Goal: Task Accomplishment & Management: Use online tool/utility

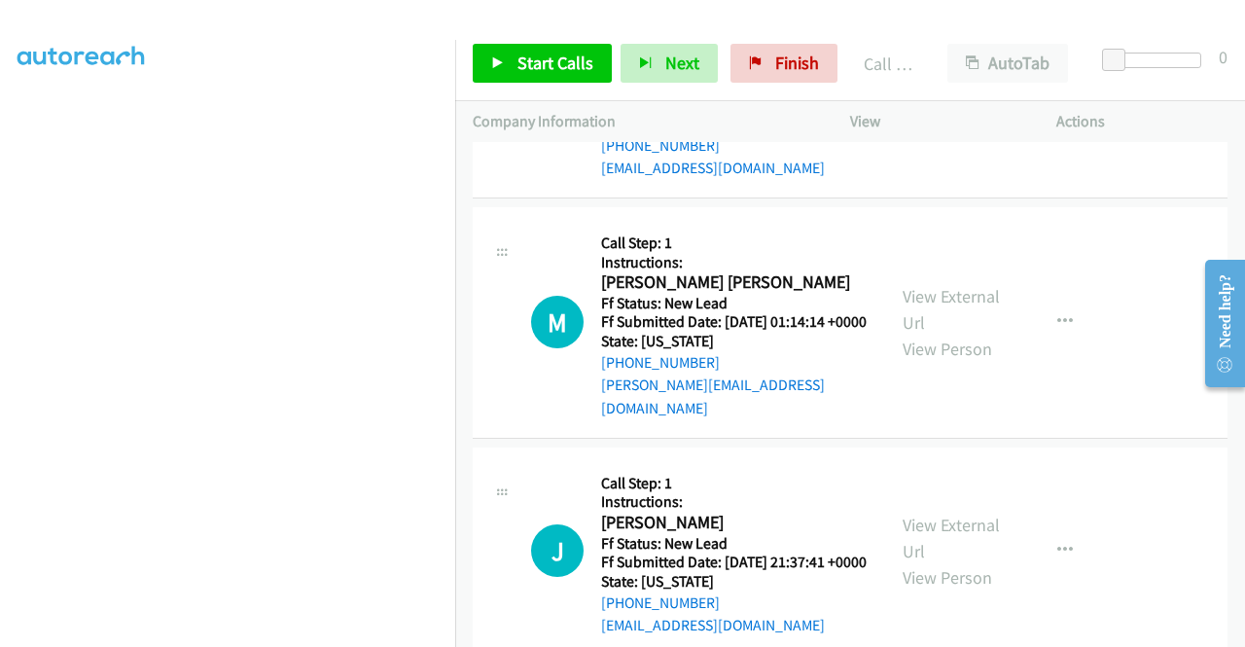
scroll to position [1556, 0]
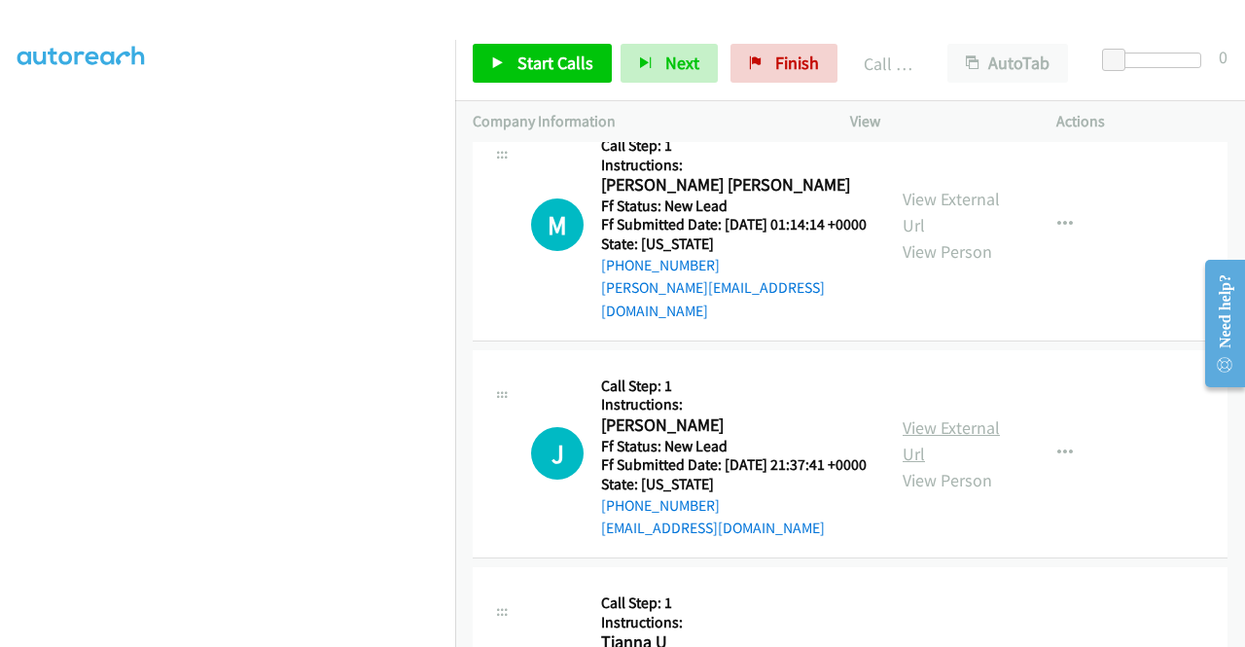
click at [952, 465] on link "View External Url" at bounding box center [951, 440] width 97 height 49
click at [541, 83] on div "Start Calls Pause Next Finish Call Completed AutoTab AutoTab 0" at bounding box center [850, 63] width 790 height 75
click at [548, 76] on link "Start Calls" at bounding box center [542, 63] width 139 height 39
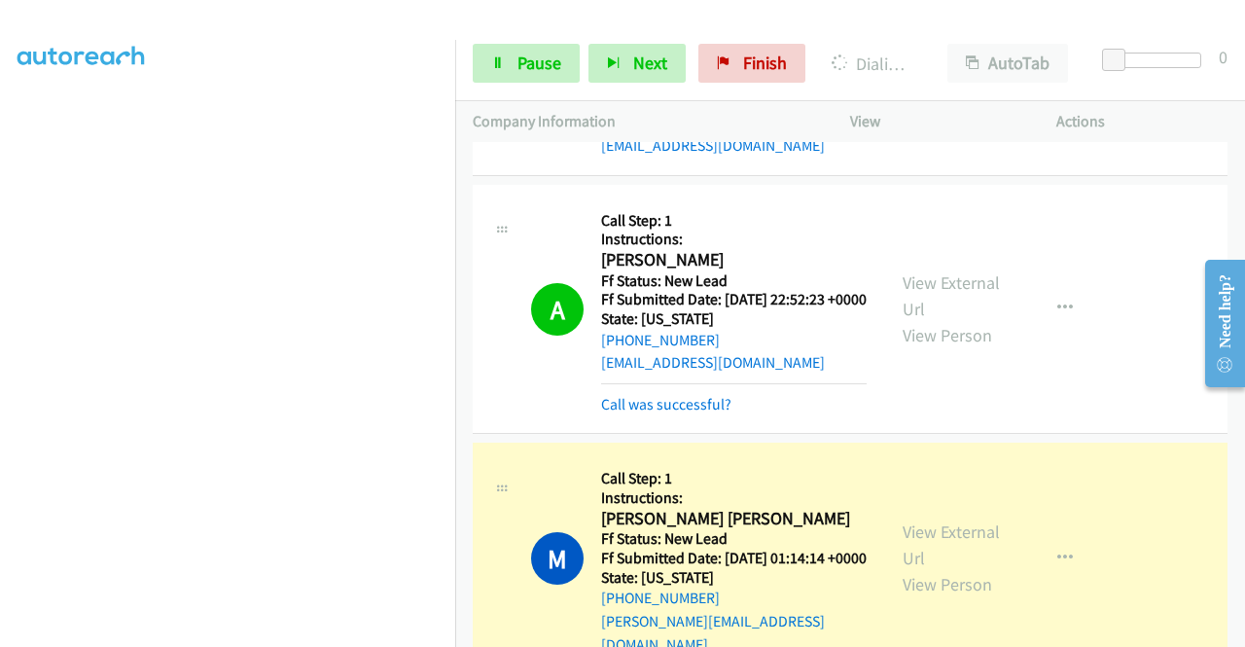
scroll to position [0, 0]
click at [654, 413] on link "Call was successful?" at bounding box center [666, 404] width 130 height 18
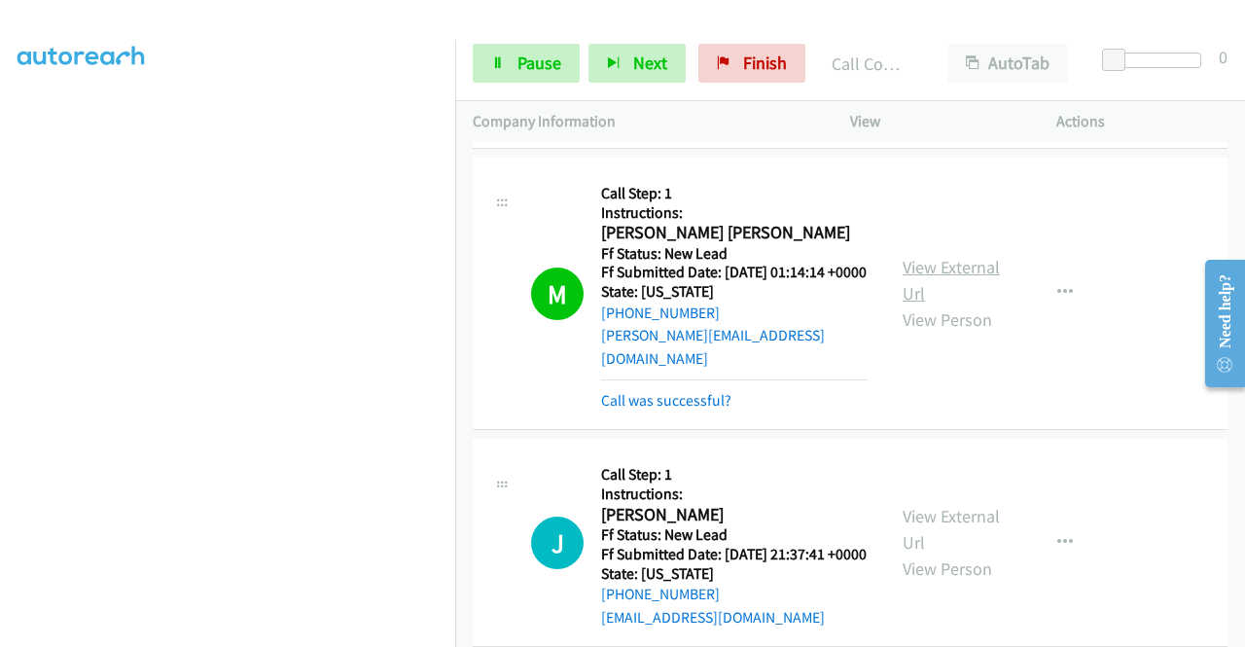
scroll to position [1556, 0]
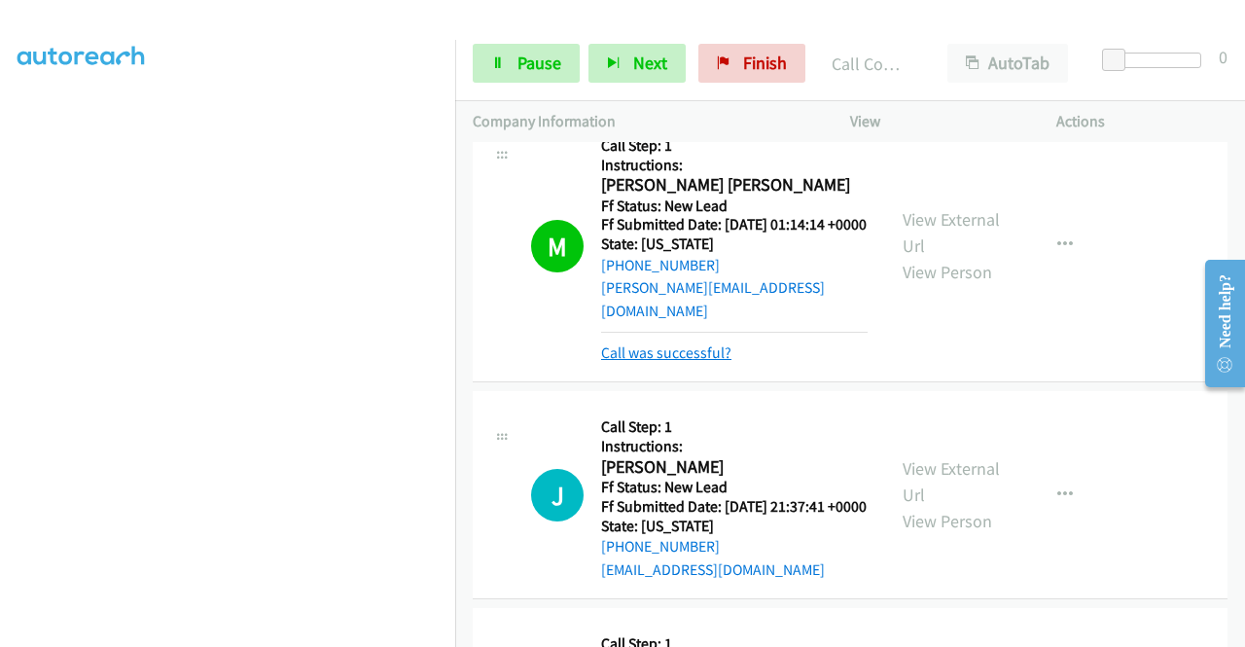
click at [727, 362] on link "Call was successful?" at bounding box center [666, 352] width 130 height 18
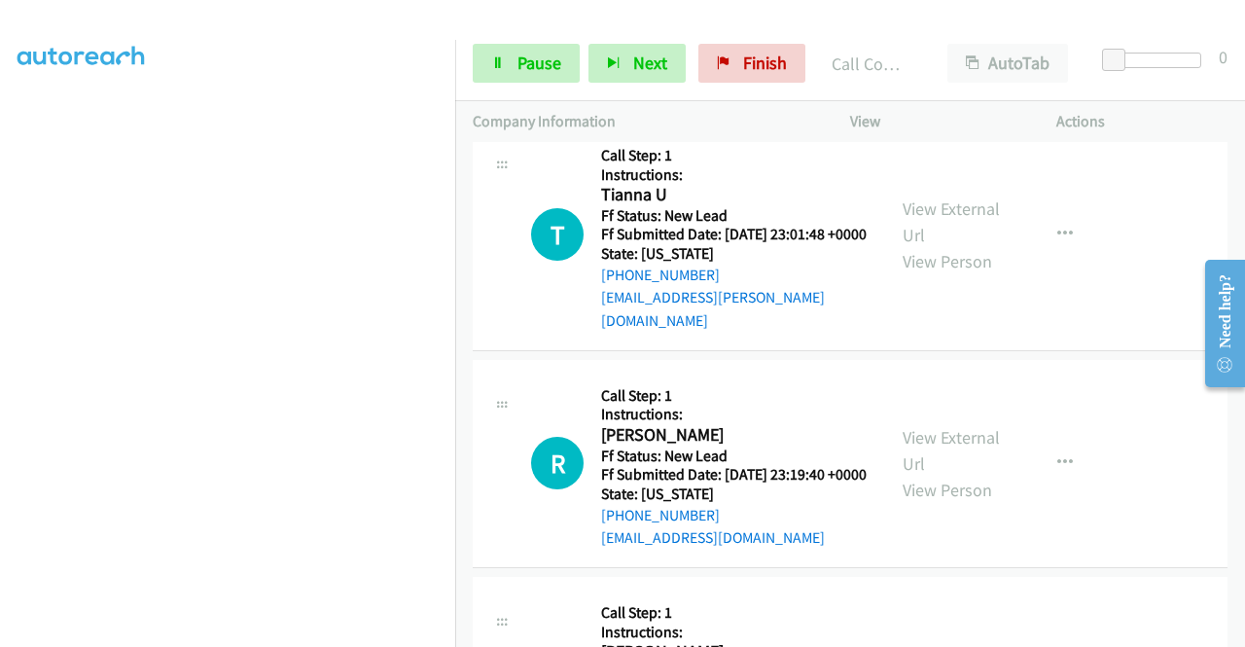
scroll to position [2043, 0]
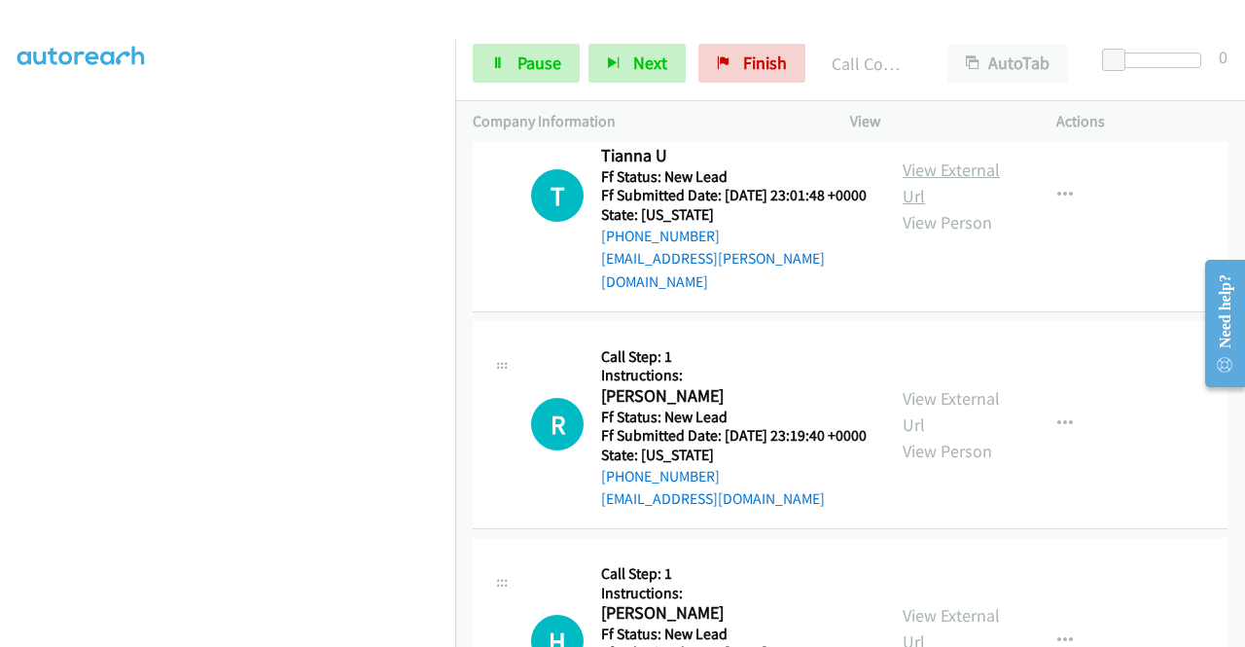
click at [957, 207] on link "View External Url" at bounding box center [951, 183] width 97 height 49
click at [967, 436] on link "View External Url" at bounding box center [951, 411] width 97 height 49
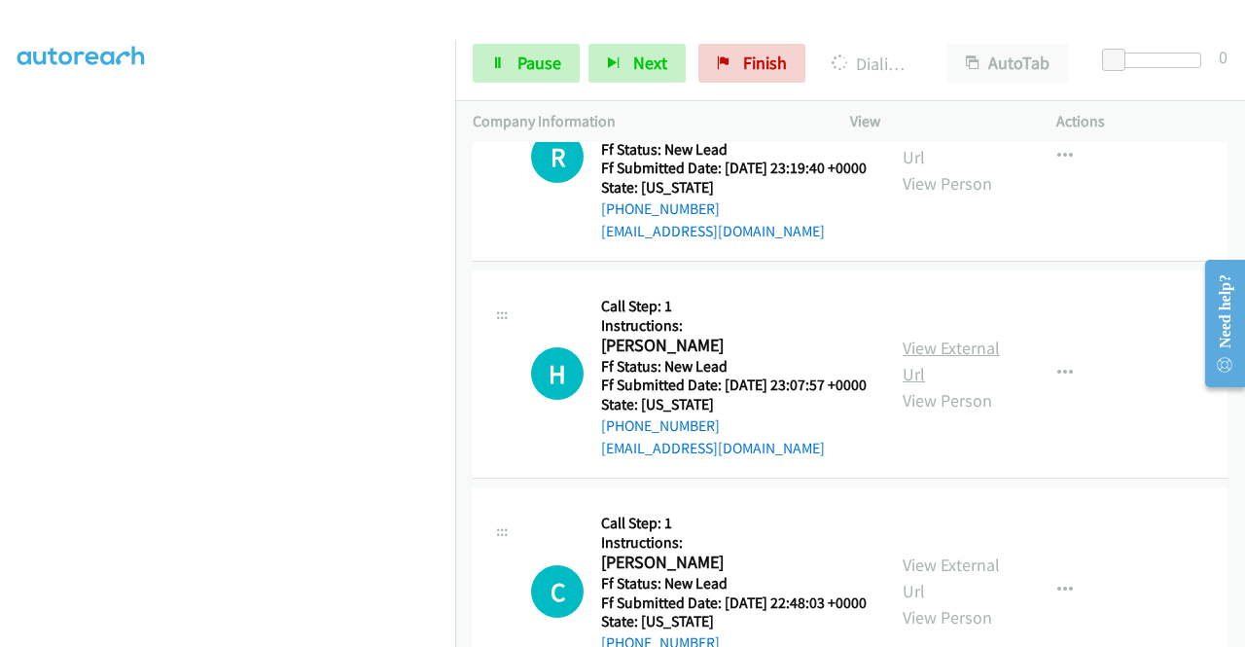
scroll to position [2334, 0]
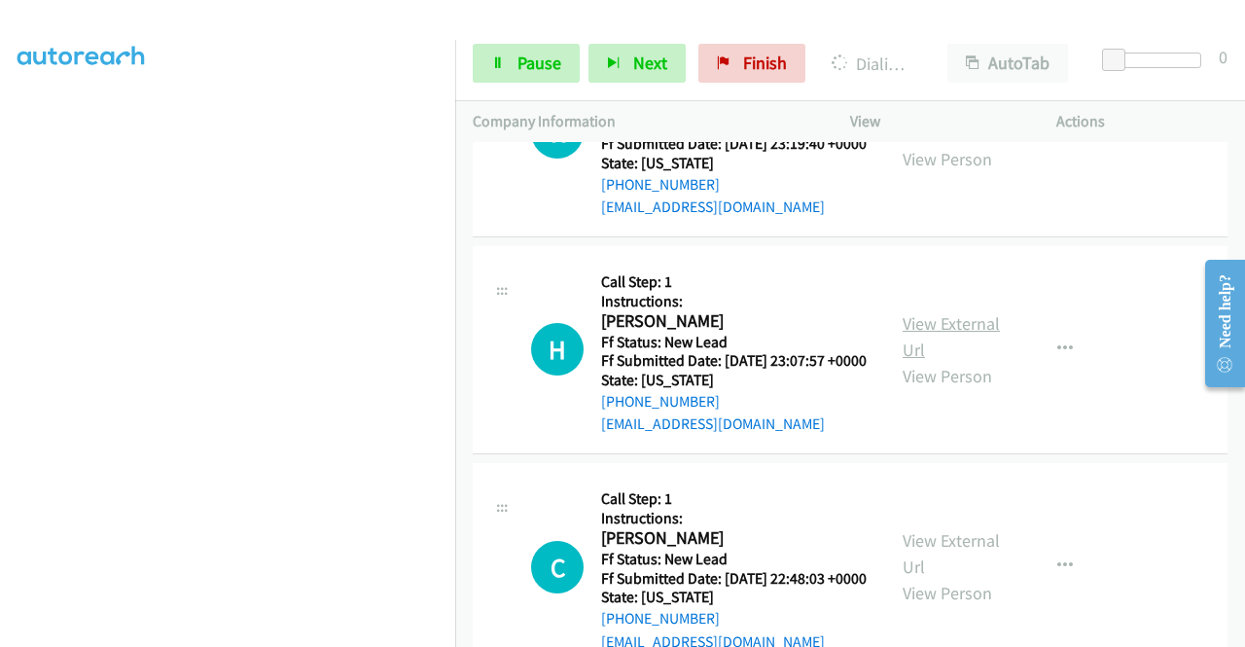
click at [964, 361] on link "View External Url" at bounding box center [951, 336] width 97 height 49
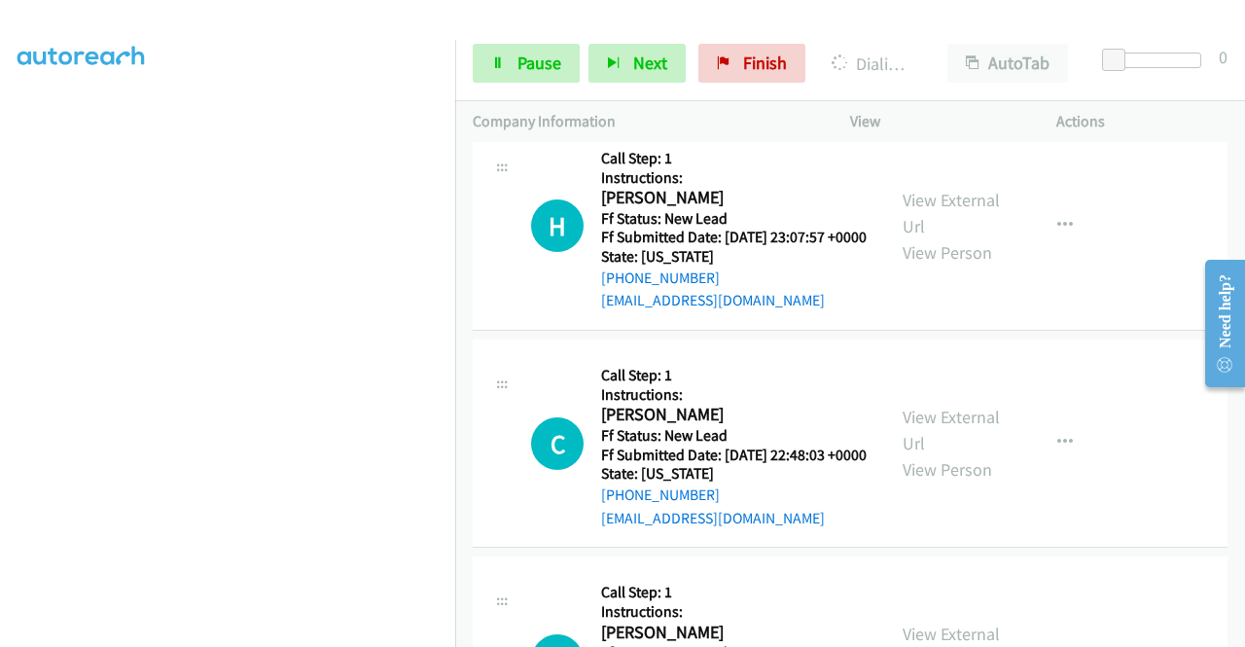
scroll to position [2529, 0]
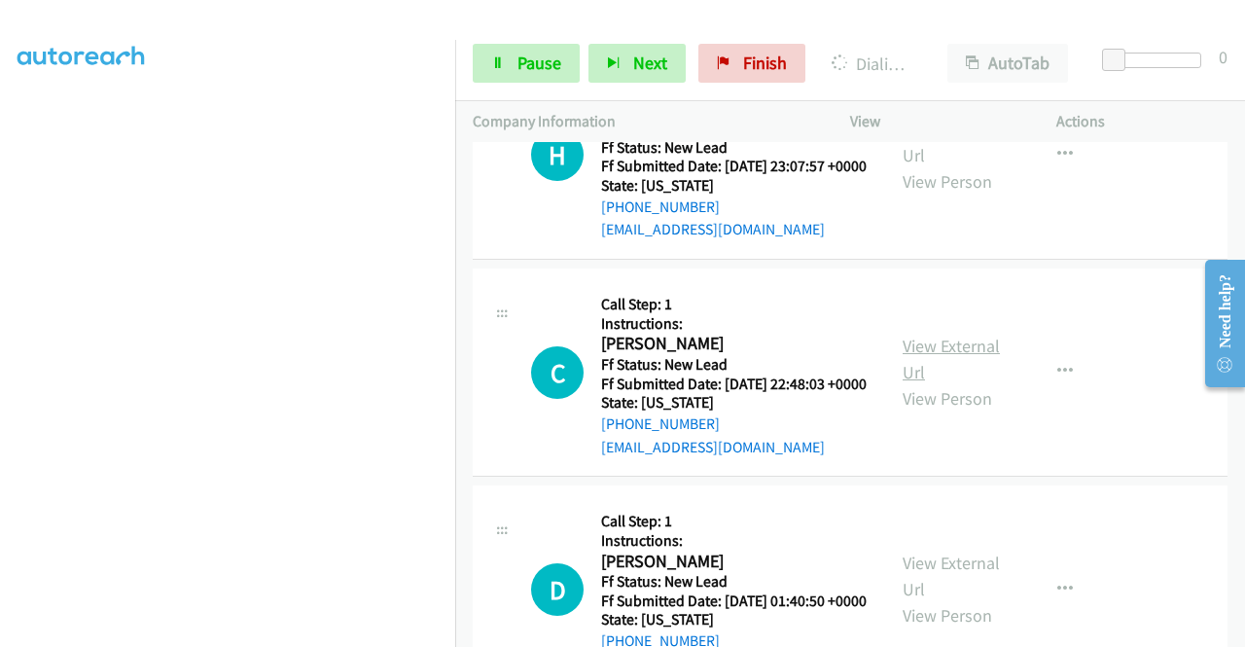
click at [942, 383] on link "View External Url" at bounding box center [951, 359] width 97 height 49
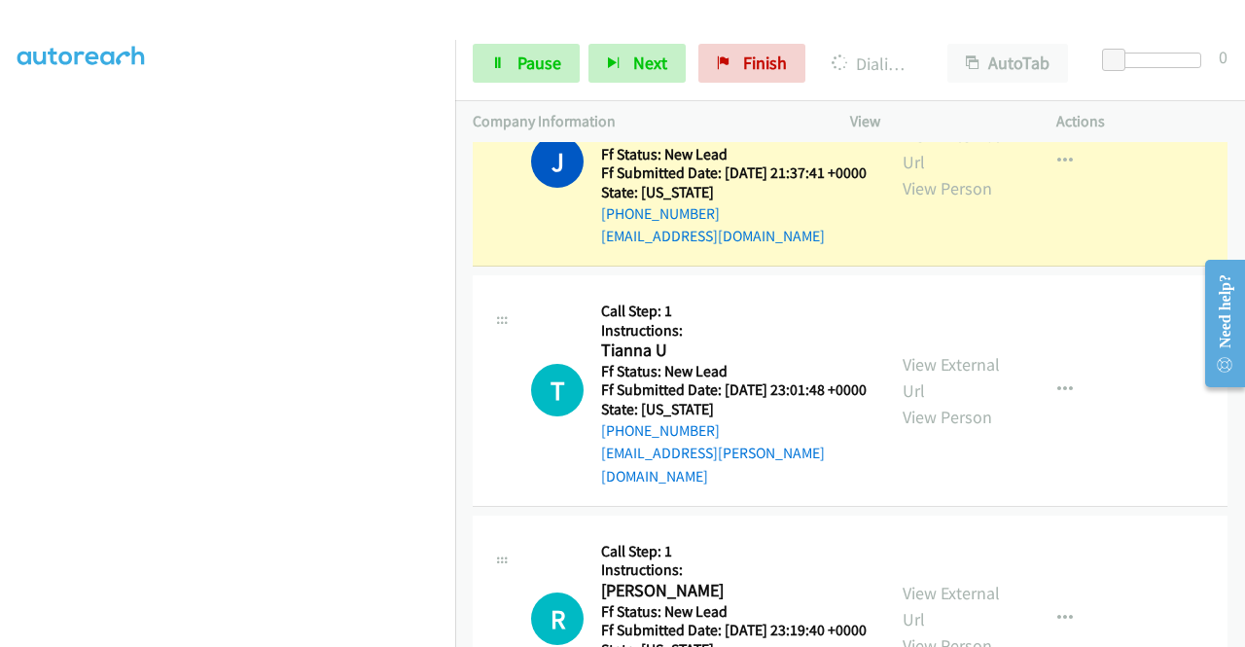
scroll to position [1751, 0]
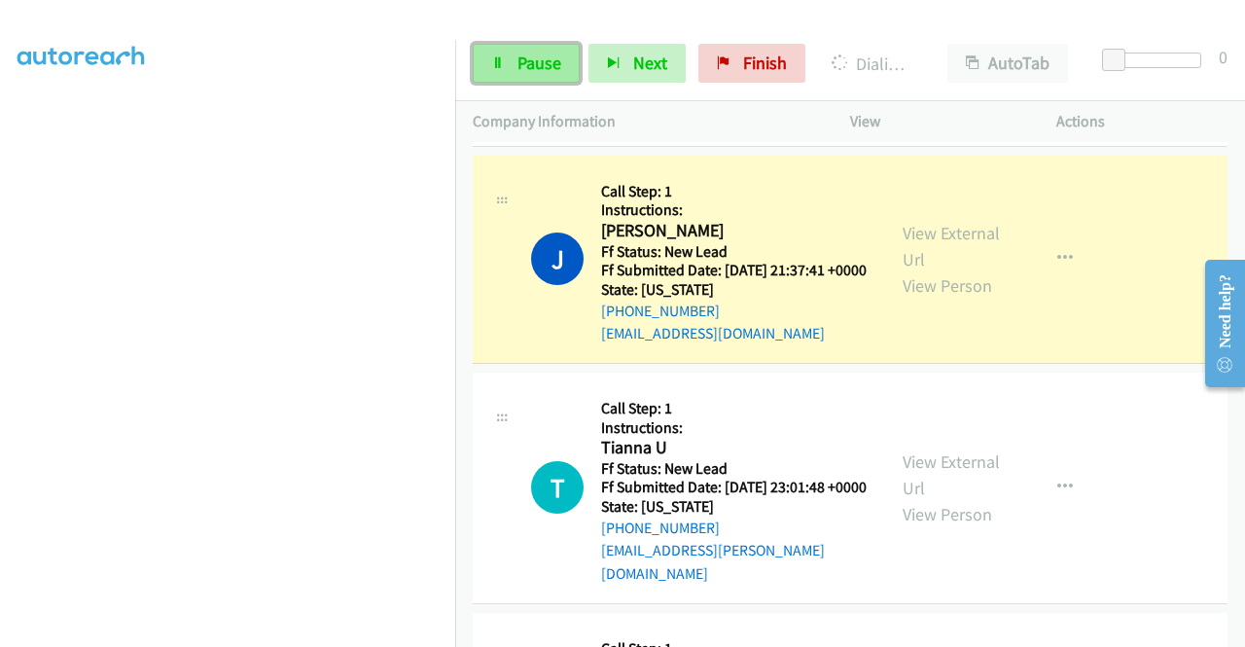
click at [525, 77] on link "Pause" at bounding box center [526, 63] width 107 height 39
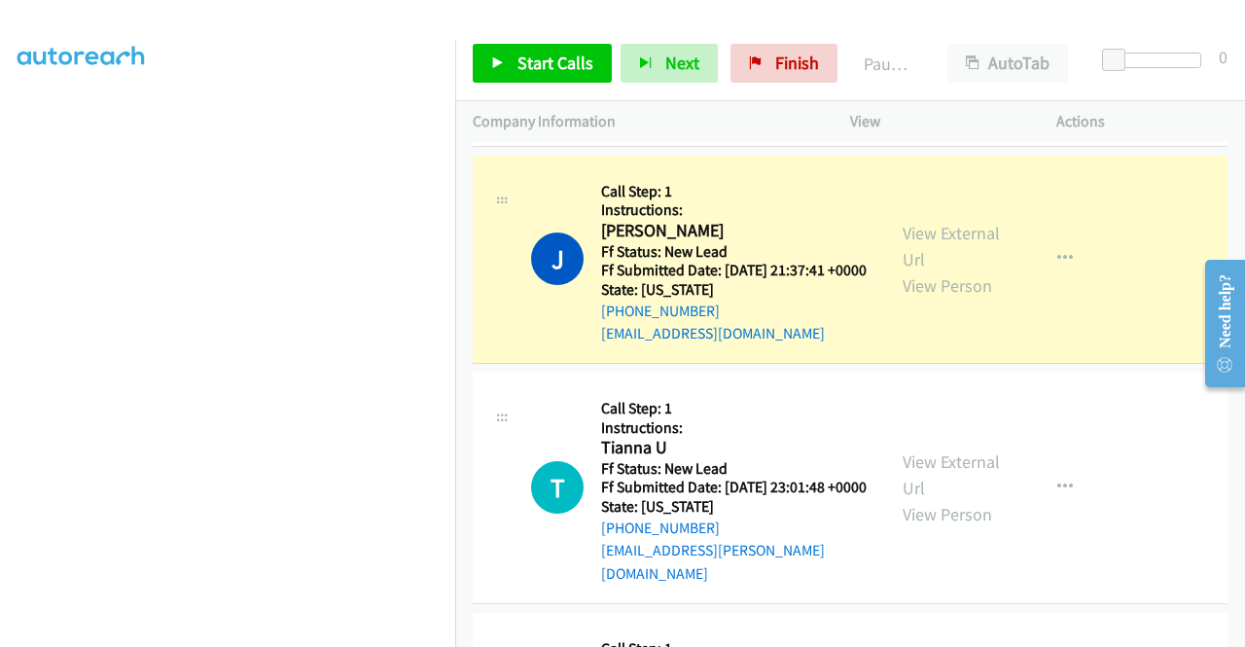
scroll to position [152, 0]
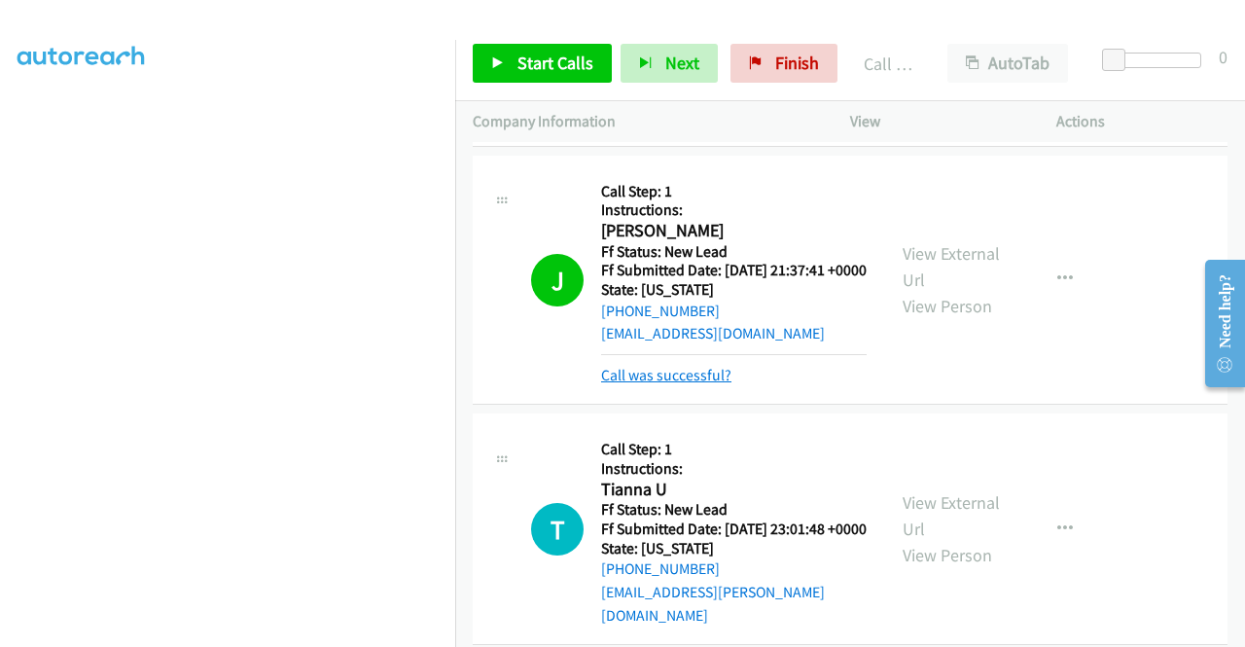
click at [652, 384] on link "Call was successful?" at bounding box center [666, 375] width 130 height 18
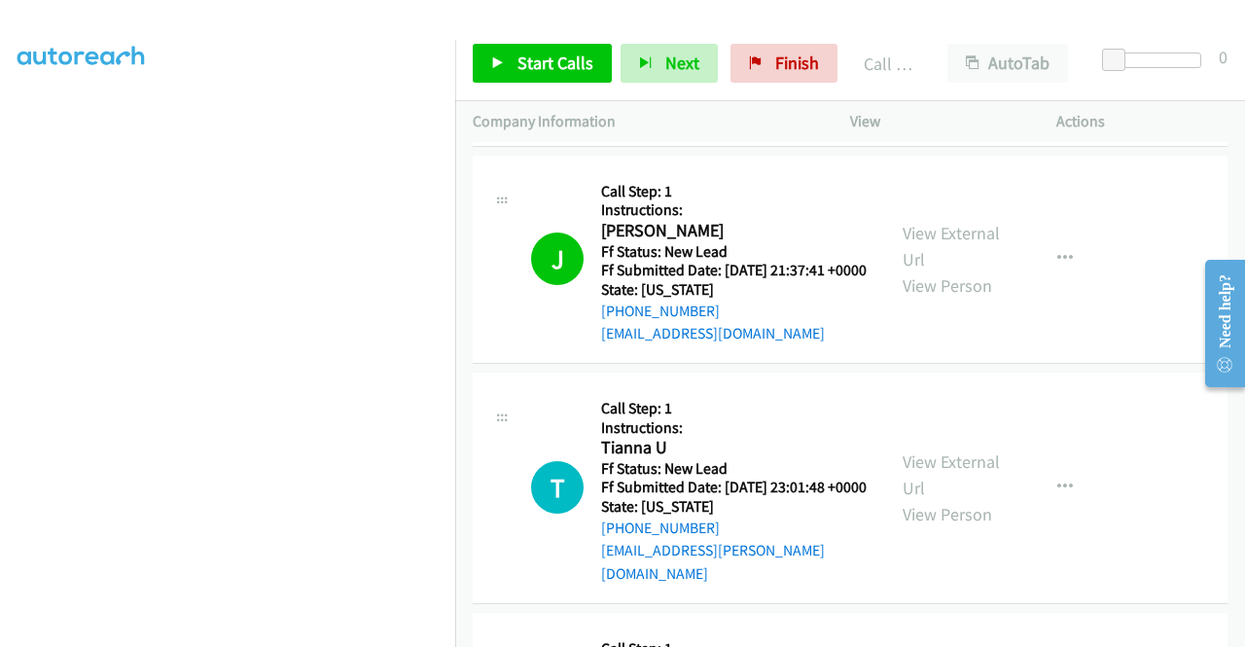
click at [1212, 112] on p "Actions" at bounding box center [1141, 121] width 171 height 23
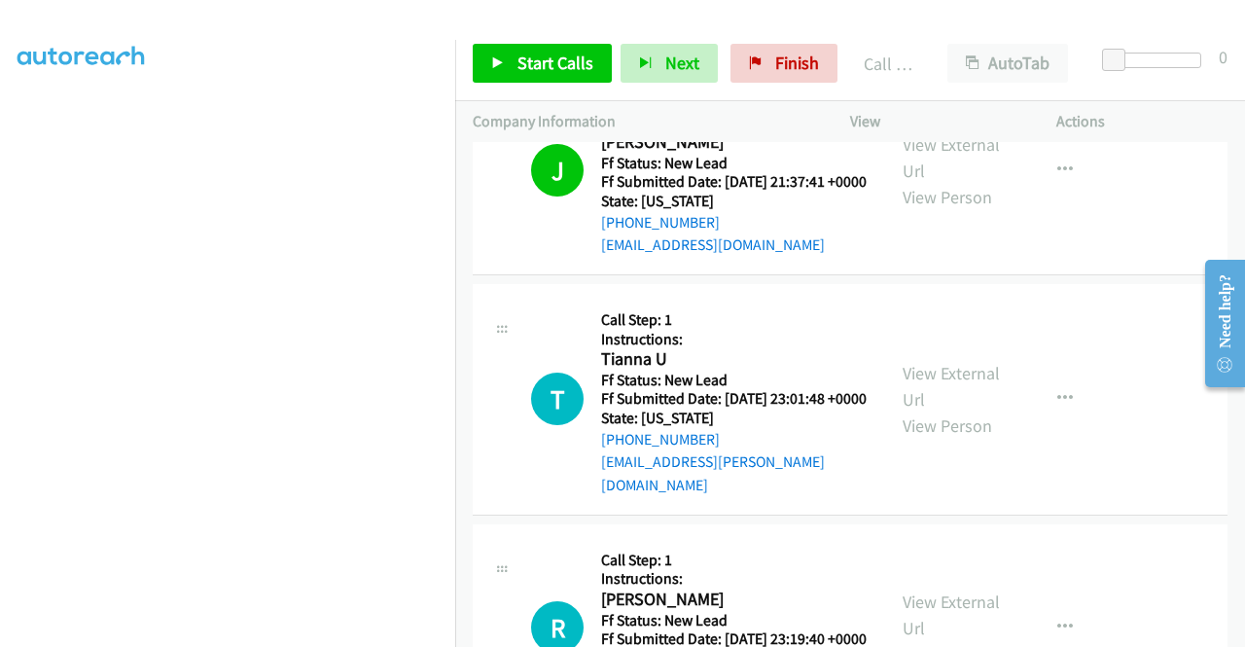
scroll to position [1945, 0]
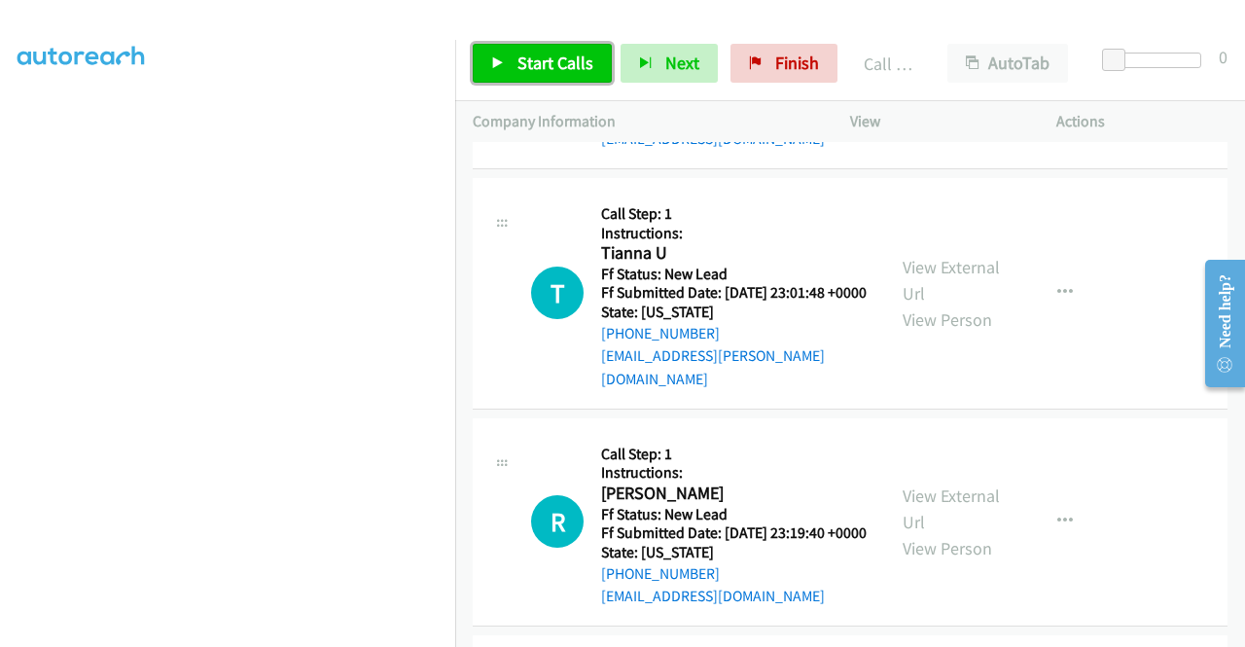
click at [554, 65] on span "Start Calls" at bounding box center [555, 63] width 76 height 22
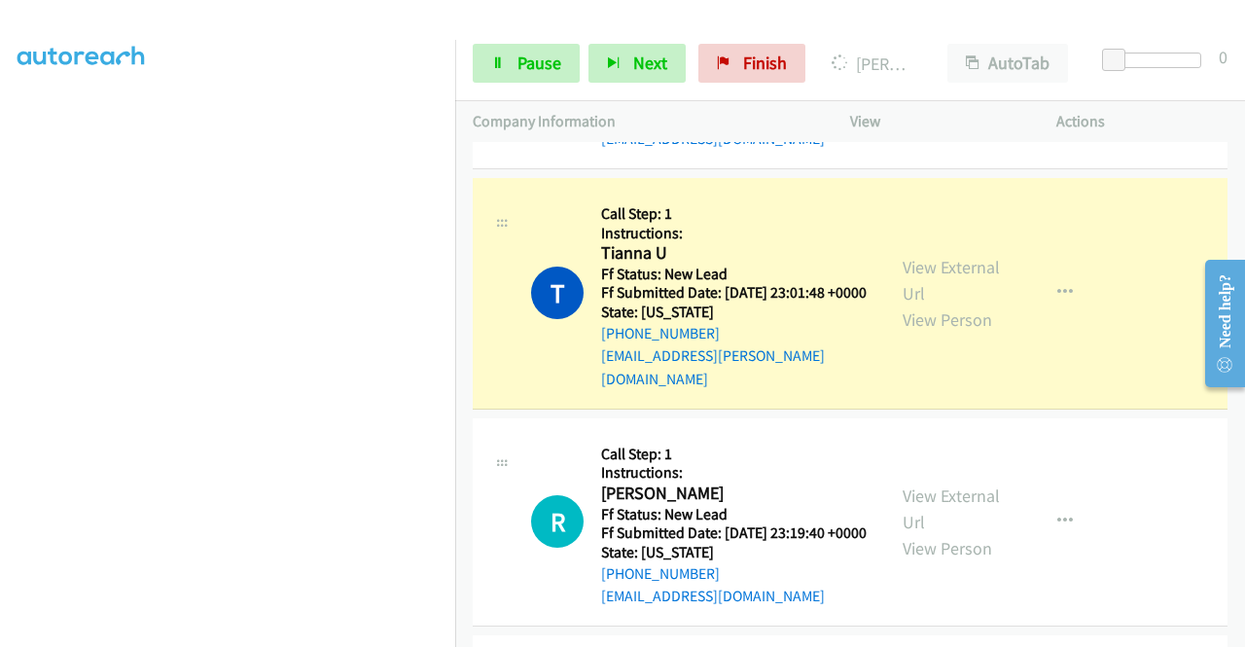
scroll to position [444, 0]
click at [1036, 173] on td "J Callback Scheduled Call Step: 1 Instructions: [PERSON_NAME] America/New_York …" at bounding box center [850, 64] width 790 height 217
click at [512, 75] on link "Pause" at bounding box center [526, 63] width 107 height 39
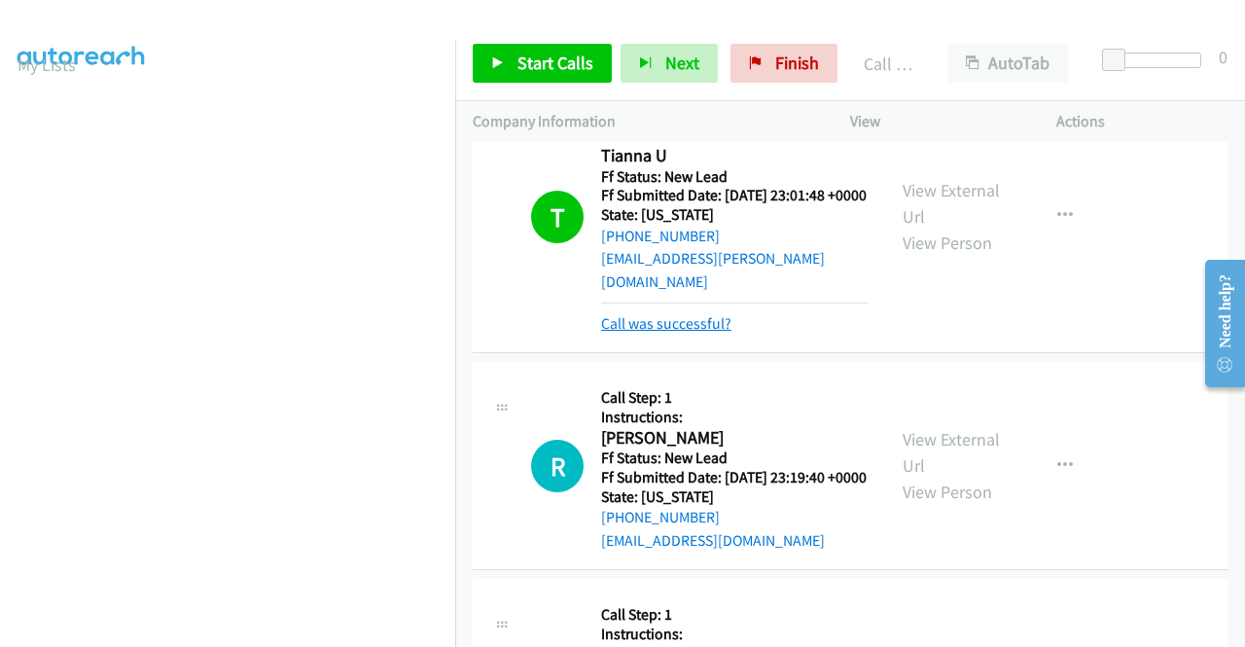
click at [685, 333] on link "Call was successful?" at bounding box center [666, 323] width 130 height 18
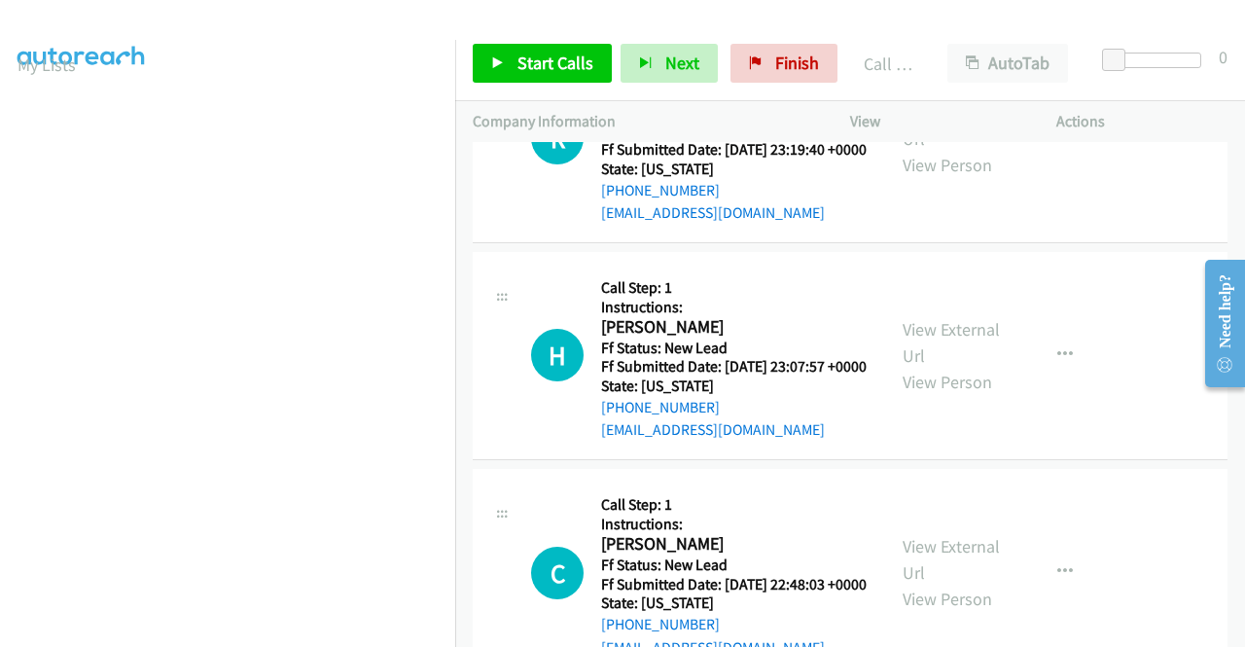
scroll to position [2334, 0]
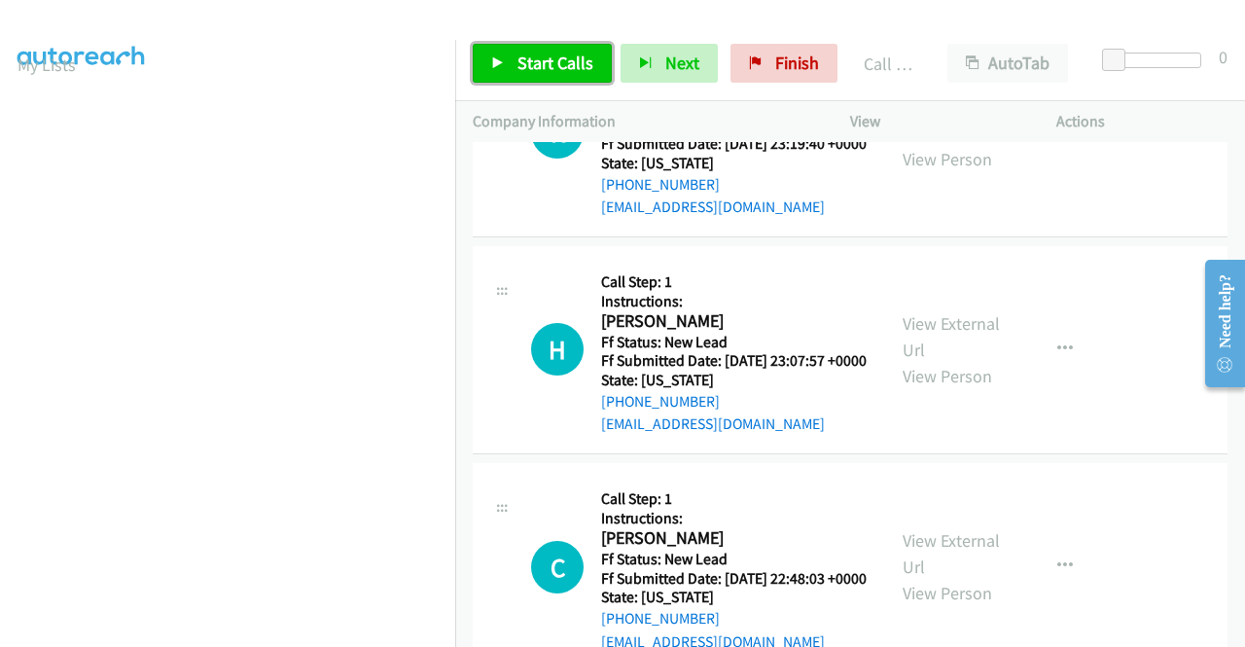
click at [524, 70] on span "Start Calls" at bounding box center [555, 63] width 76 height 22
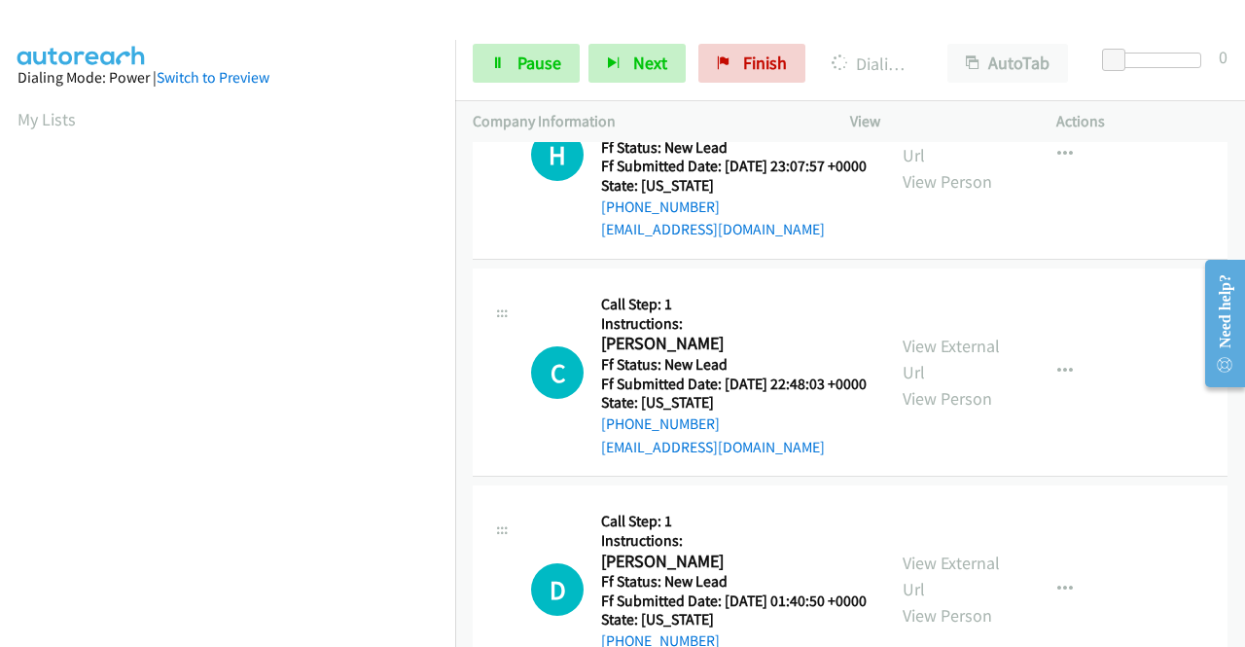
scroll to position [444, 0]
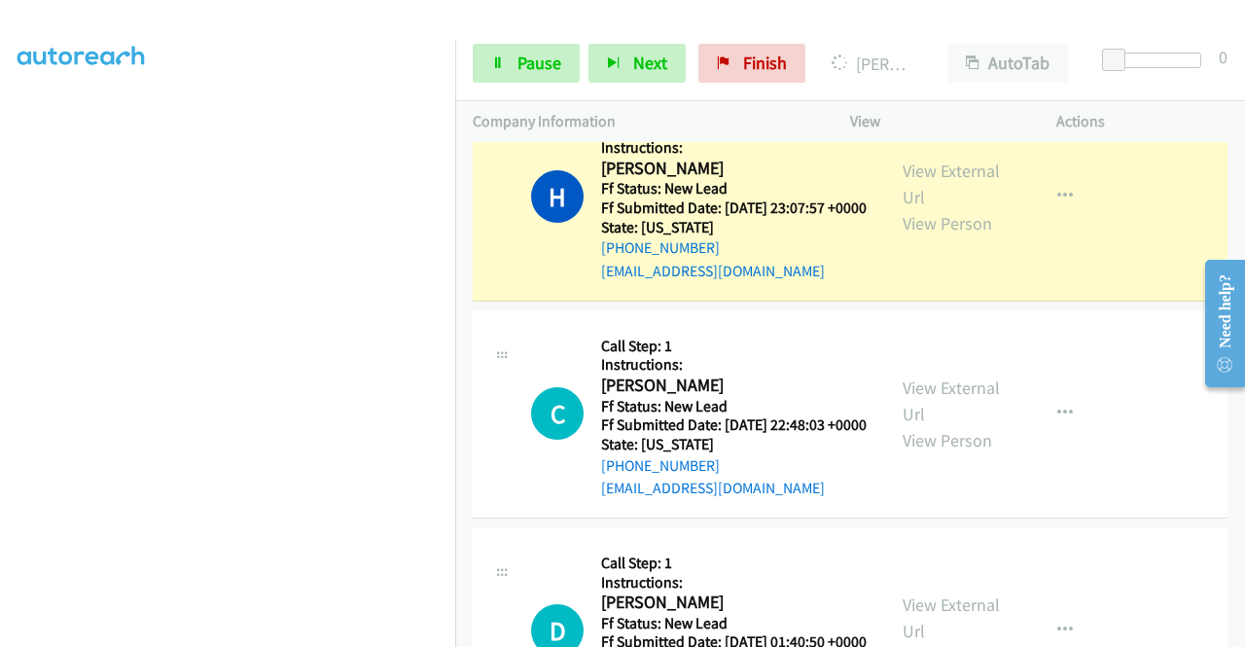
click at [678, 63] on link "Call was successful?" at bounding box center [666, 54] width 130 height 18
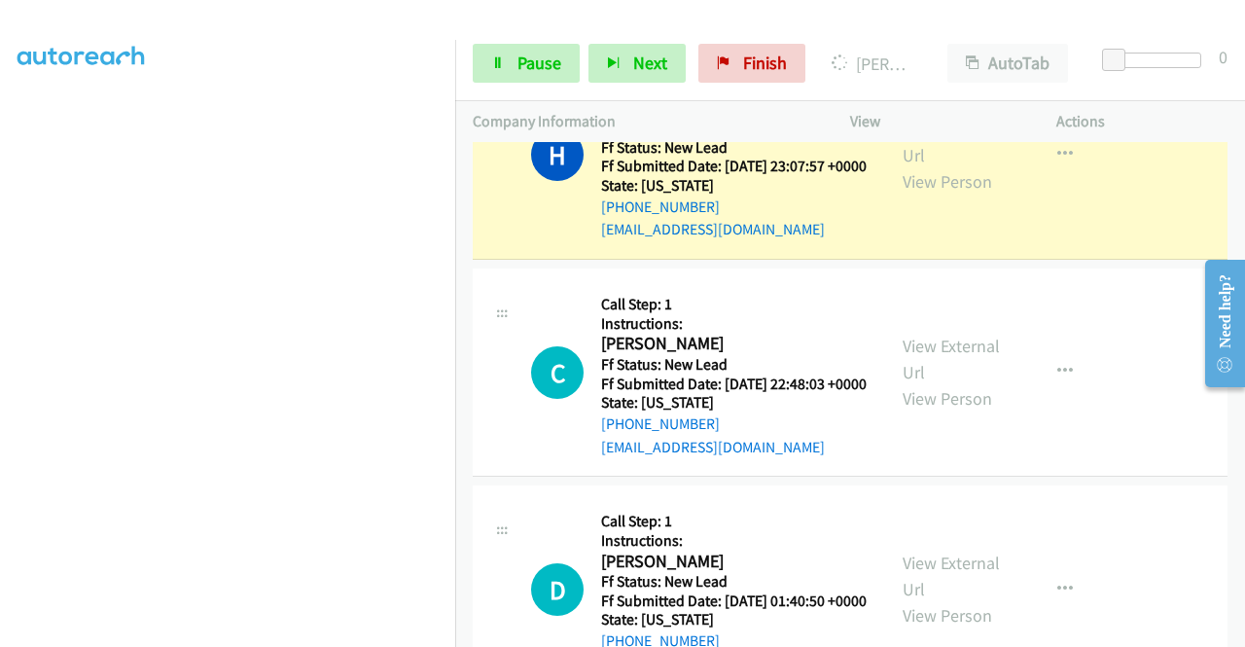
scroll to position [0, 0]
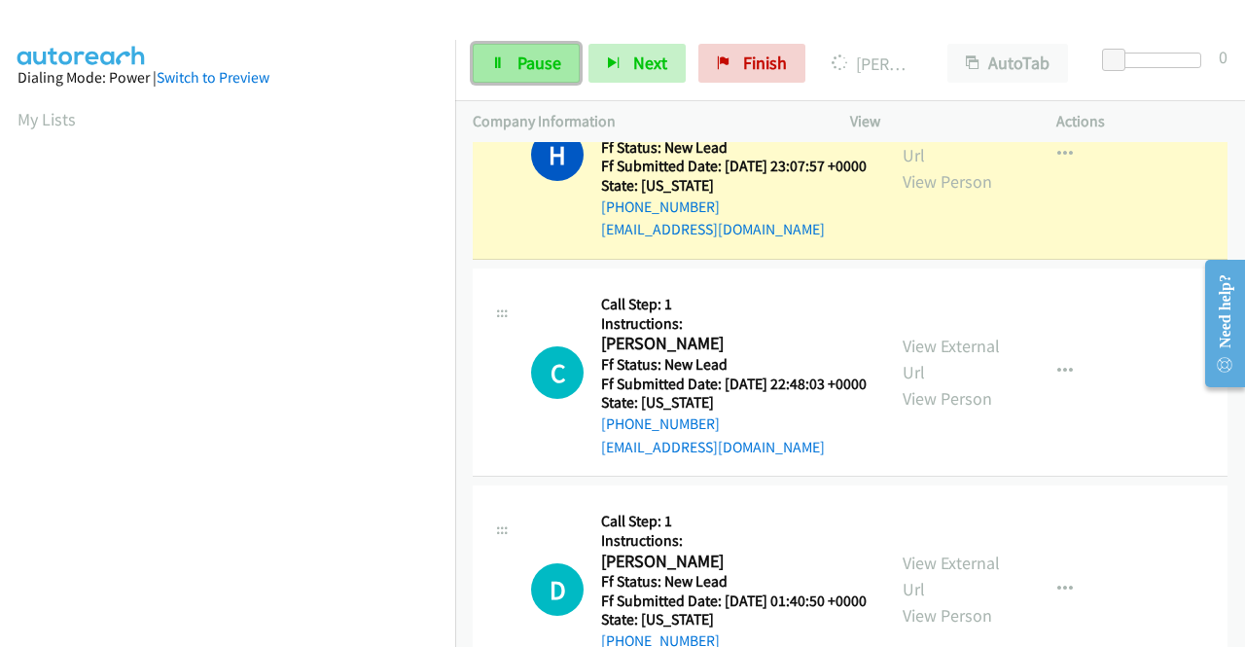
click at [517, 65] on span "Pause" at bounding box center [539, 63] width 44 height 22
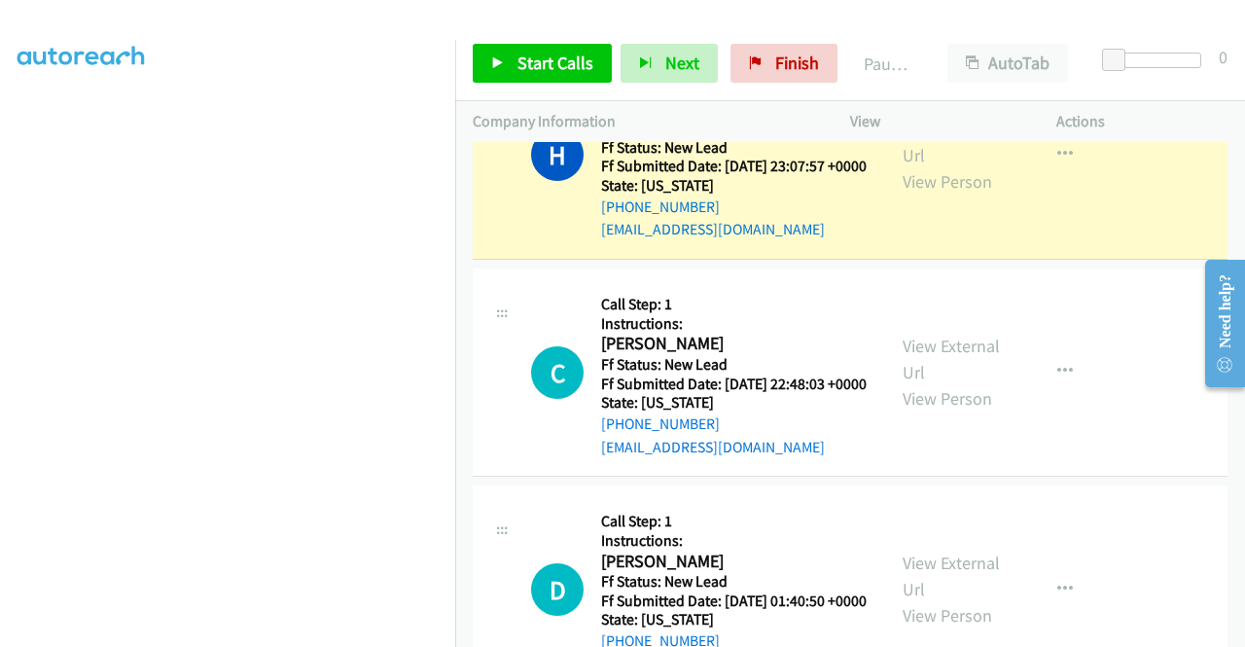
scroll to position [152, 0]
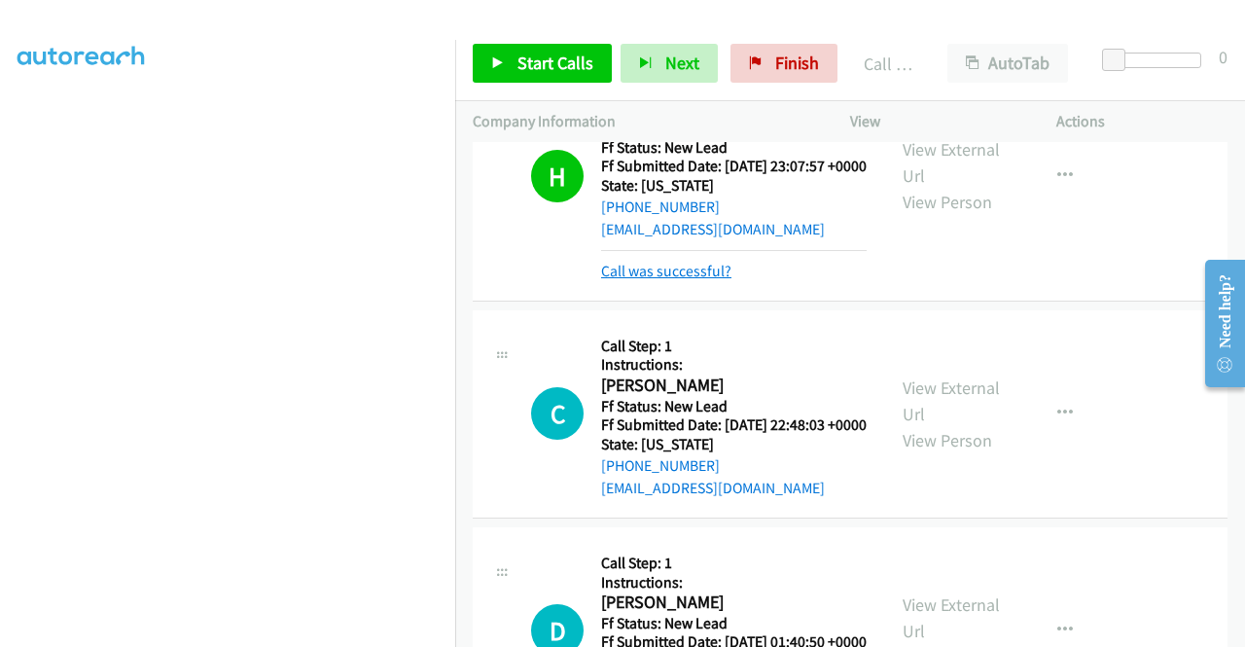
click at [679, 280] on link "Call was successful?" at bounding box center [666, 271] width 130 height 18
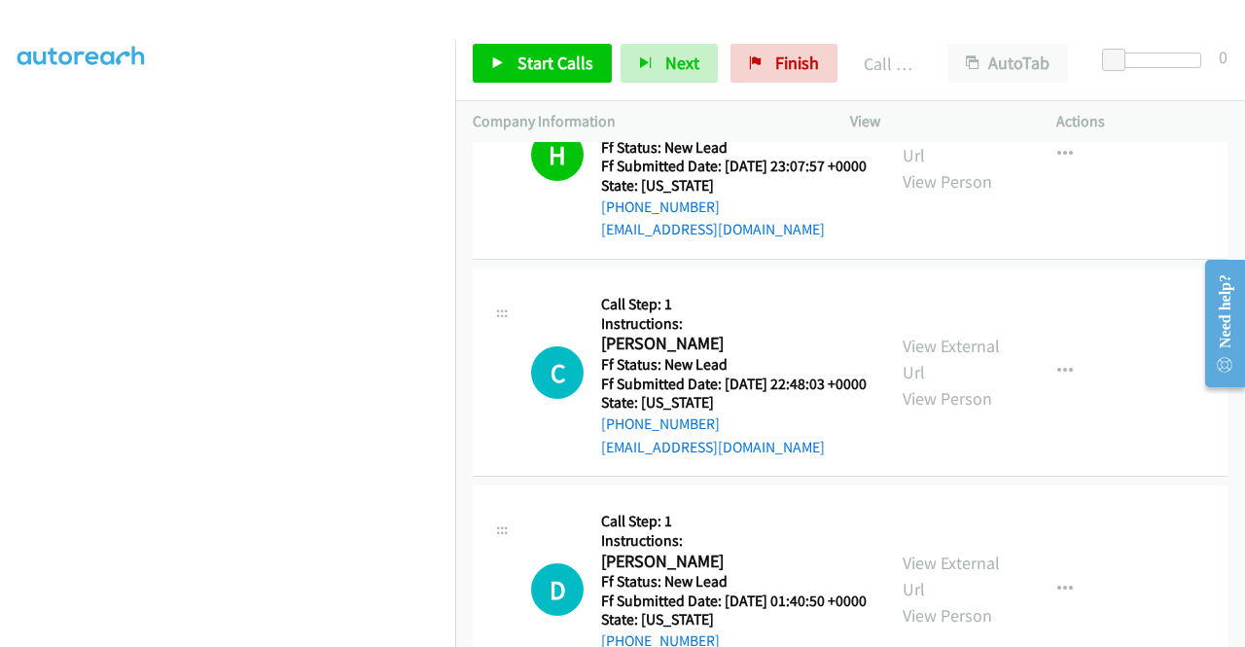
click at [1145, 264] on td "H Callback Scheduled Call Step: 1 Instructions: [PERSON_NAME] America/New_York …" at bounding box center [850, 155] width 790 height 217
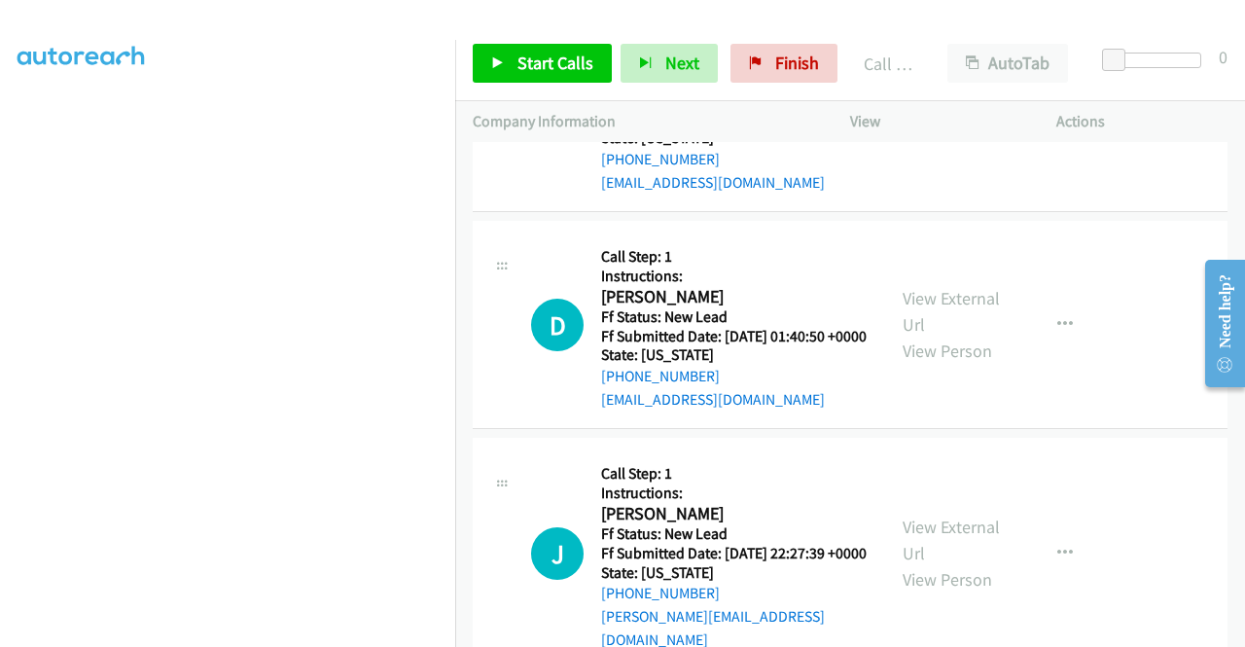
scroll to position [2821, 0]
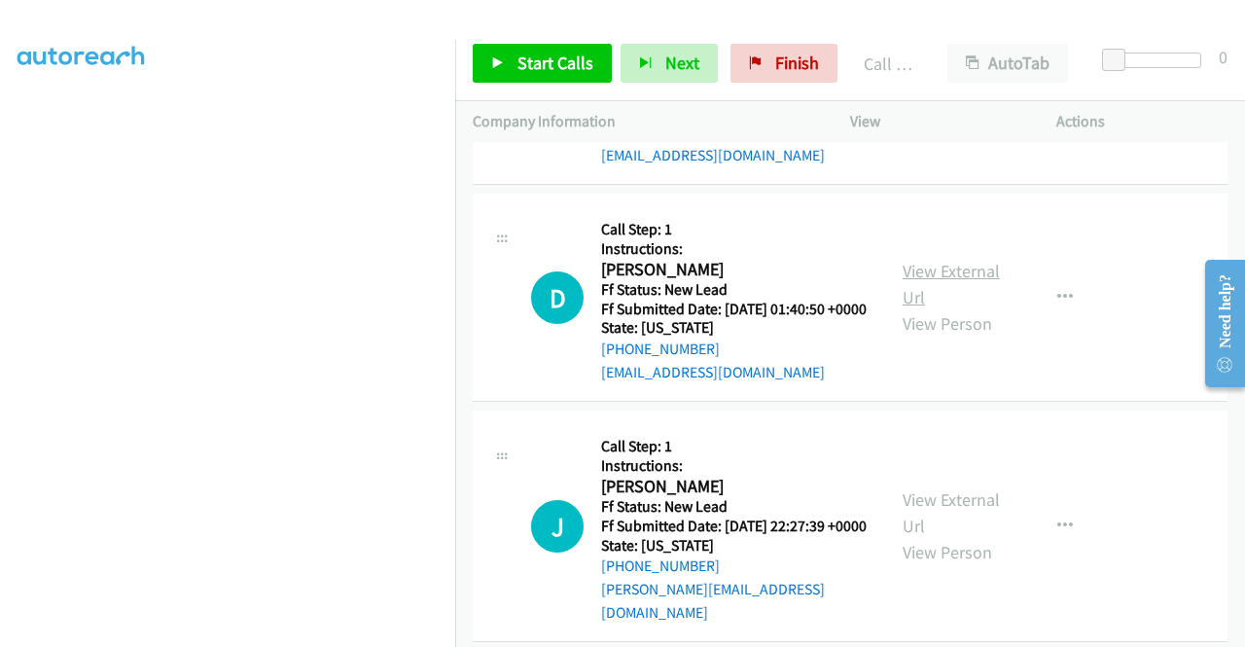
click at [977, 308] on link "View External Url" at bounding box center [951, 284] width 97 height 49
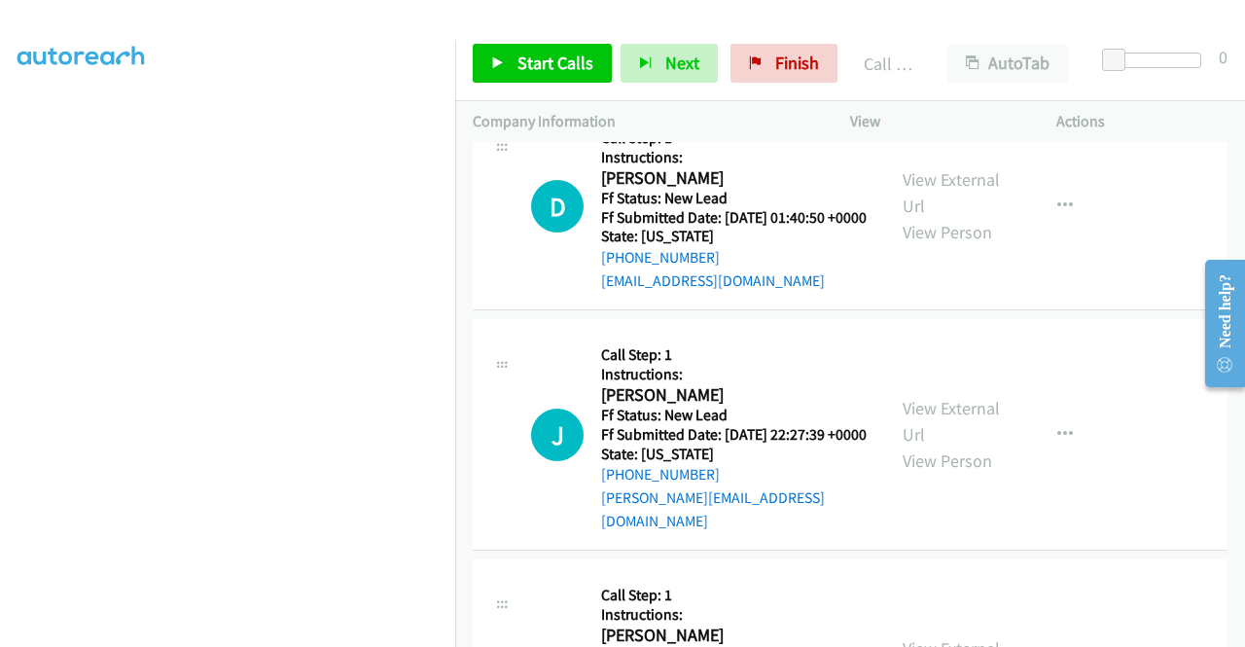
scroll to position [3113, 0]
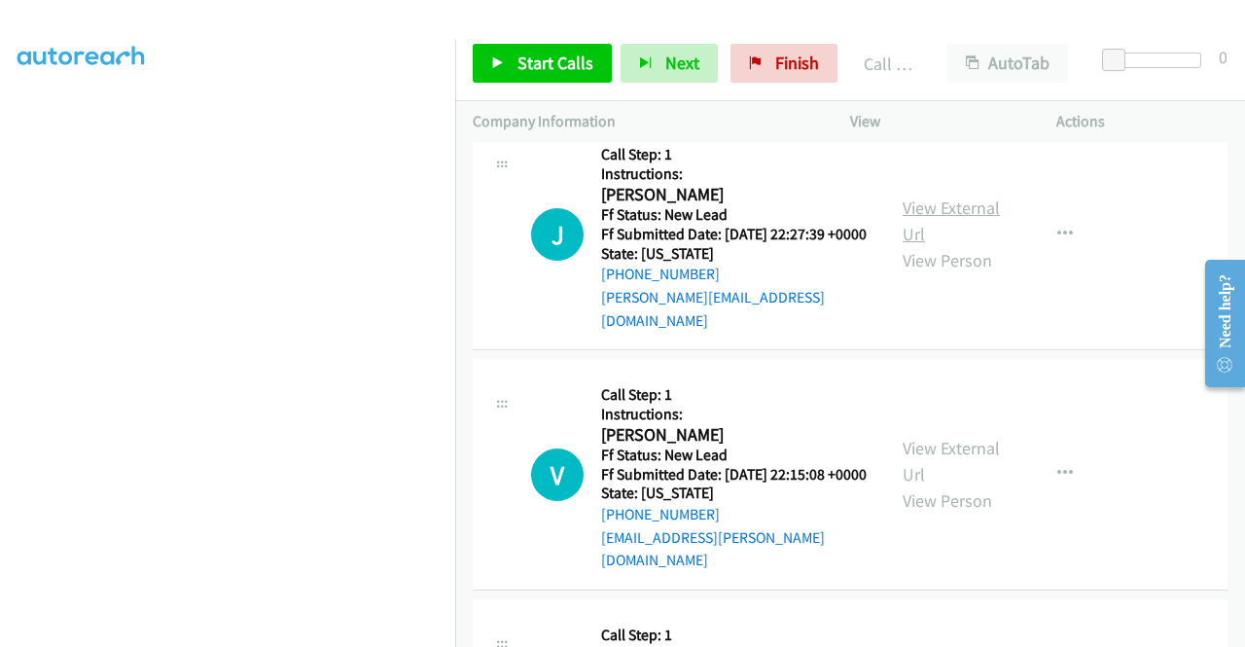
click at [948, 245] on link "View External Url" at bounding box center [951, 220] width 97 height 49
click at [576, 65] on span "Start Calls" at bounding box center [555, 63] width 76 height 22
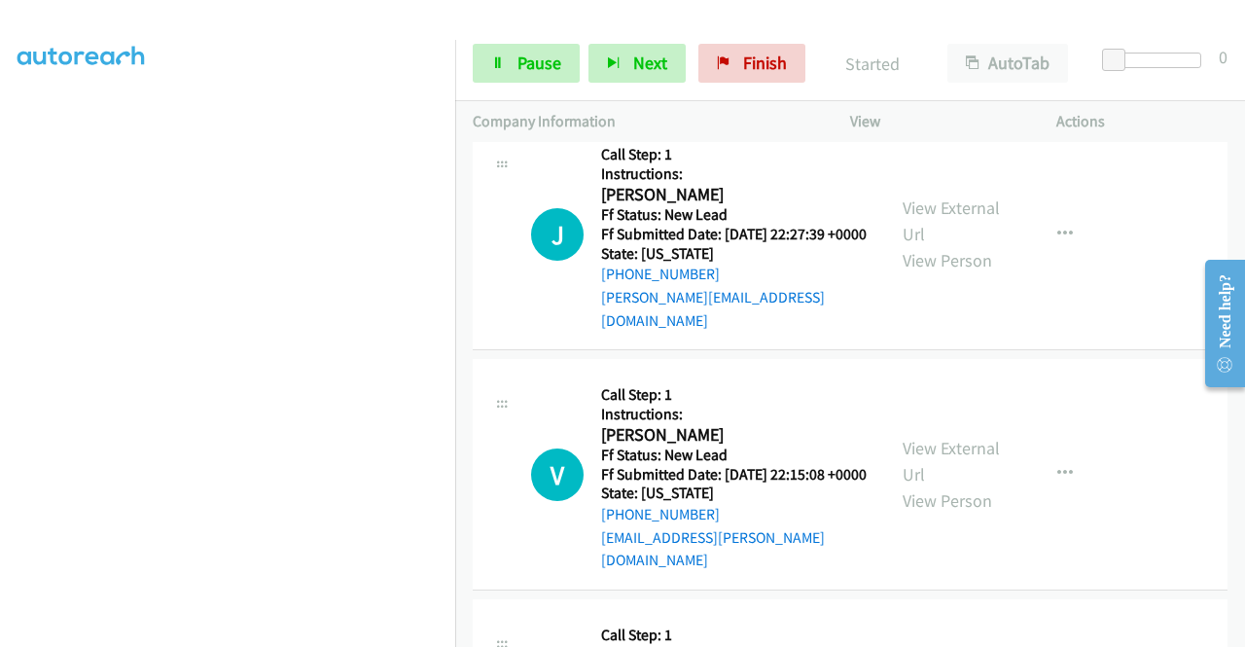
scroll to position [3307, 0]
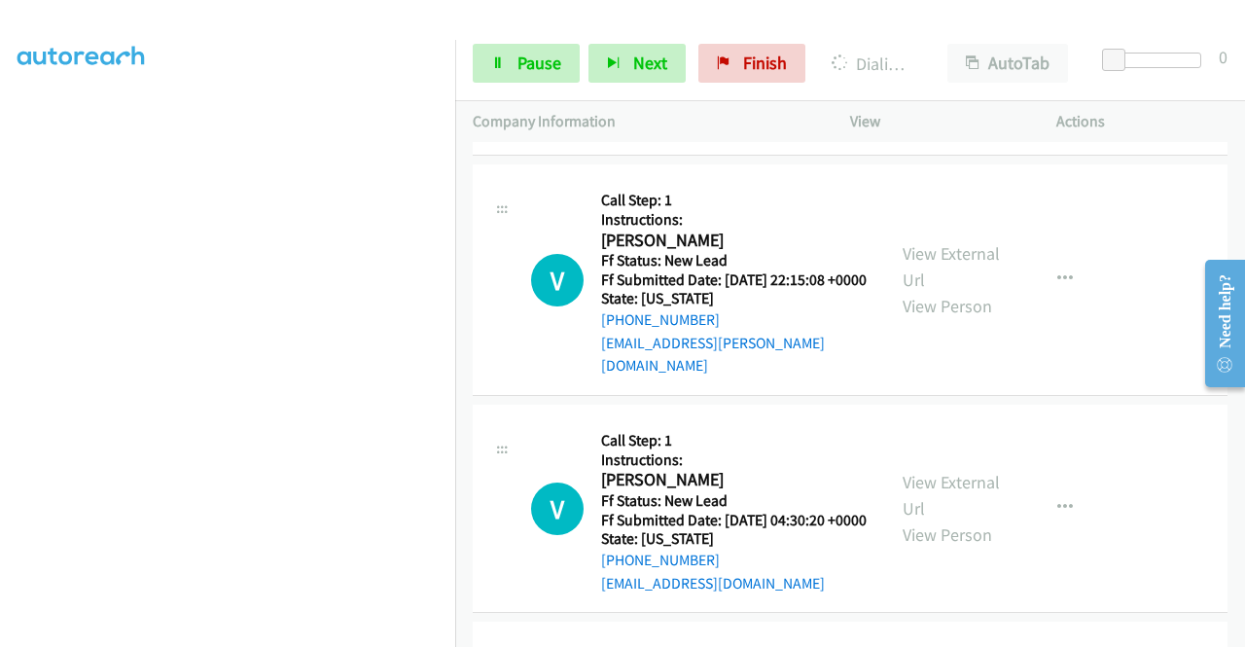
click at [1189, 87] on div "Start Calls Pause Next Finish Dialing [PERSON_NAME] AutoTab AutoTab 0" at bounding box center [850, 63] width 790 height 75
click at [975, 291] on link "View External Url" at bounding box center [951, 266] width 97 height 49
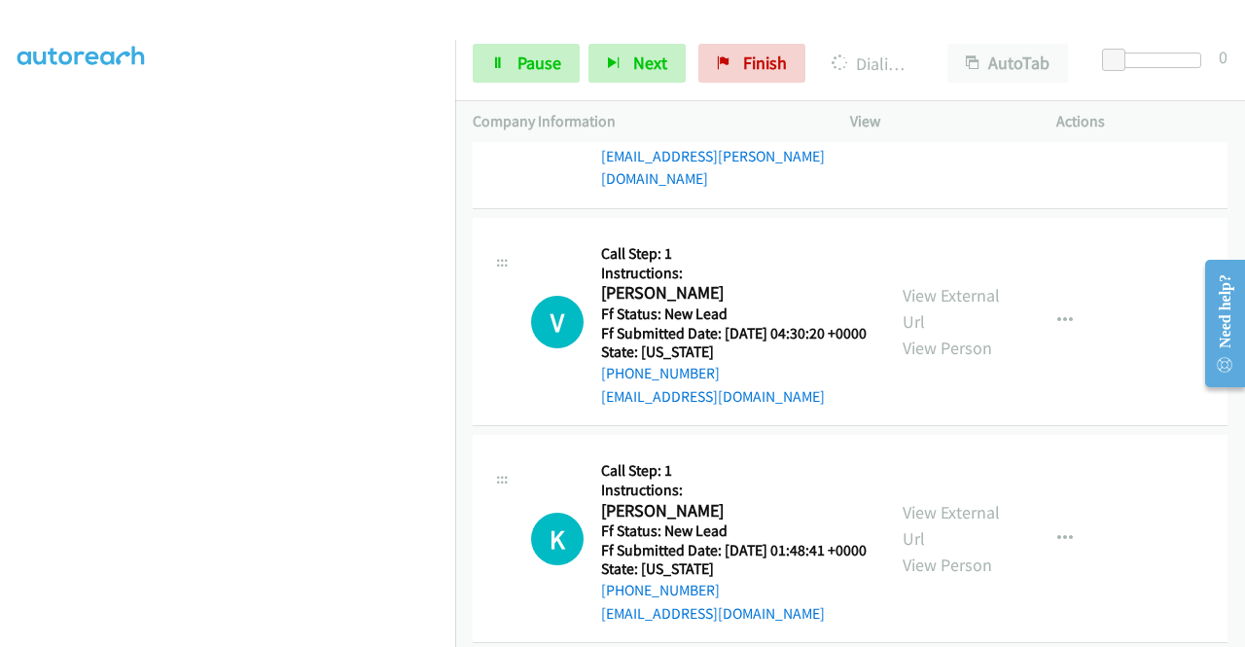
scroll to position [3502, 0]
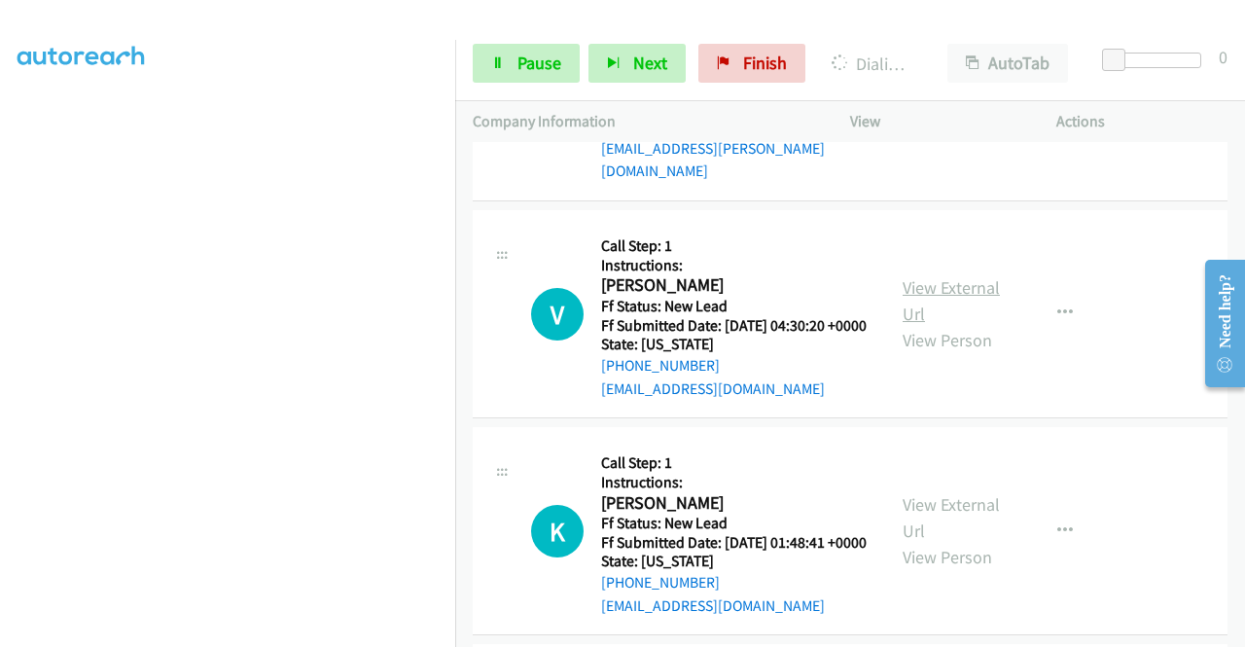
click at [947, 325] on link "View External Url" at bounding box center [951, 300] width 97 height 49
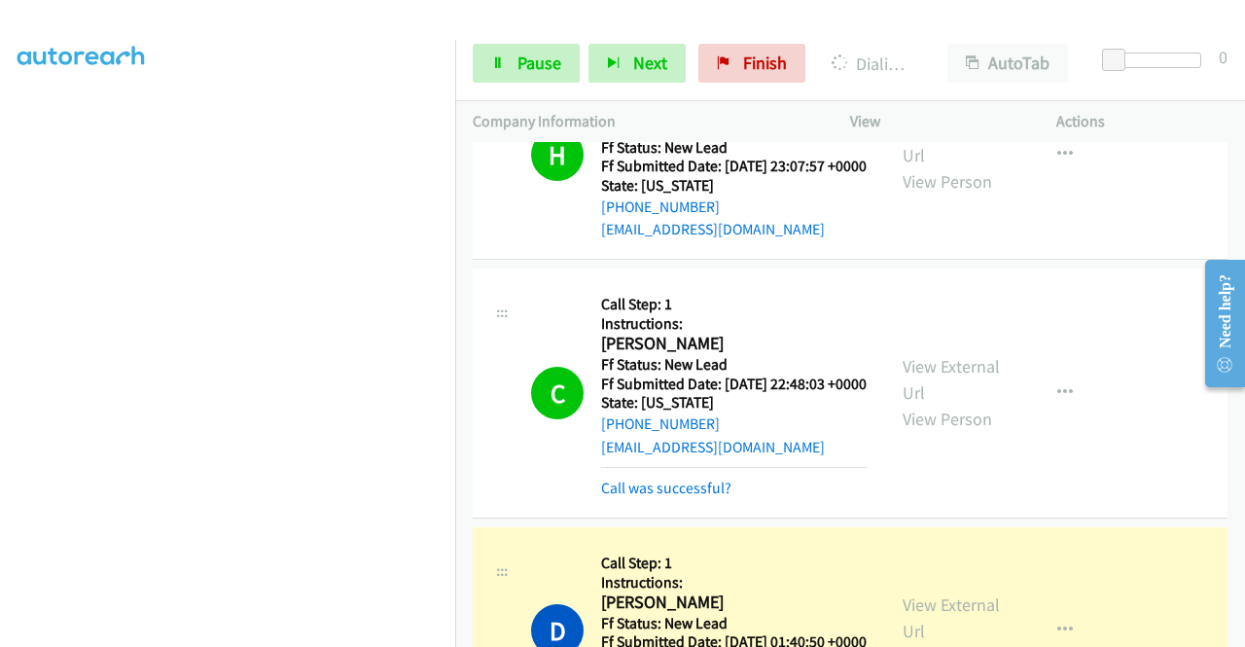
scroll to position [2821, 0]
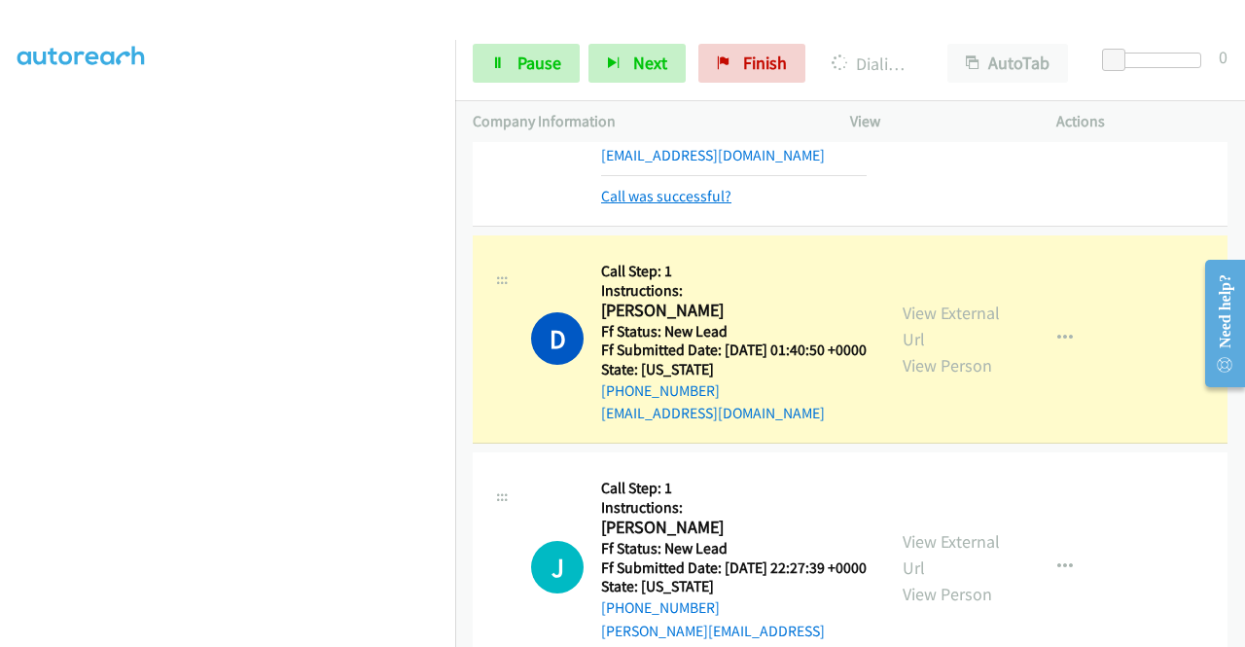
click at [689, 205] on link "Call was successful?" at bounding box center [666, 196] width 130 height 18
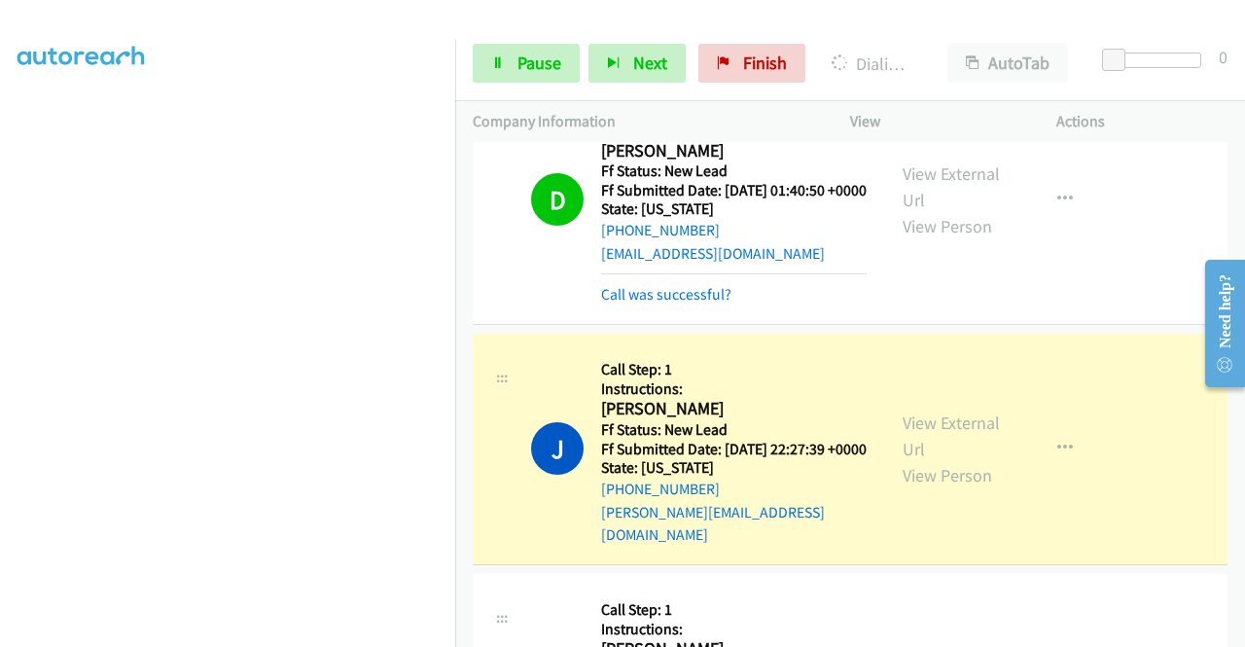
scroll to position [3210, 0]
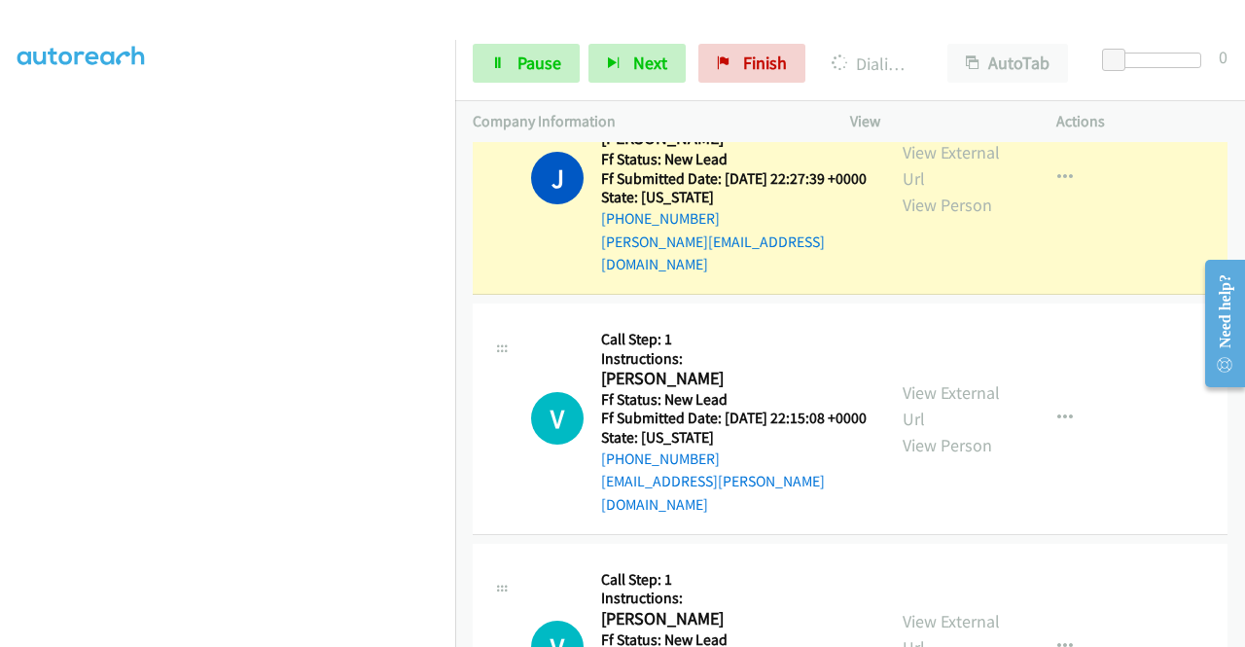
click at [679, 33] on link "Call was successful?" at bounding box center [666, 24] width 130 height 18
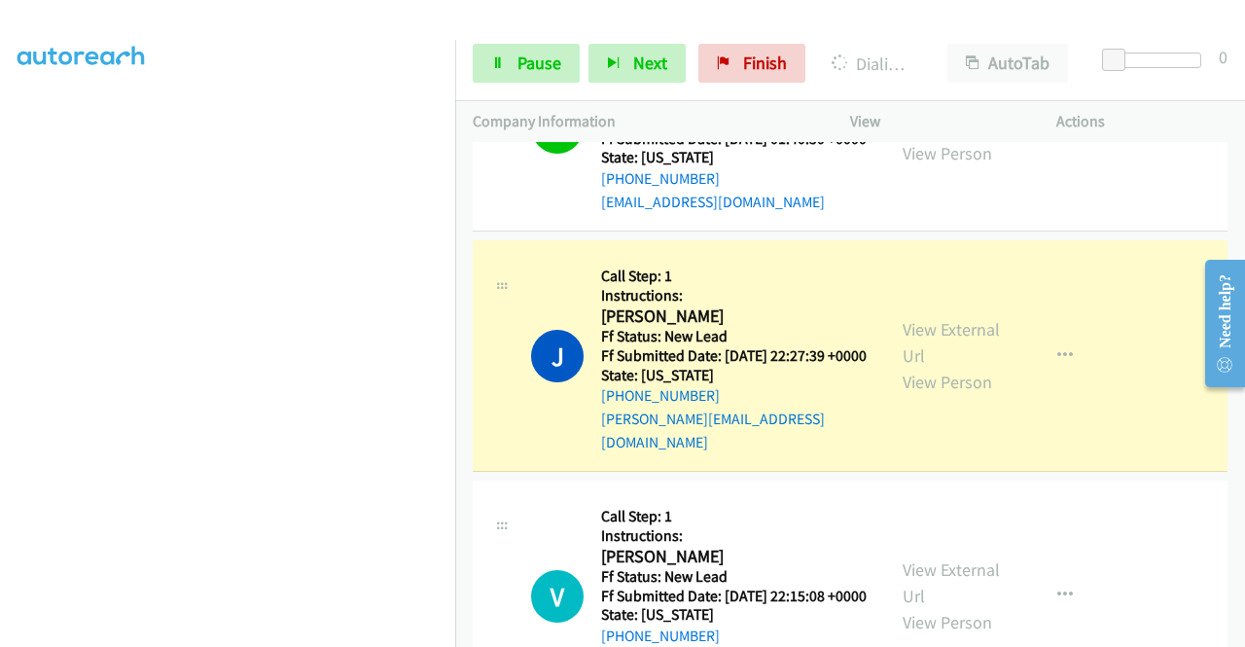
scroll to position [2897, 0]
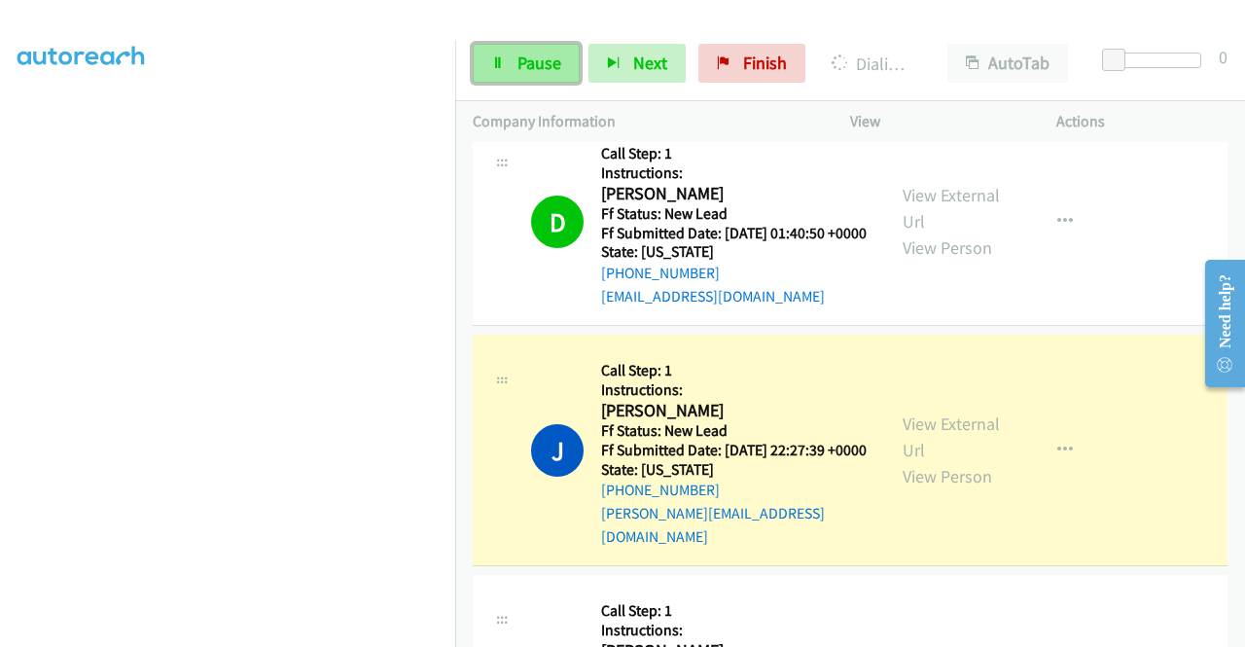
click at [538, 67] on span "Pause" at bounding box center [539, 63] width 44 height 22
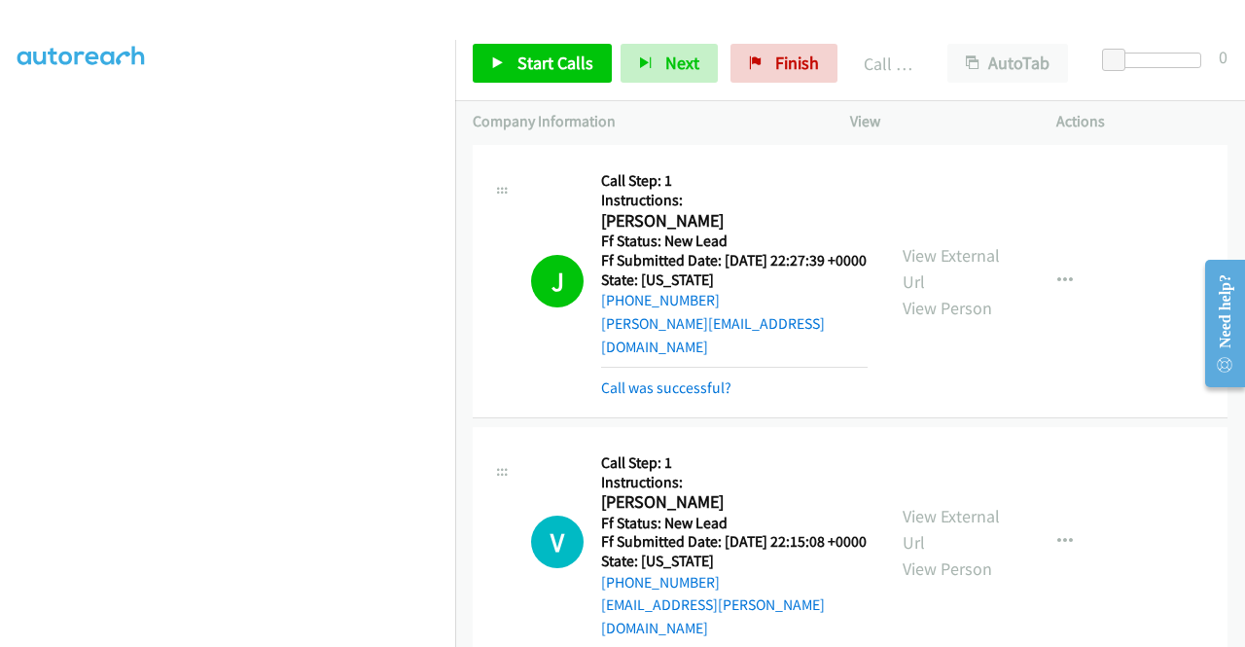
scroll to position [3091, 0]
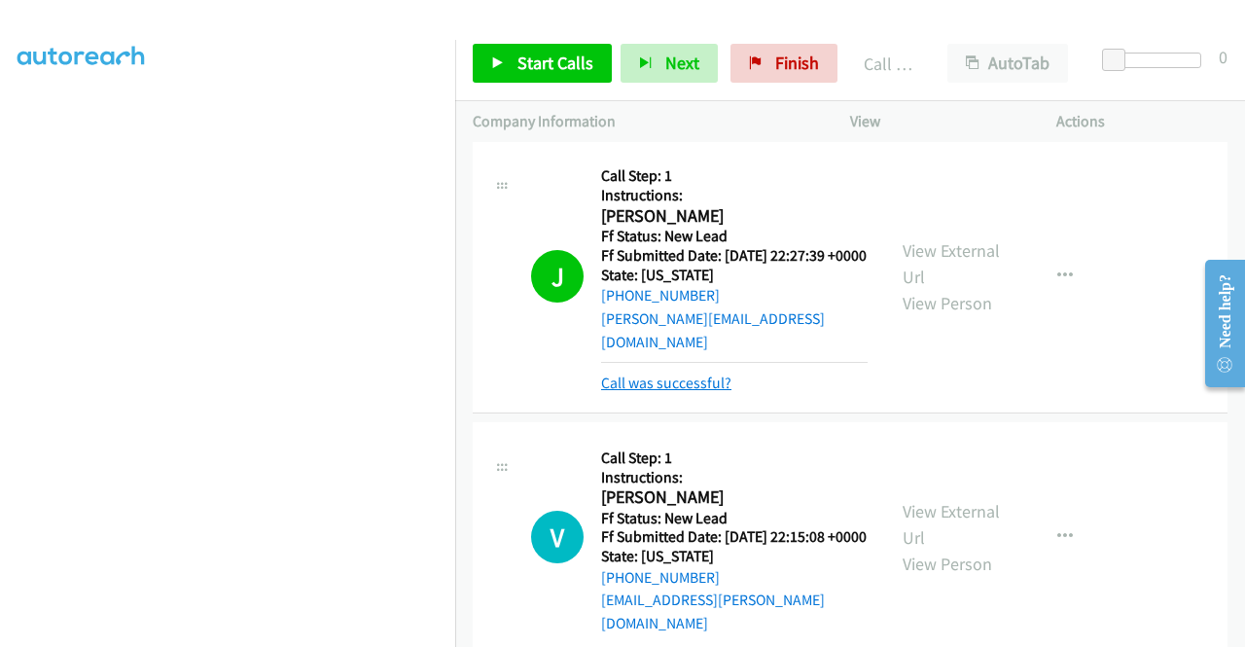
click at [687, 392] on link "Call was successful?" at bounding box center [666, 383] width 130 height 18
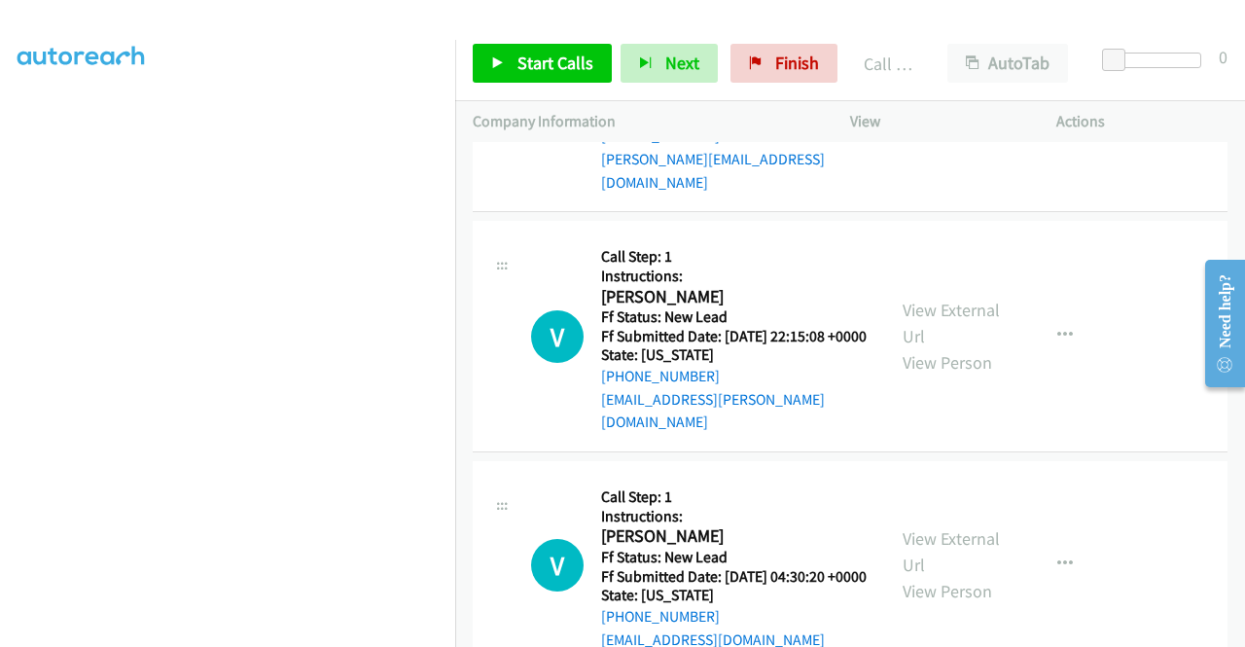
scroll to position [3383, 0]
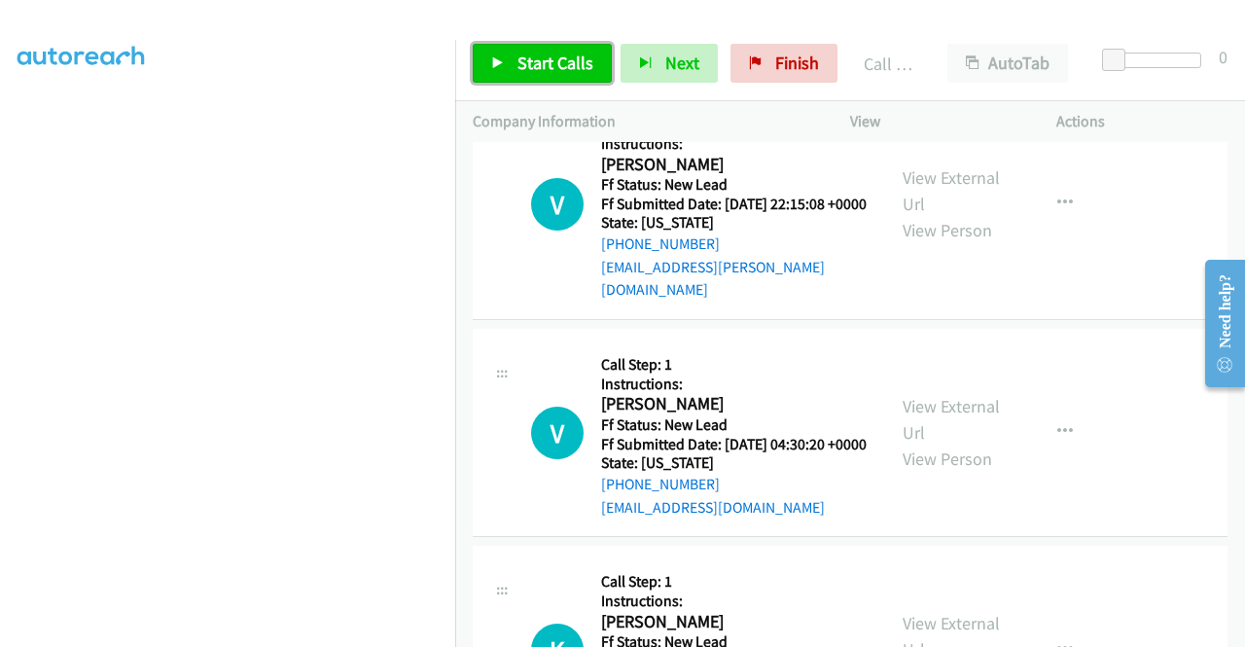
click at [525, 55] on span "Start Calls" at bounding box center [555, 63] width 76 height 22
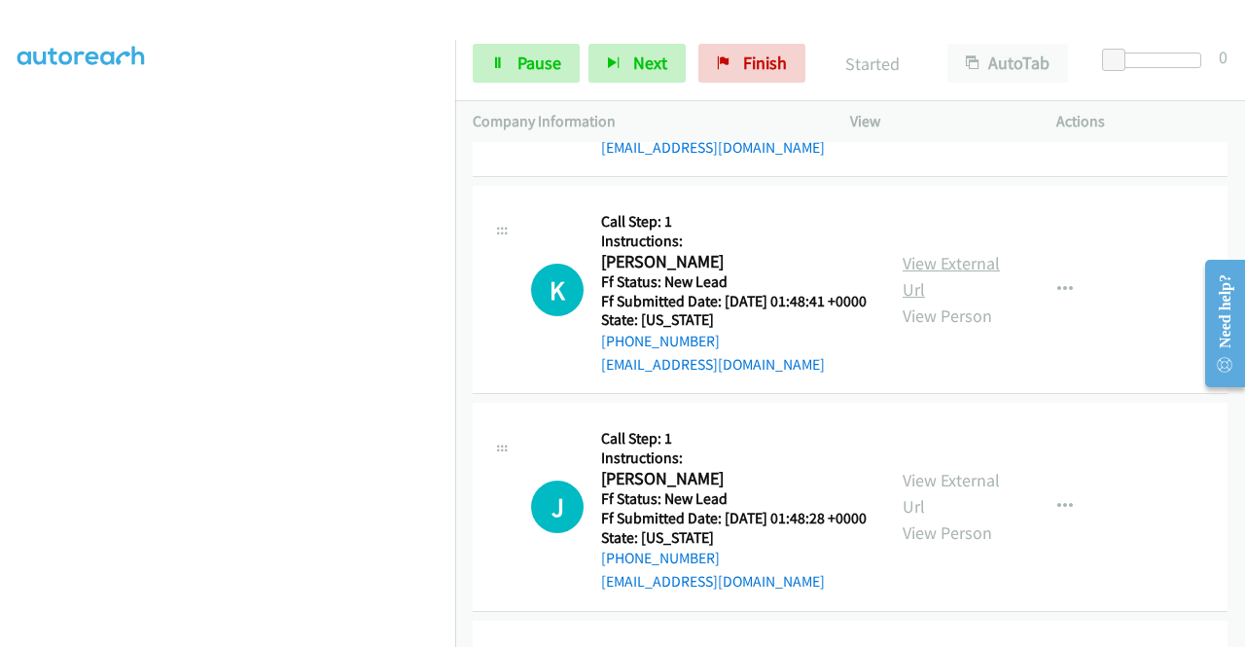
scroll to position [3772, 0]
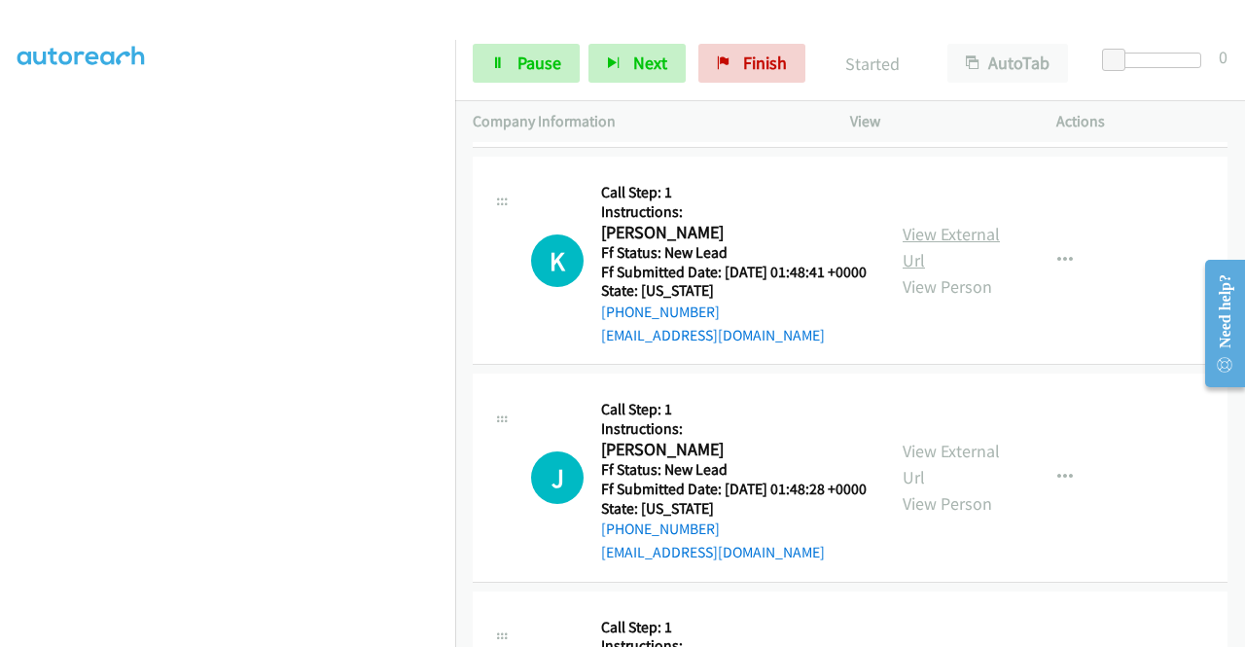
click at [955, 271] on link "View External Url" at bounding box center [951, 247] width 97 height 49
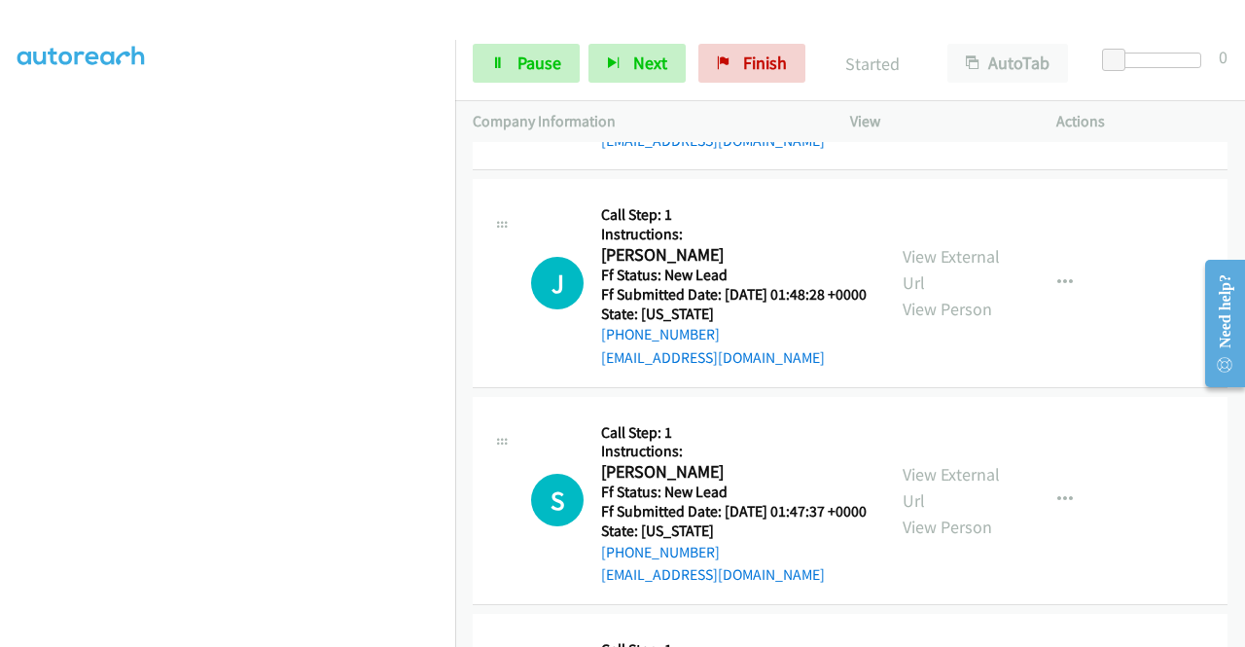
scroll to position [4064, 0]
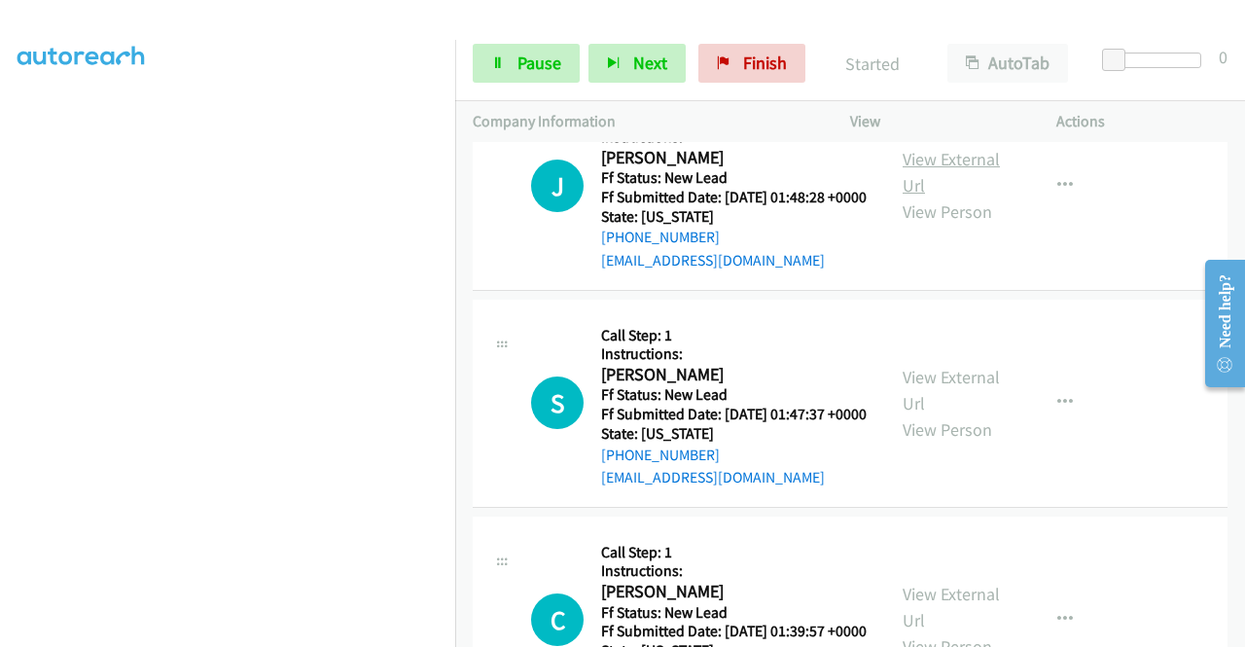
click at [949, 196] on link "View External Url" at bounding box center [951, 172] width 97 height 49
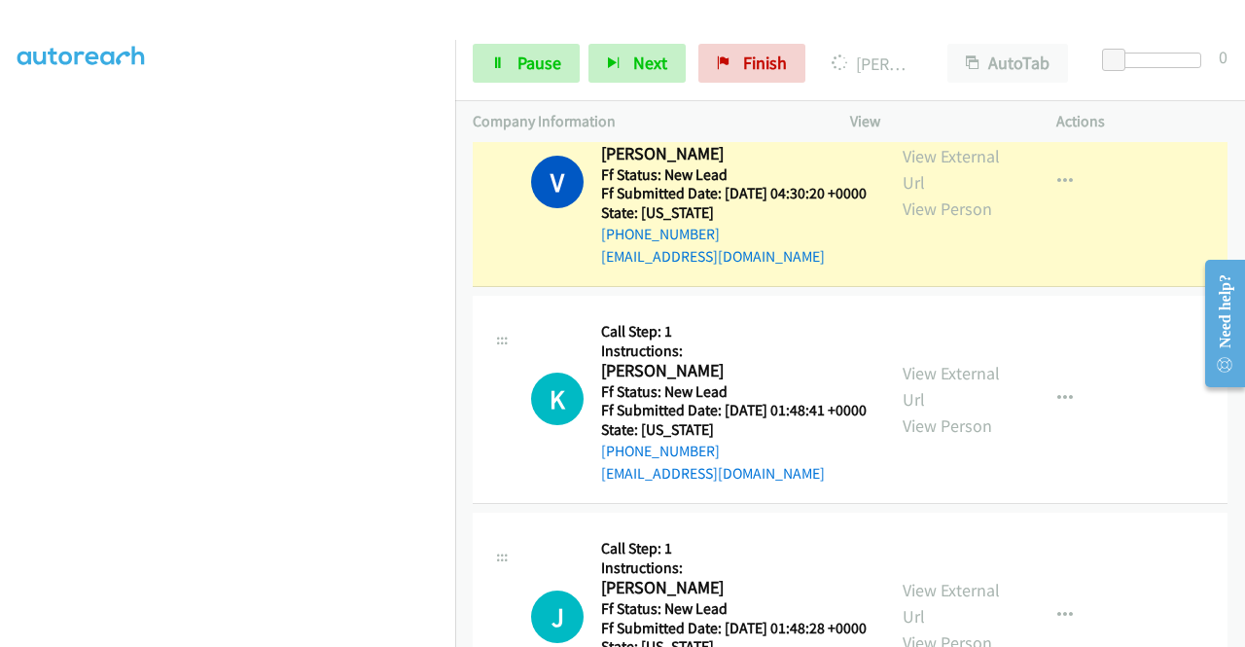
scroll to position [3696, 0]
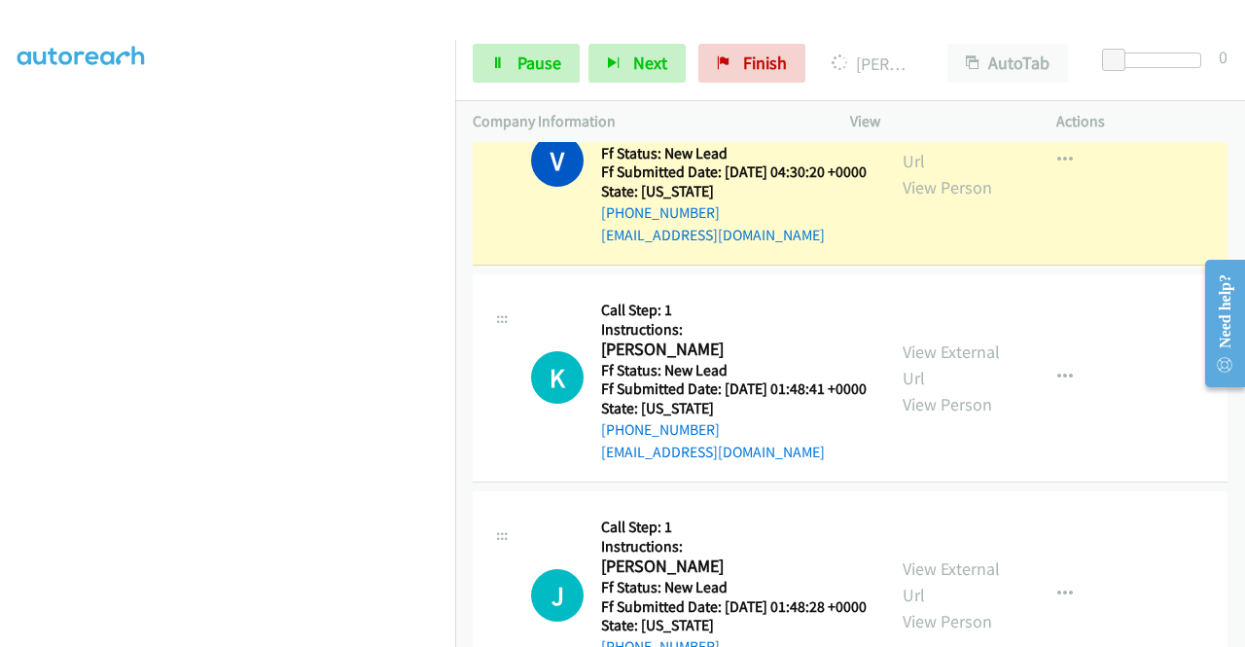
click at [689, 27] on link "Call was successful?" at bounding box center [666, 18] width 130 height 18
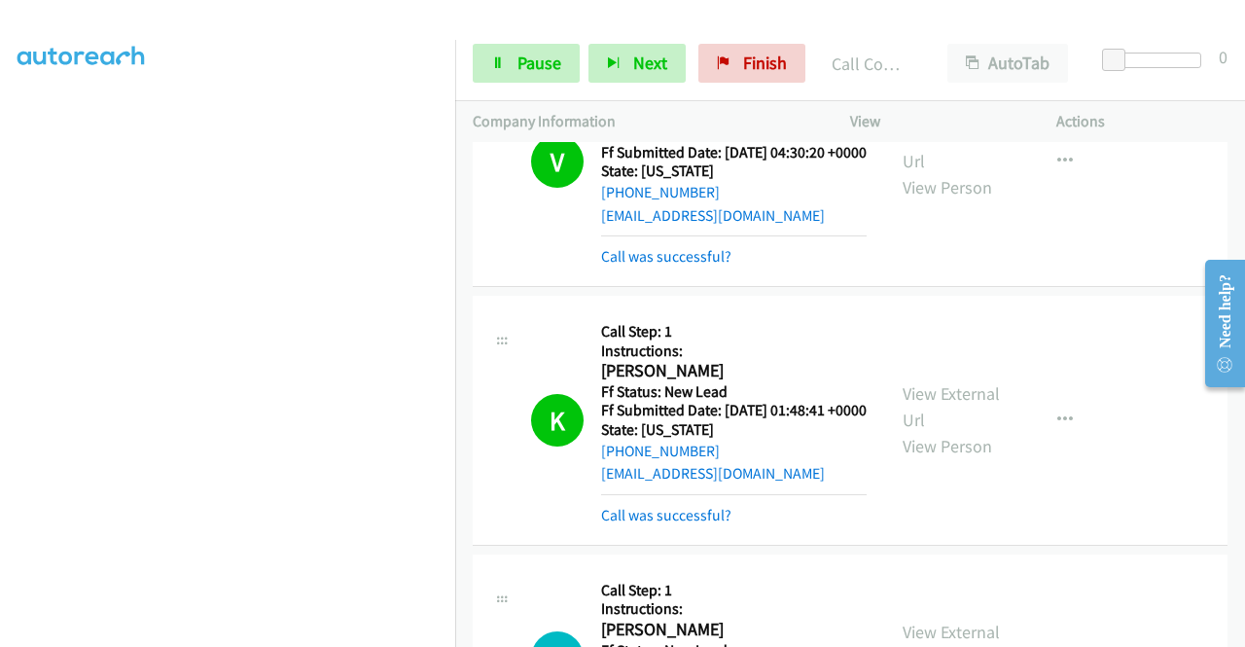
scroll to position [54, 0]
click at [644, 266] on link "Call was successful?" at bounding box center [666, 256] width 130 height 18
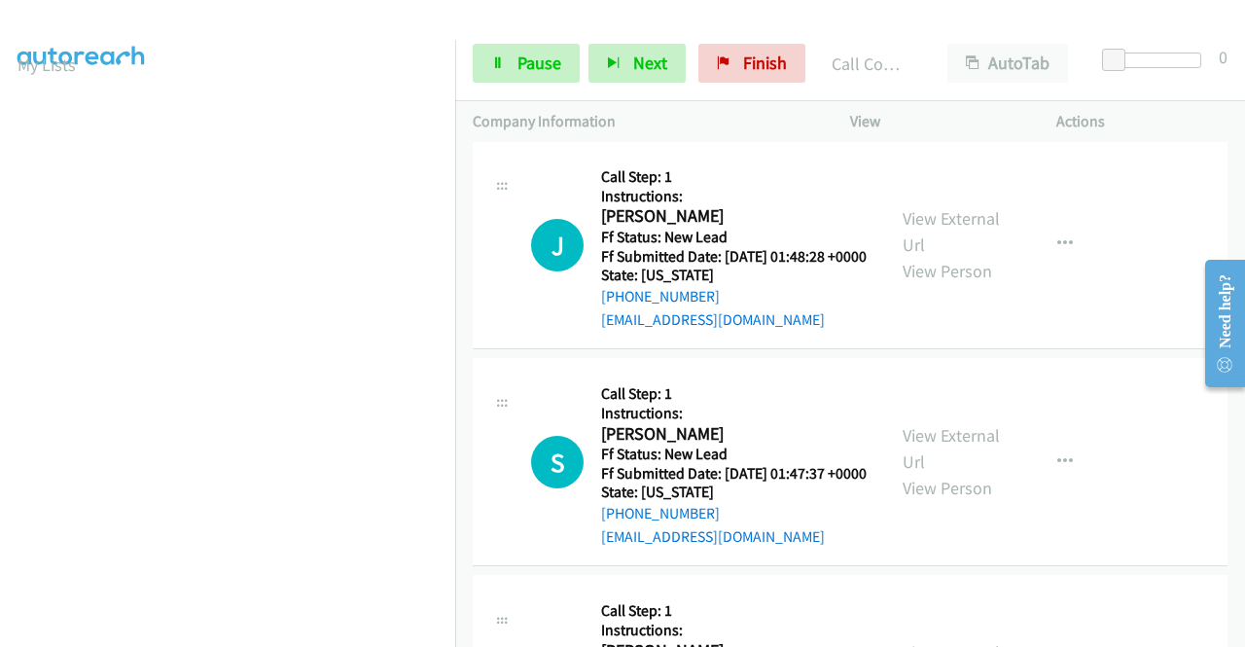
scroll to position [4064, 0]
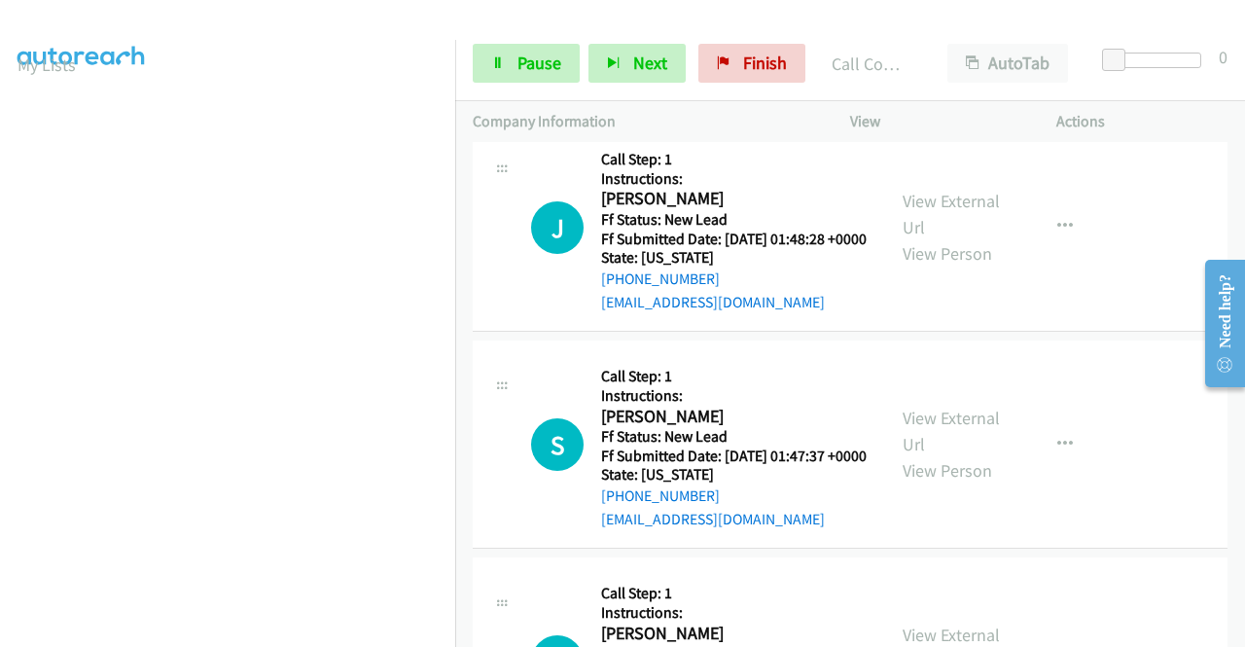
click at [675, 93] on link "Call was successful?" at bounding box center [666, 84] width 130 height 18
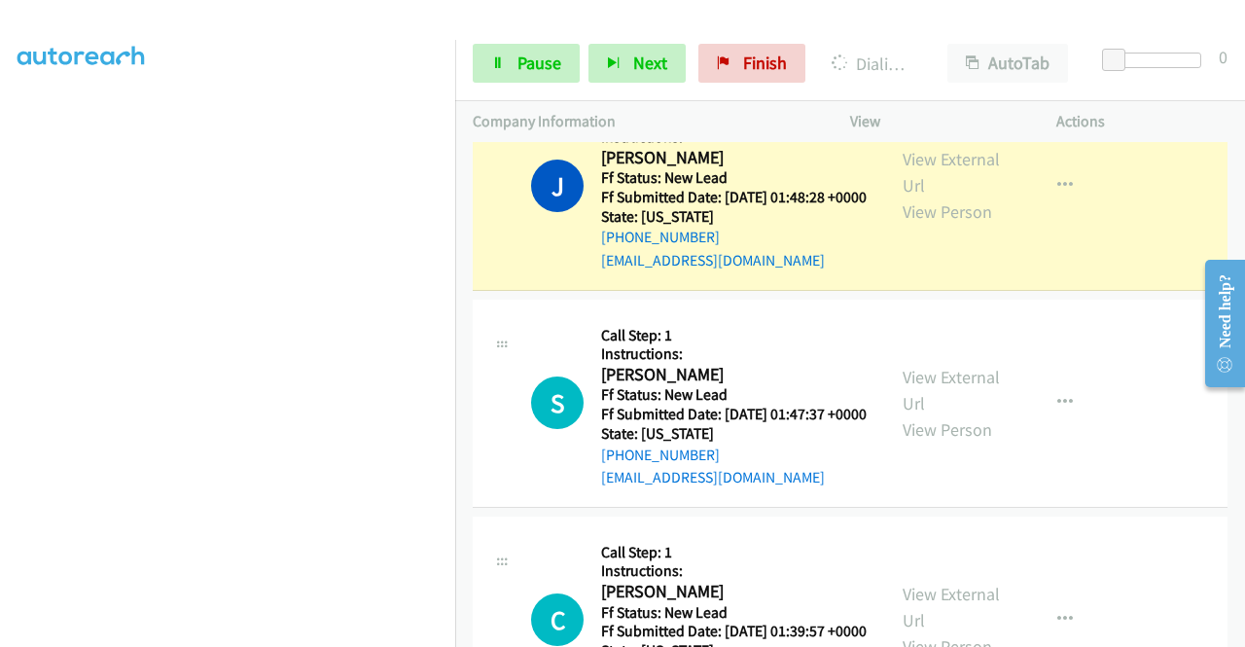
scroll to position [0, 0]
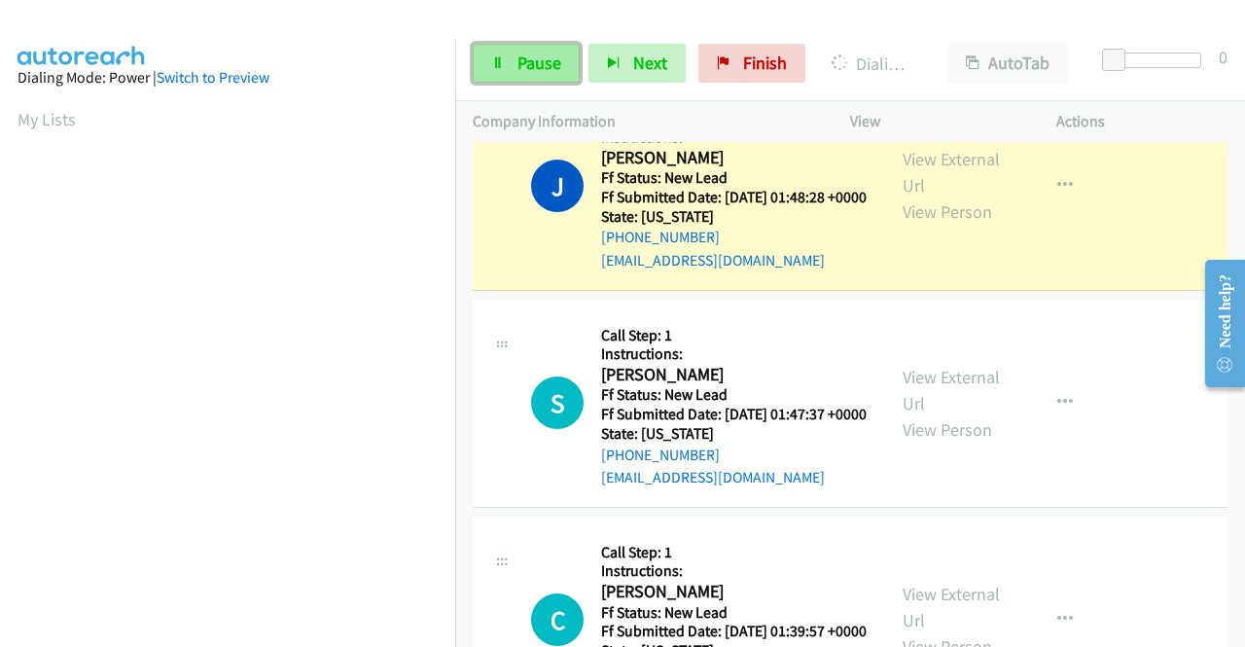
click at [508, 67] on link "Pause" at bounding box center [526, 63] width 107 height 39
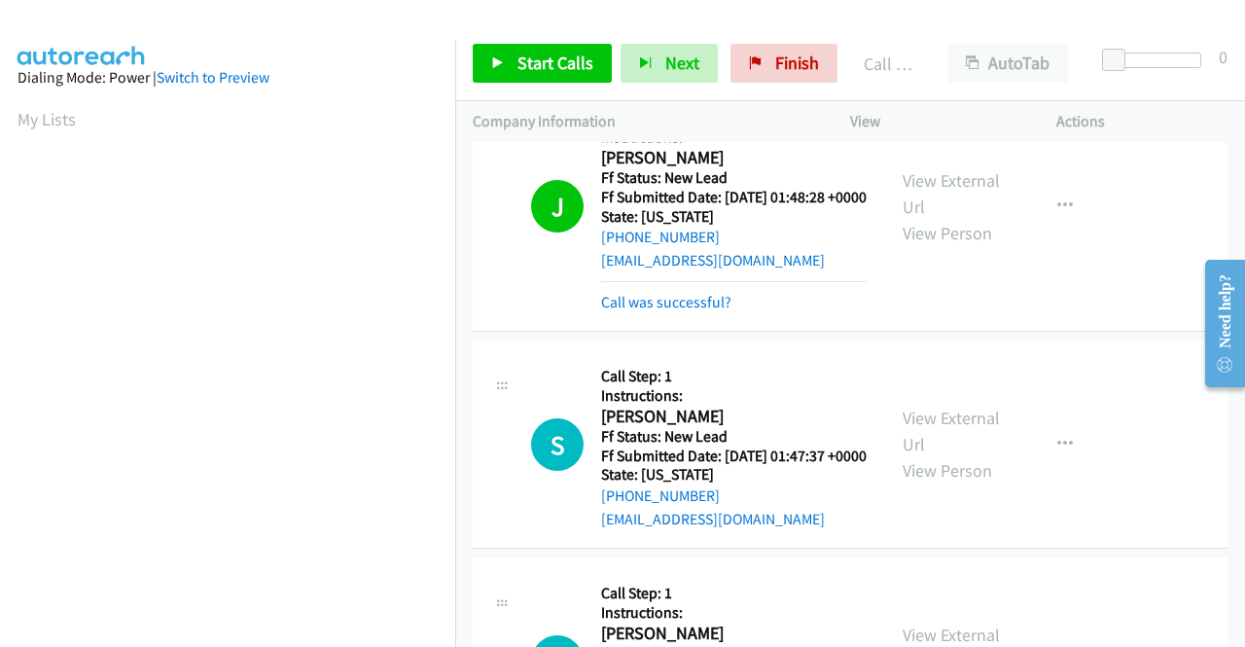
scroll to position [110, 0]
click at [641, 311] on link "Call was successful?" at bounding box center [666, 302] width 130 height 18
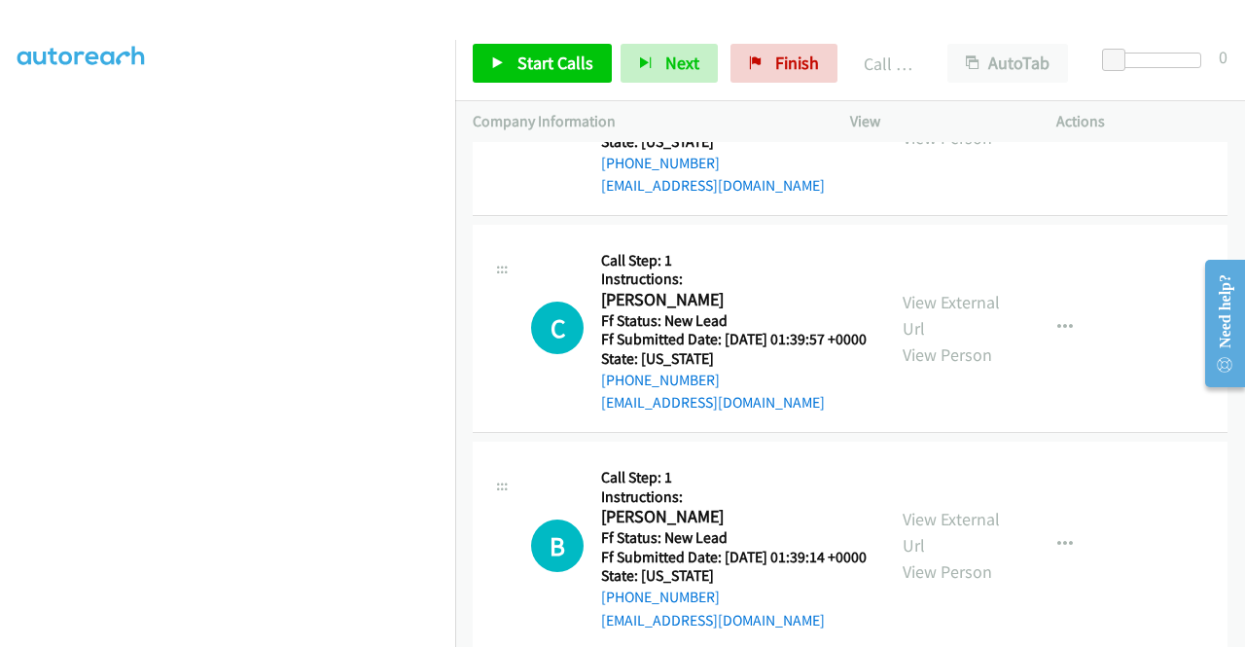
scroll to position [4453, 0]
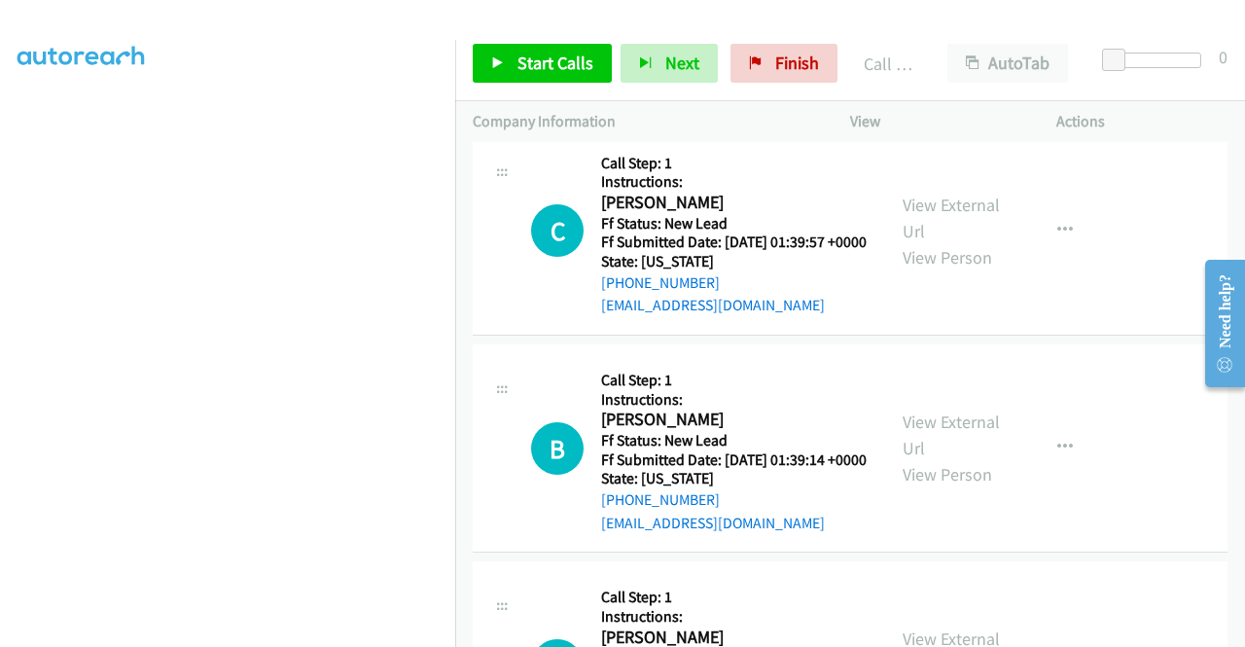
click at [951, 25] on link "View External Url" at bounding box center [951, 1] width 97 height 49
click at [931, 242] on link "View External Url" at bounding box center [951, 218] width 97 height 49
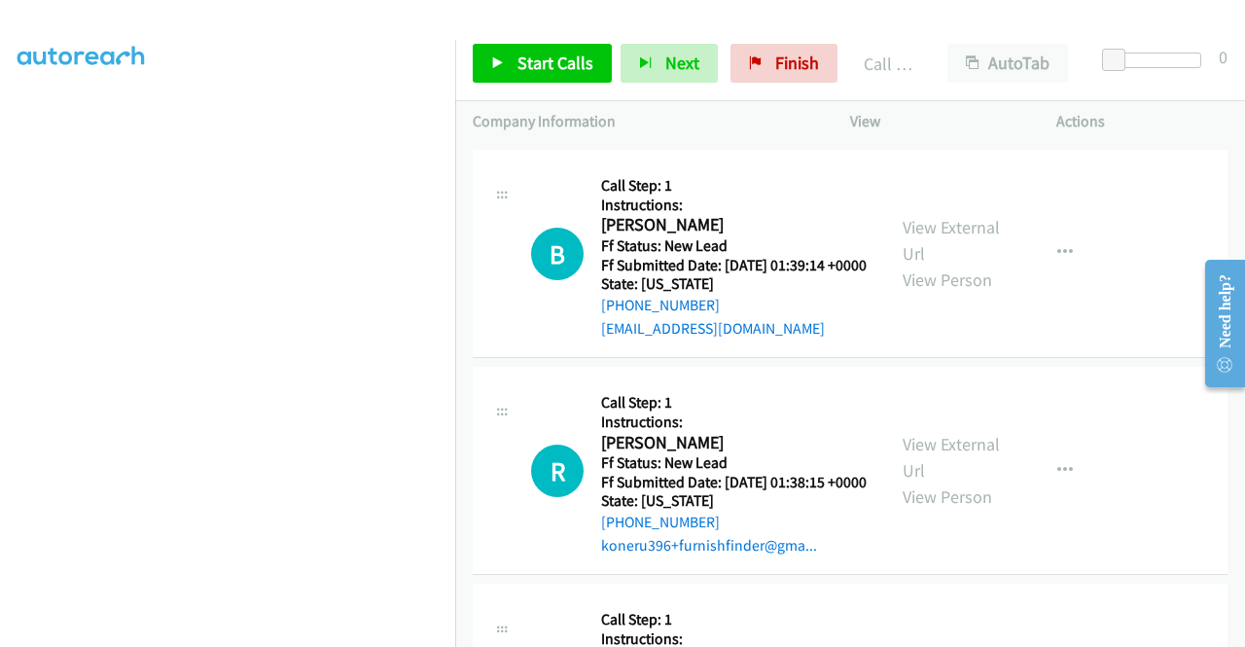
scroll to position [4647, 0]
click at [962, 265] on link "View External Url" at bounding box center [951, 240] width 97 height 49
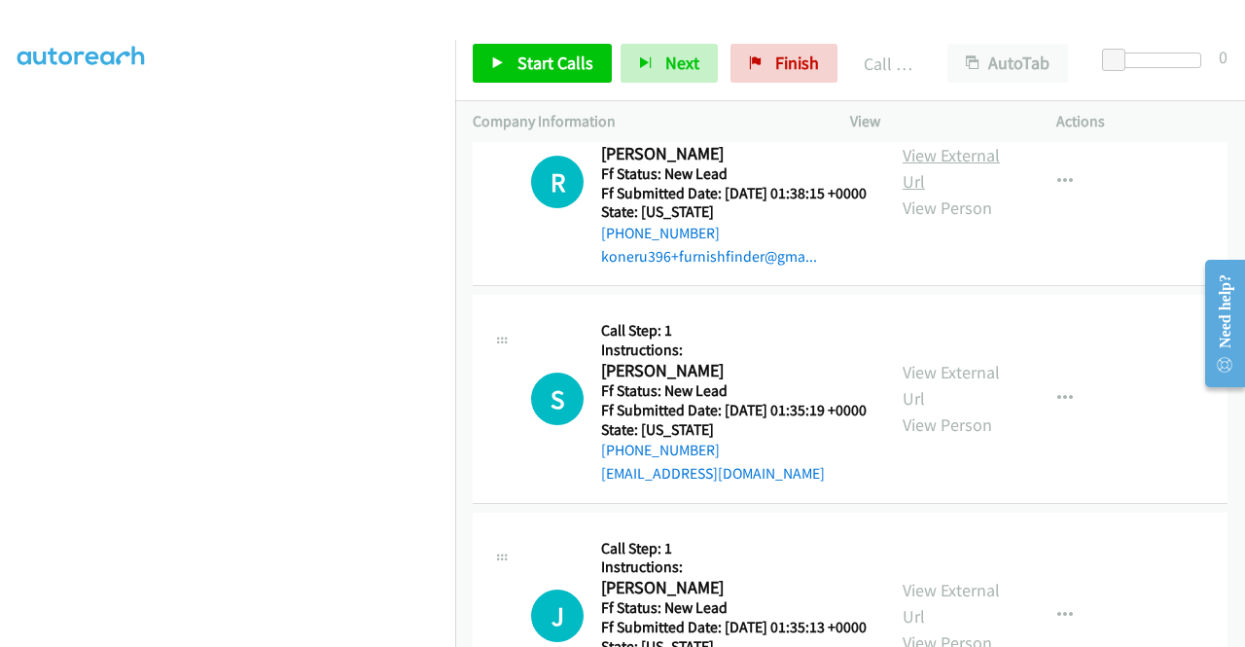
scroll to position [4939, 0]
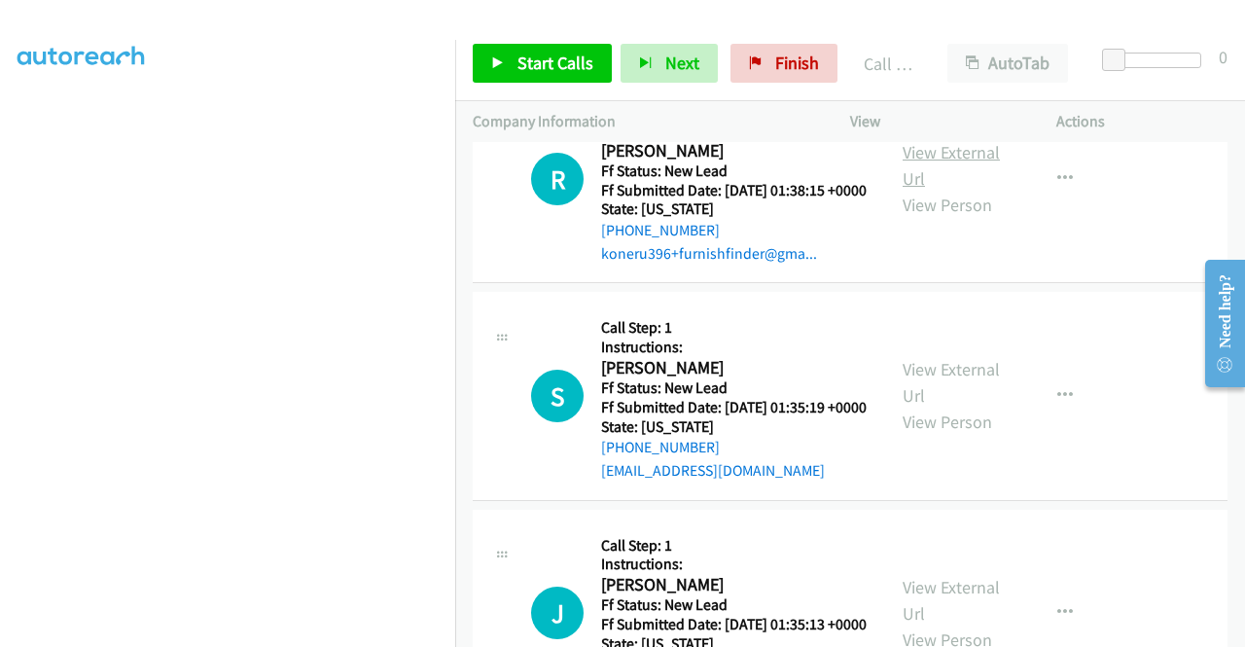
click at [936, 190] on link "View External Url" at bounding box center [951, 165] width 97 height 49
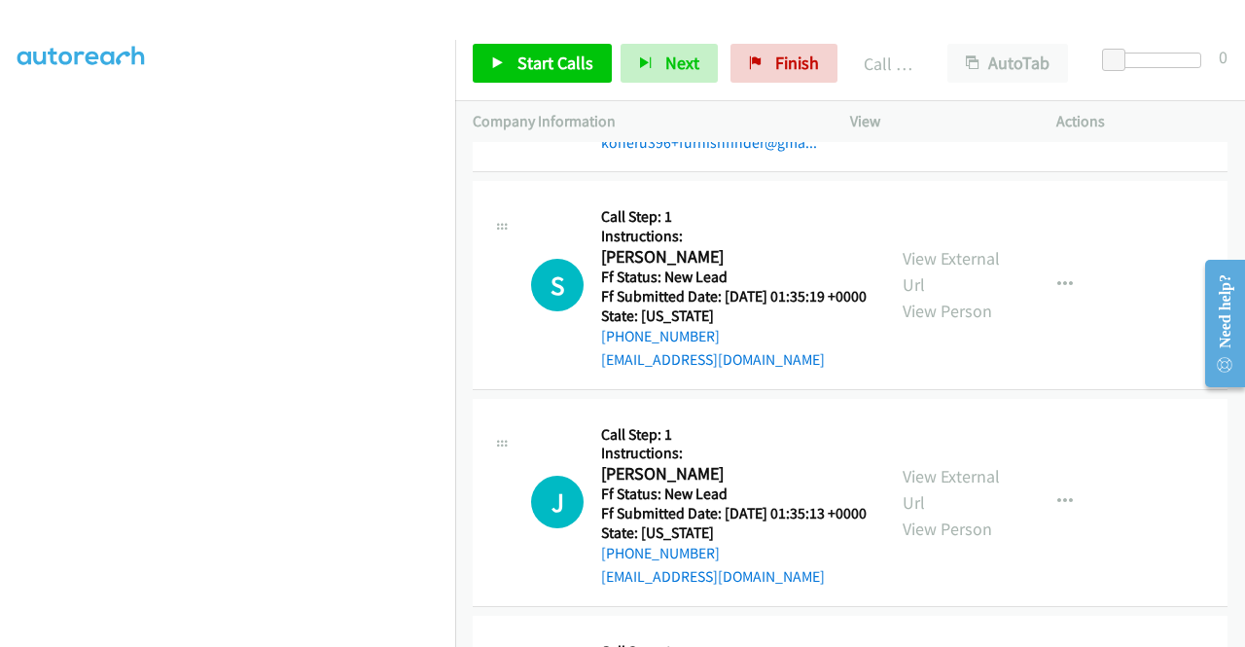
scroll to position [5134, 0]
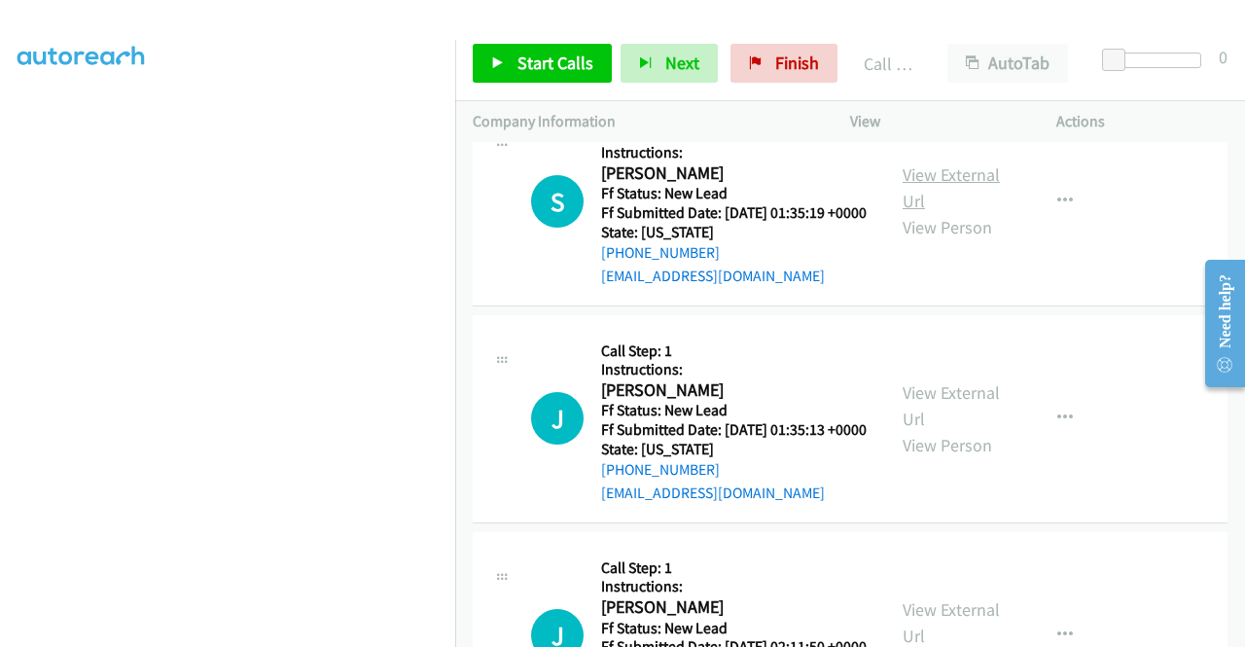
click at [936, 212] on link "View External Url" at bounding box center [951, 187] width 97 height 49
click at [560, 67] on span "Start Calls" at bounding box center [555, 63] width 76 height 22
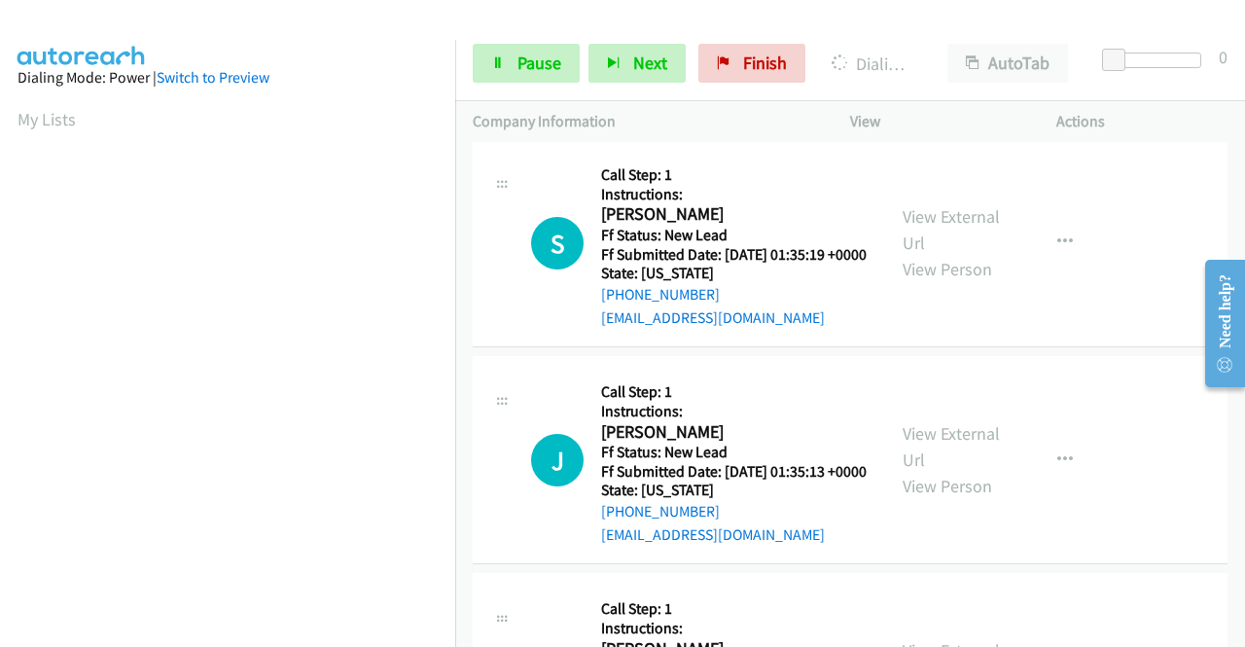
scroll to position [444, 0]
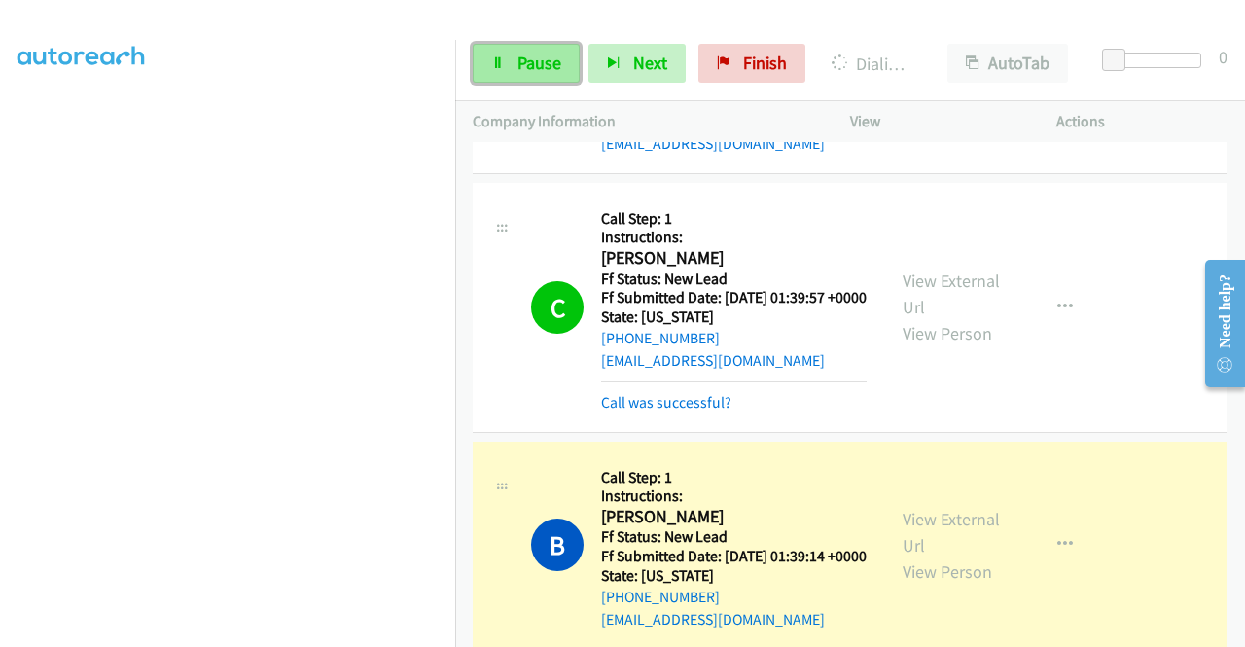
click at [530, 58] on span "Pause" at bounding box center [539, 63] width 44 height 22
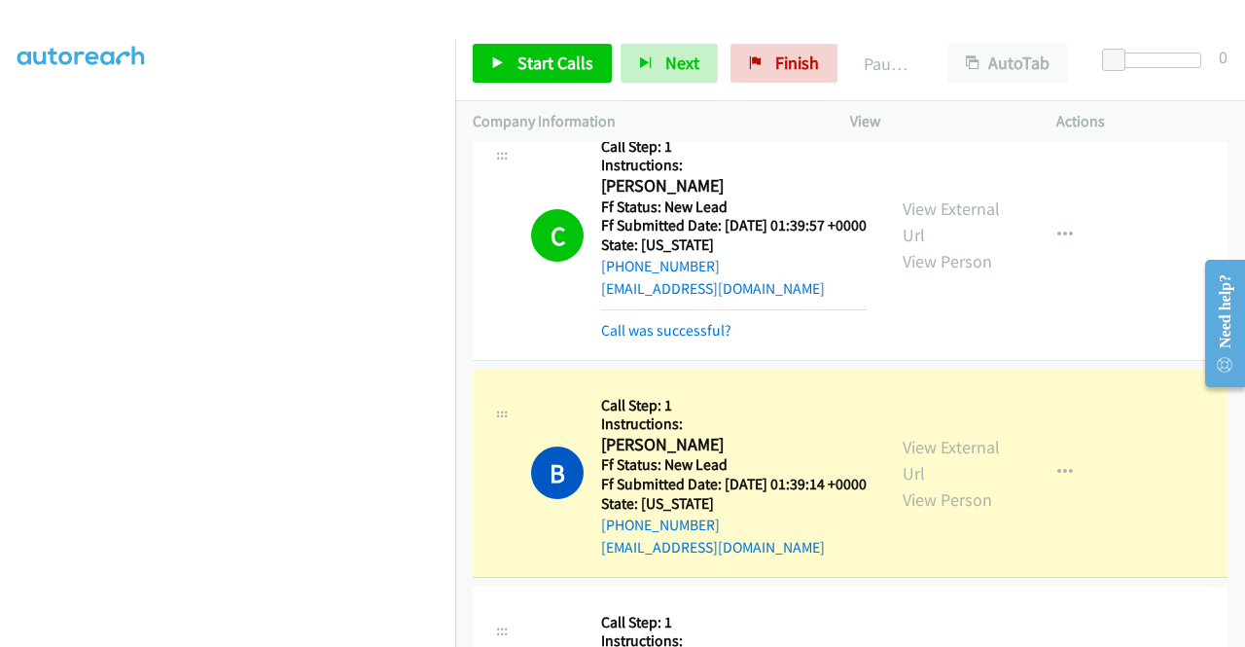
scroll to position [4592, 0]
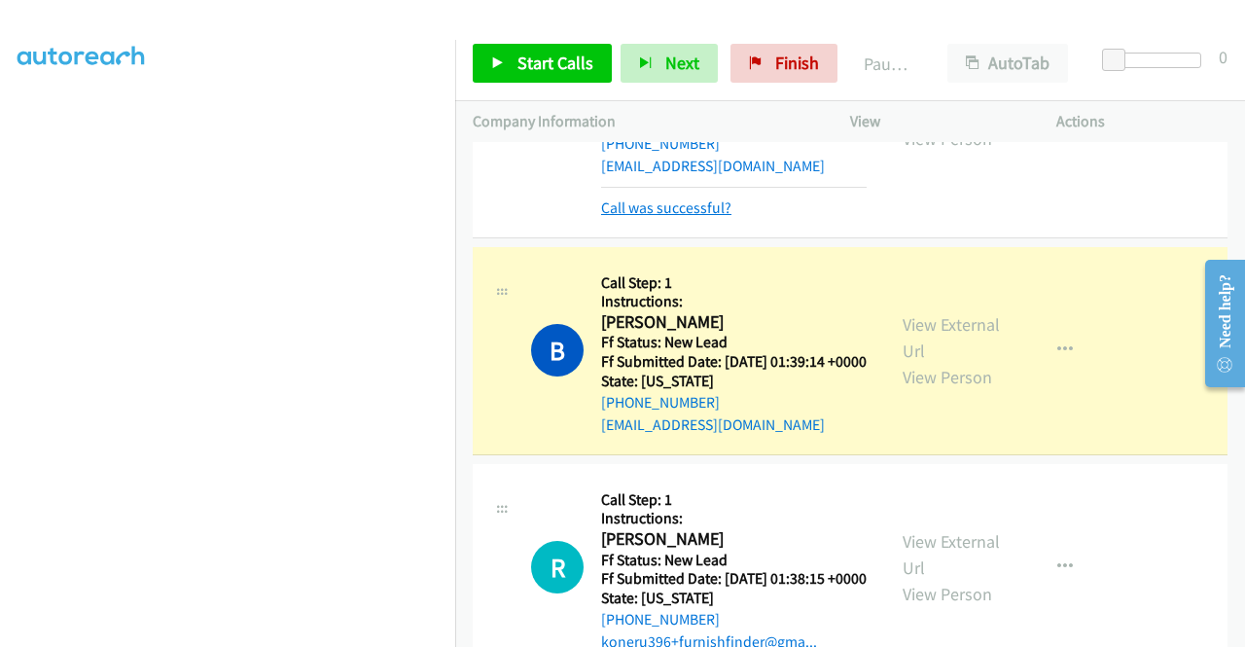
click at [704, 217] on link "Call was successful?" at bounding box center [666, 207] width 130 height 18
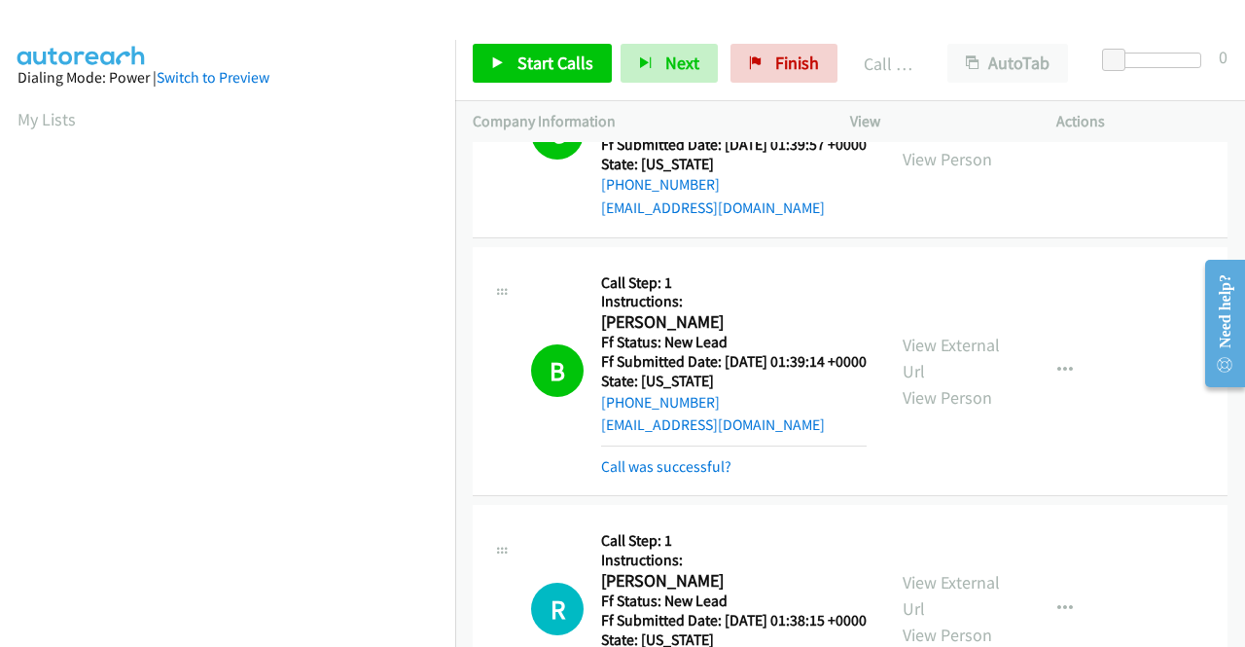
scroll to position [4612, 0]
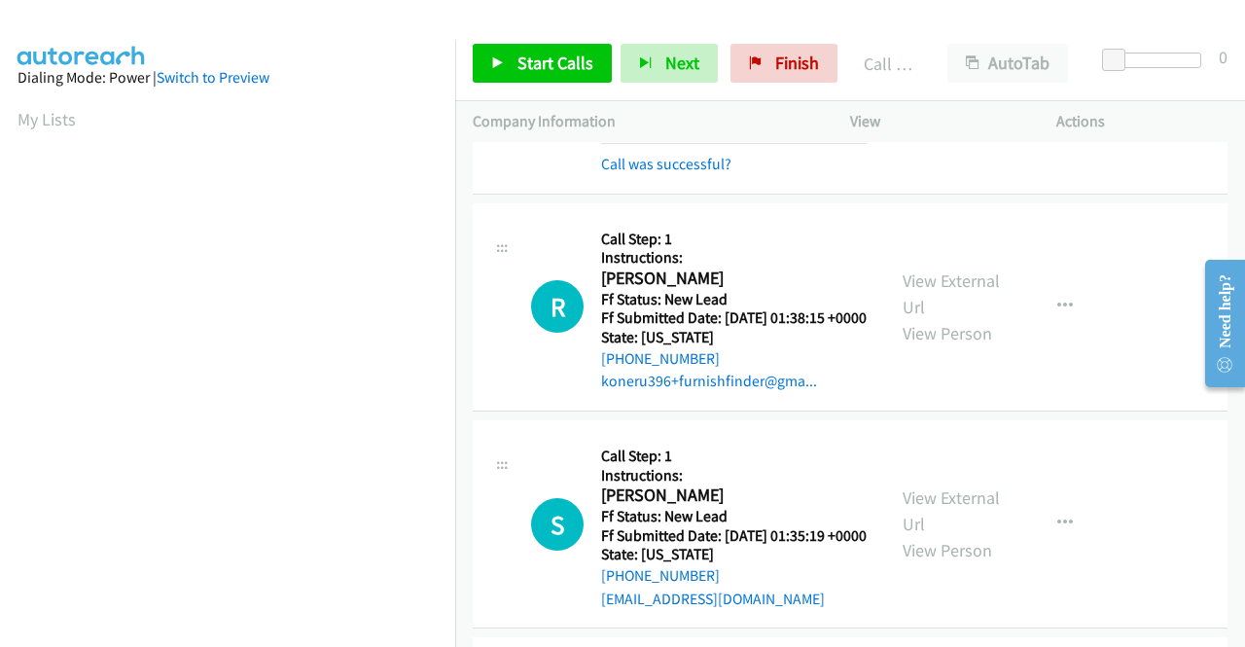
scroll to position [4884, 0]
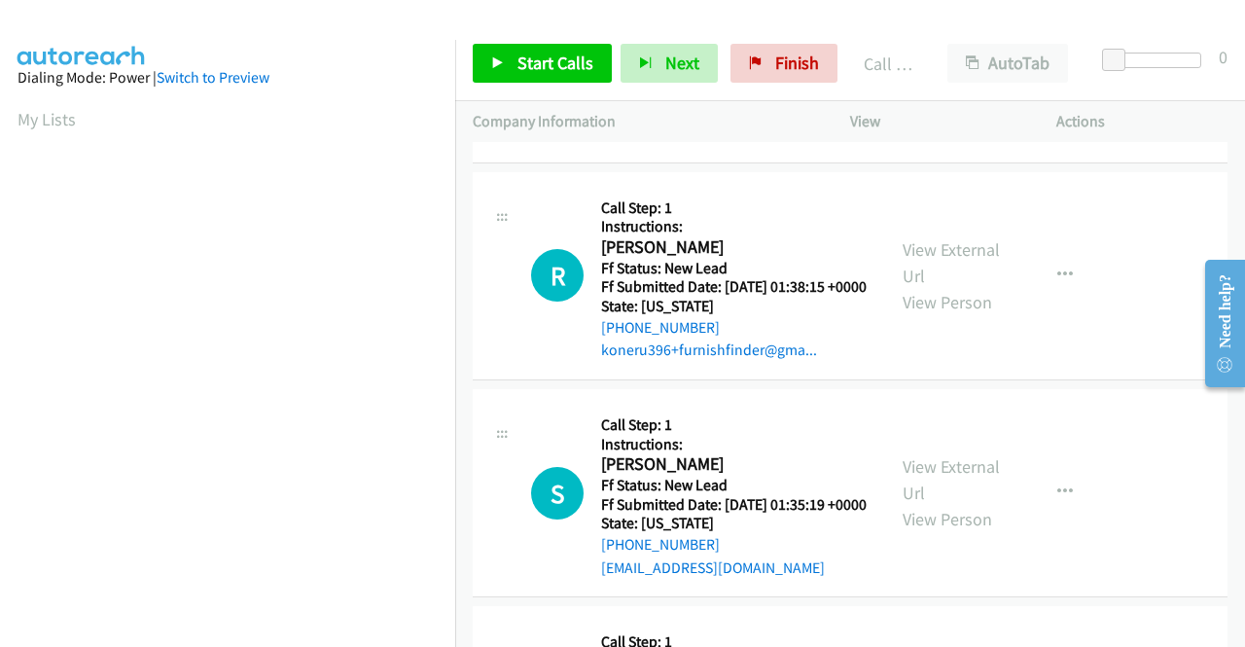
click at [694, 142] on link "Call was successful?" at bounding box center [666, 133] width 130 height 18
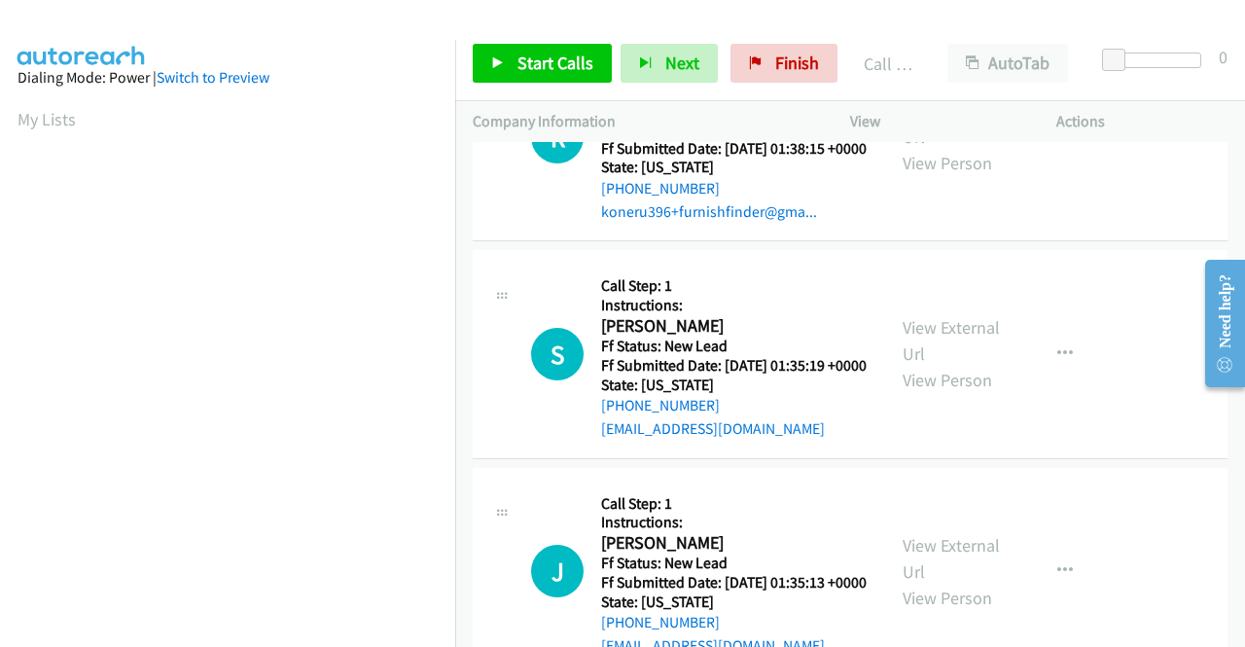
scroll to position [5078, 0]
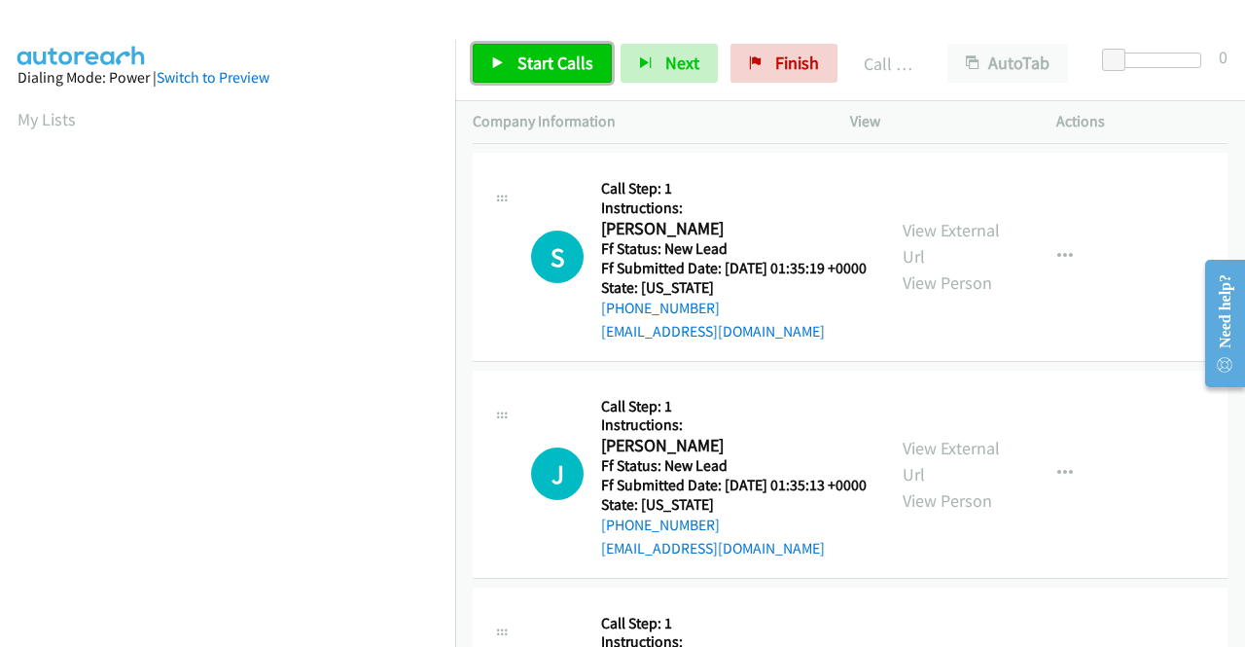
click at [584, 60] on span "Start Calls" at bounding box center [555, 63] width 76 height 22
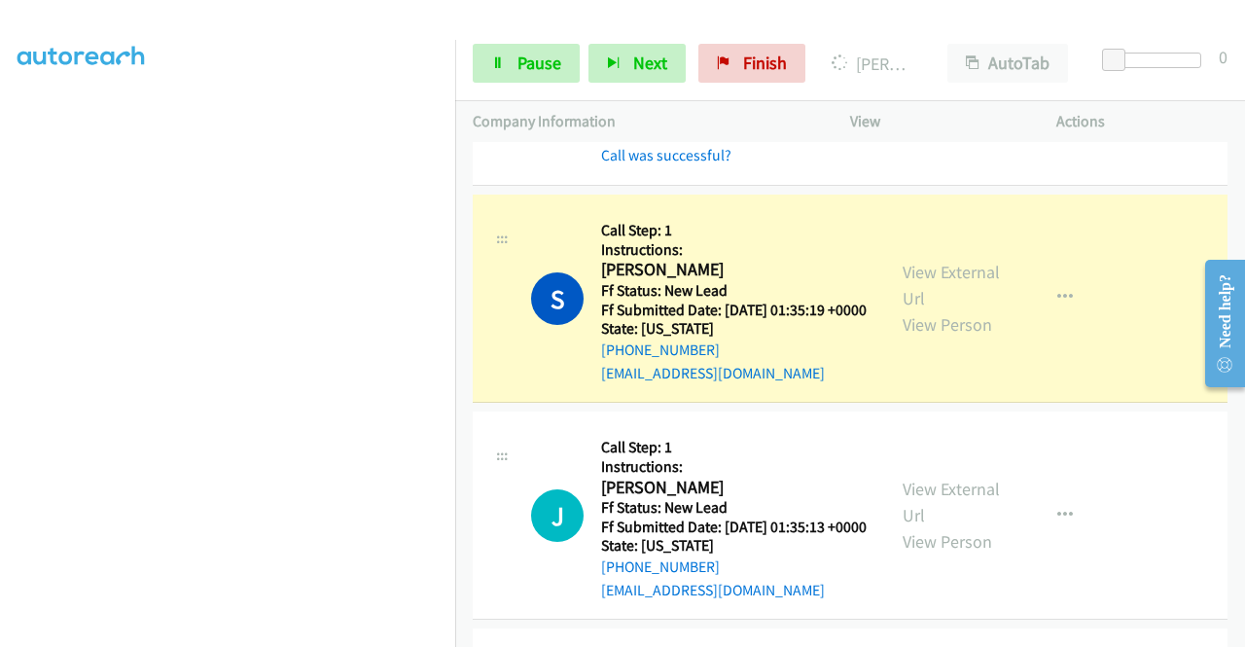
scroll to position [0, 0]
click at [632, 164] on link "Call was successful?" at bounding box center [666, 155] width 130 height 18
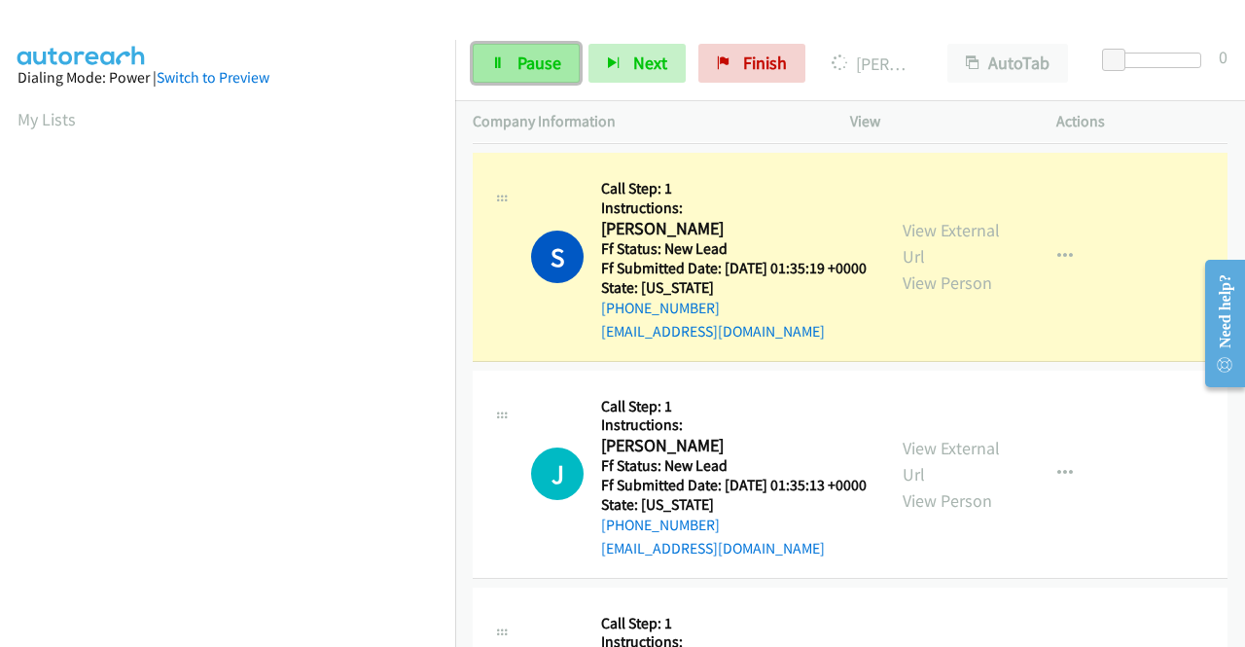
click at [510, 65] on link "Pause" at bounding box center [526, 63] width 107 height 39
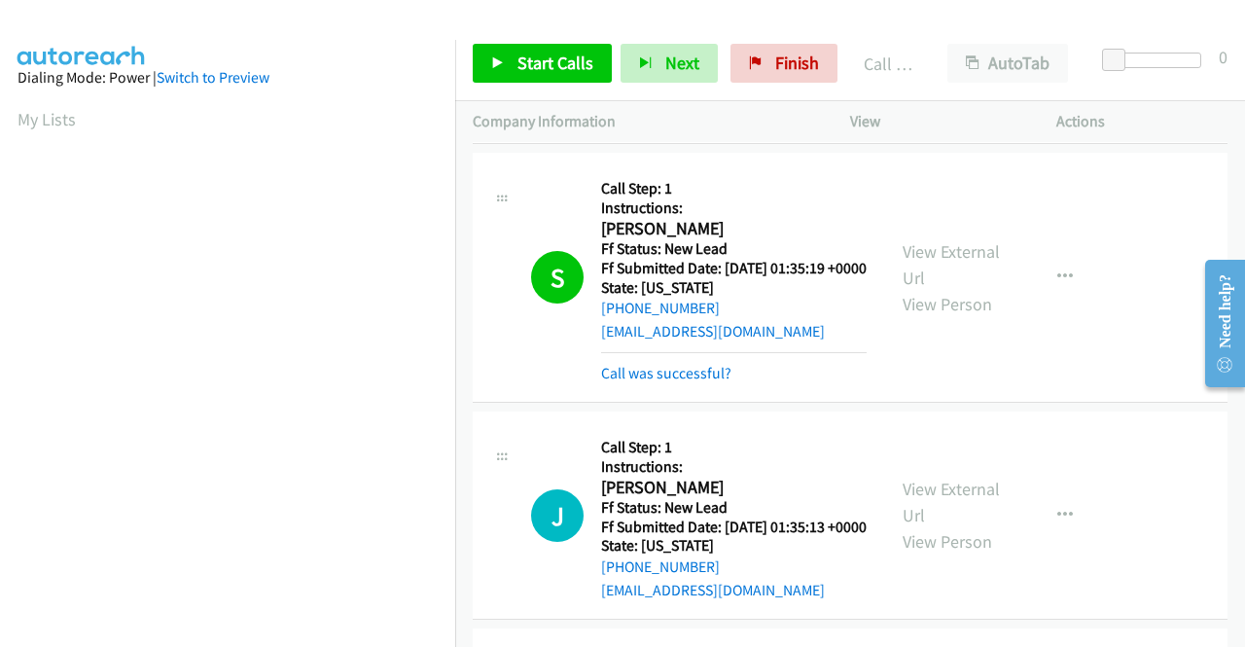
scroll to position [444, 0]
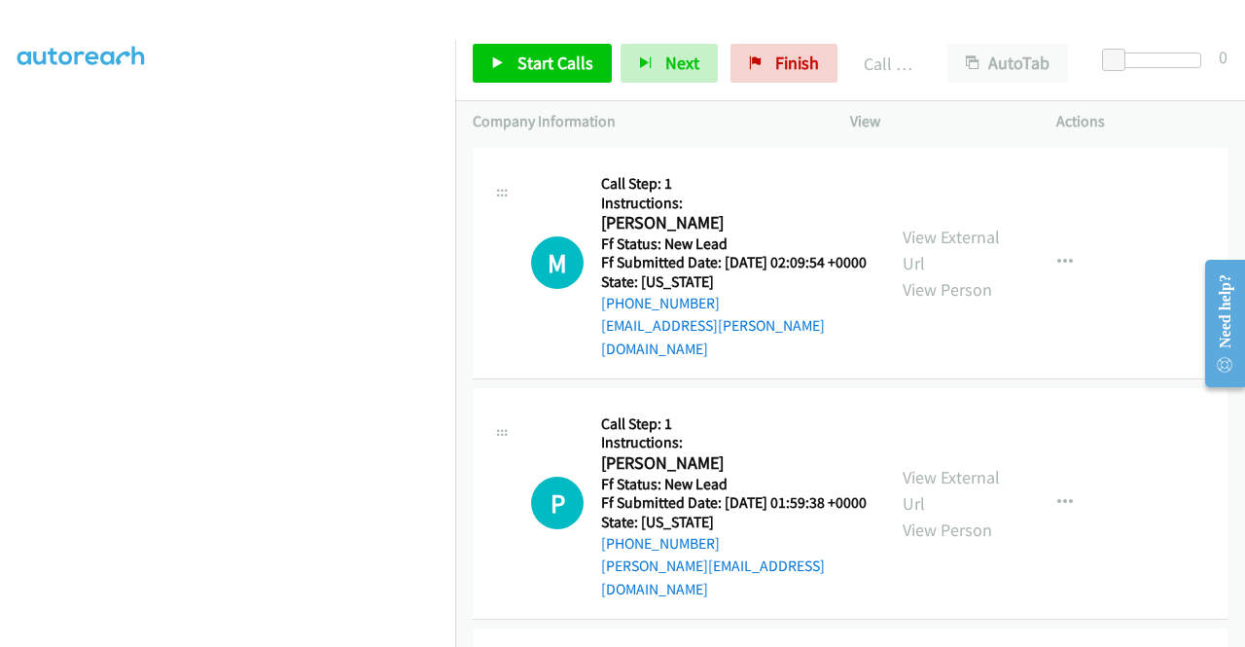
scroll to position [5739, 0]
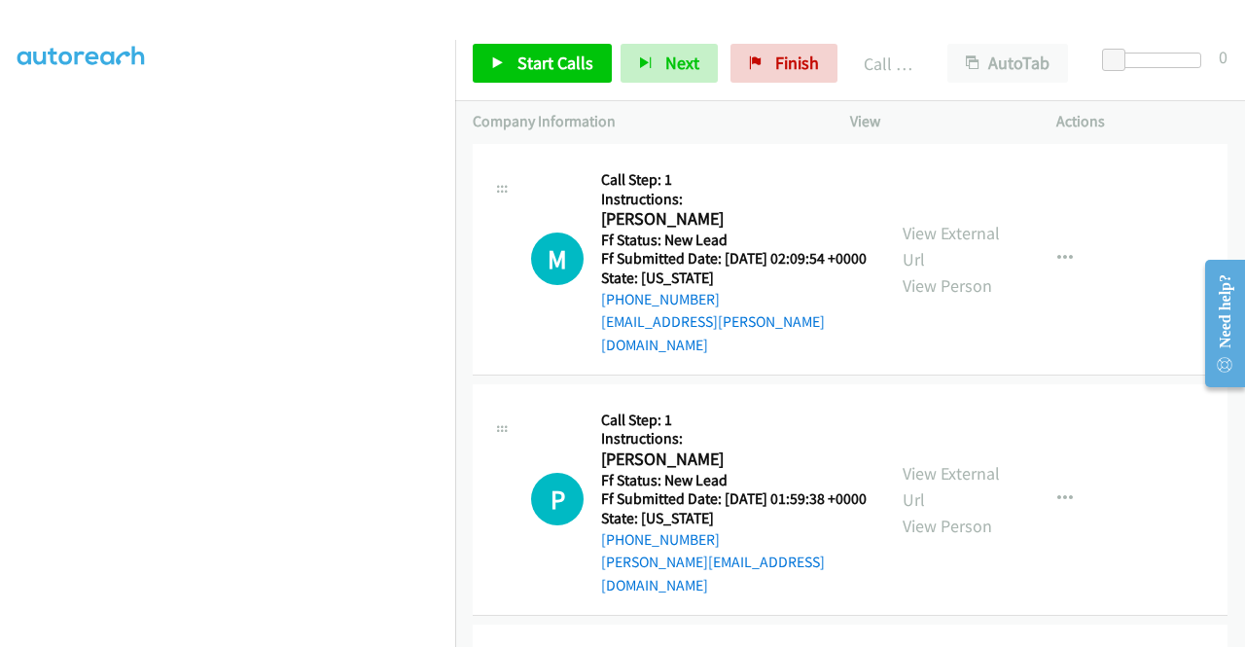
click at [940, 70] on div "View External Url View Person" at bounding box center [953, 30] width 101 height 79
click at [935, 42] on link "View External Url" at bounding box center [951, 17] width 97 height 49
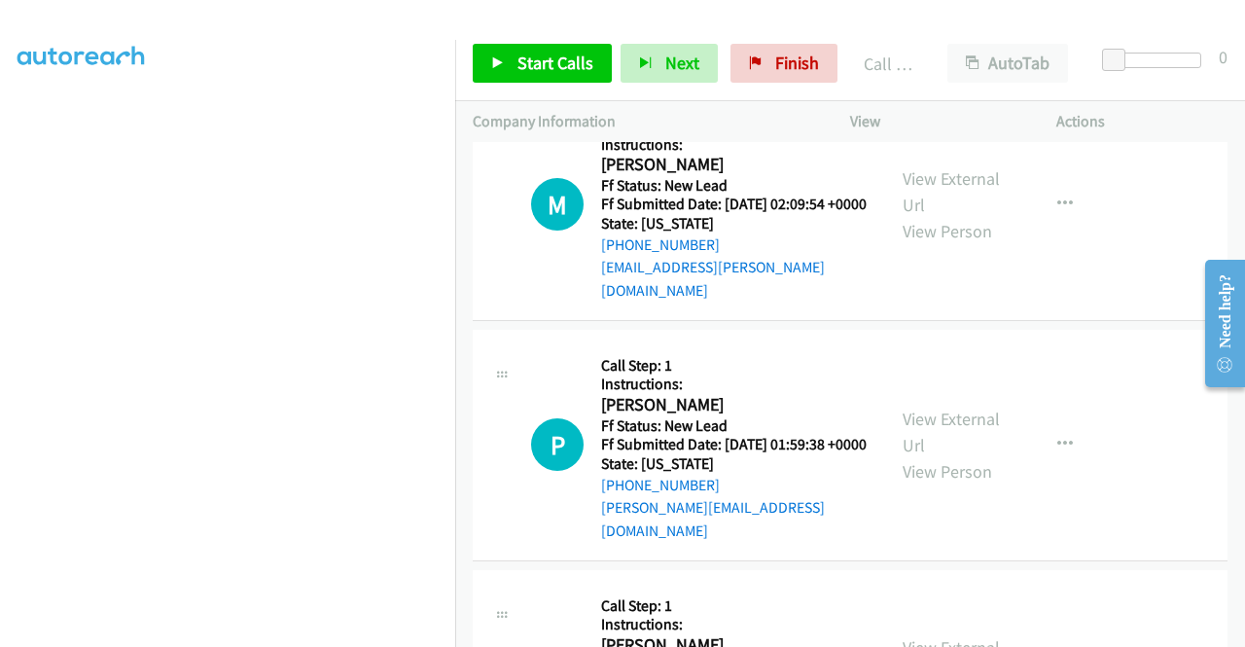
scroll to position [5836, 0]
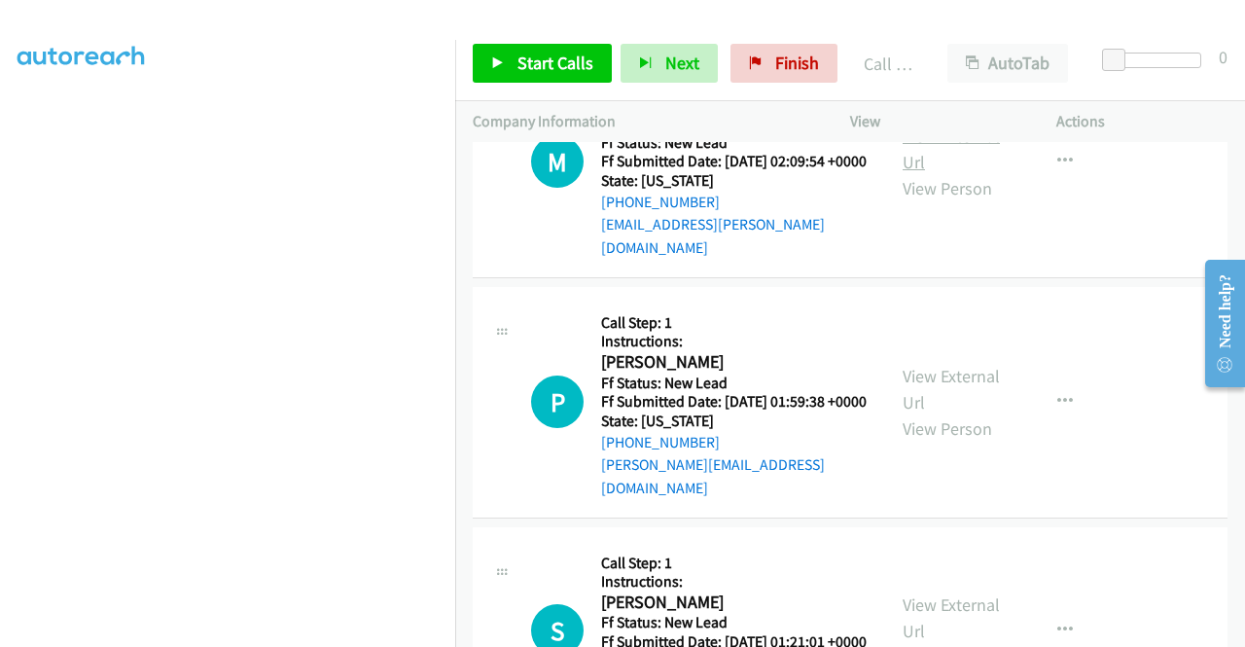
click at [928, 173] on link "View External Url" at bounding box center [951, 149] width 97 height 49
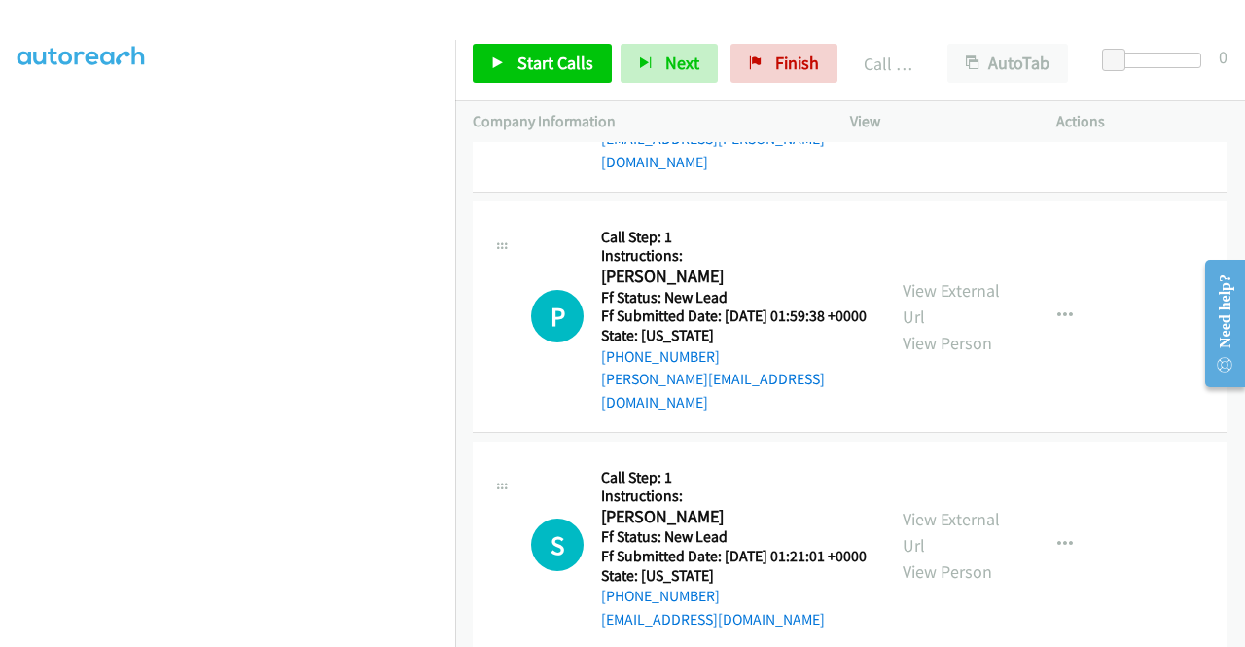
scroll to position [6128, 0]
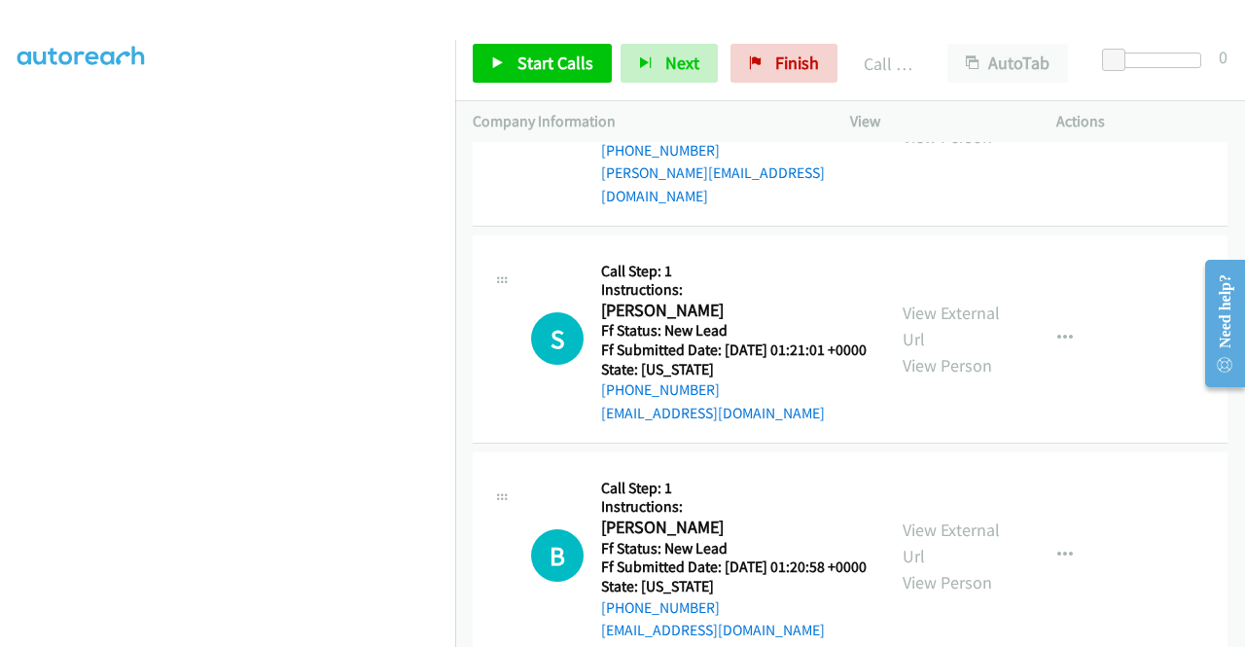
click at [946, 122] on link "View External Url" at bounding box center [951, 97] width 97 height 49
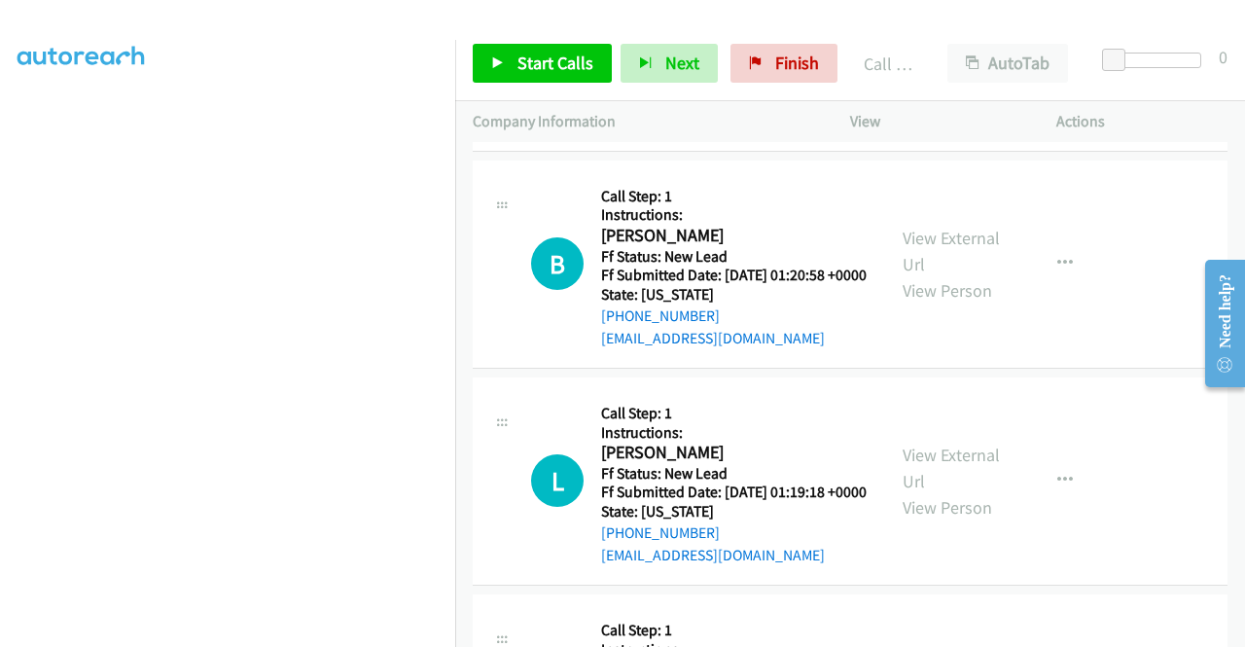
scroll to position [6517, 0]
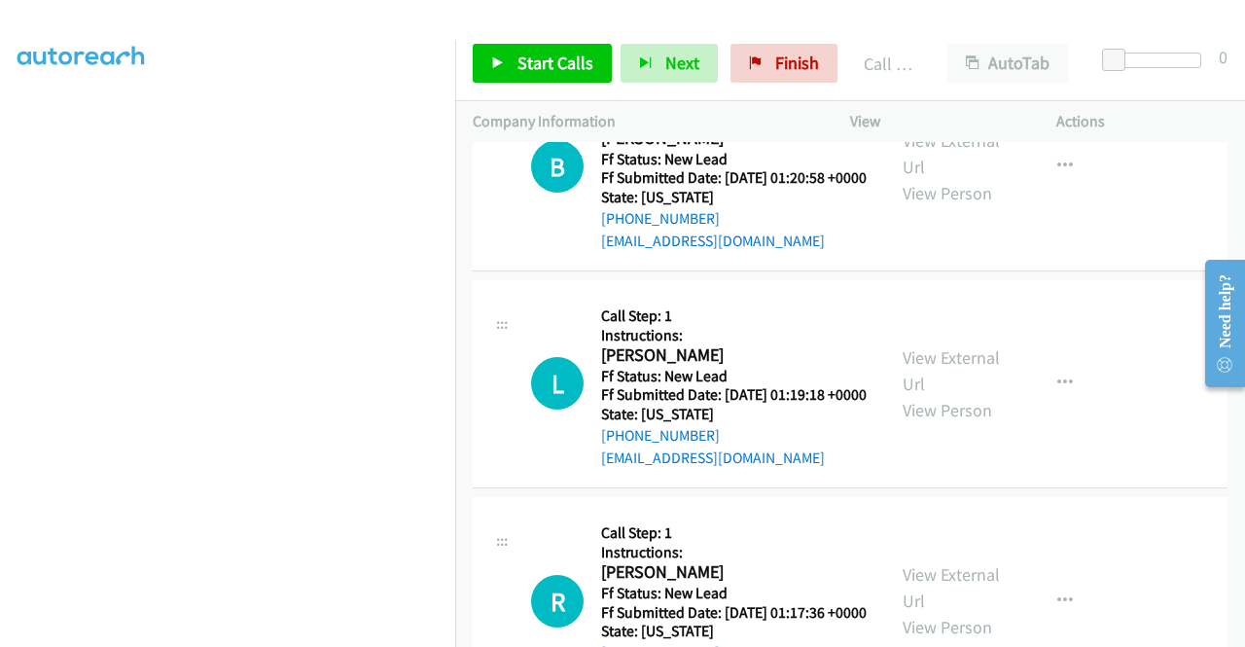
click at [523, 67] on span "Start Calls" at bounding box center [555, 63] width 76 height 22
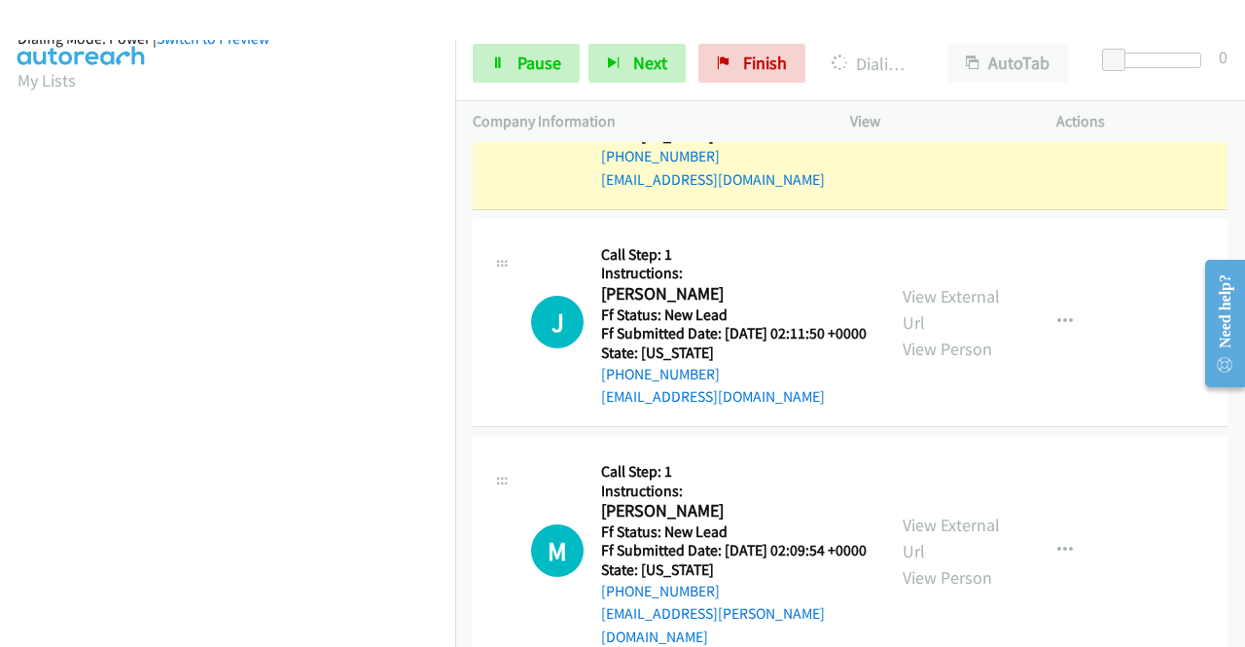
scroll to position [444, 0]
click at [533, 55] on span "Pause" at bounding box center [539, 63] width 44 height 22
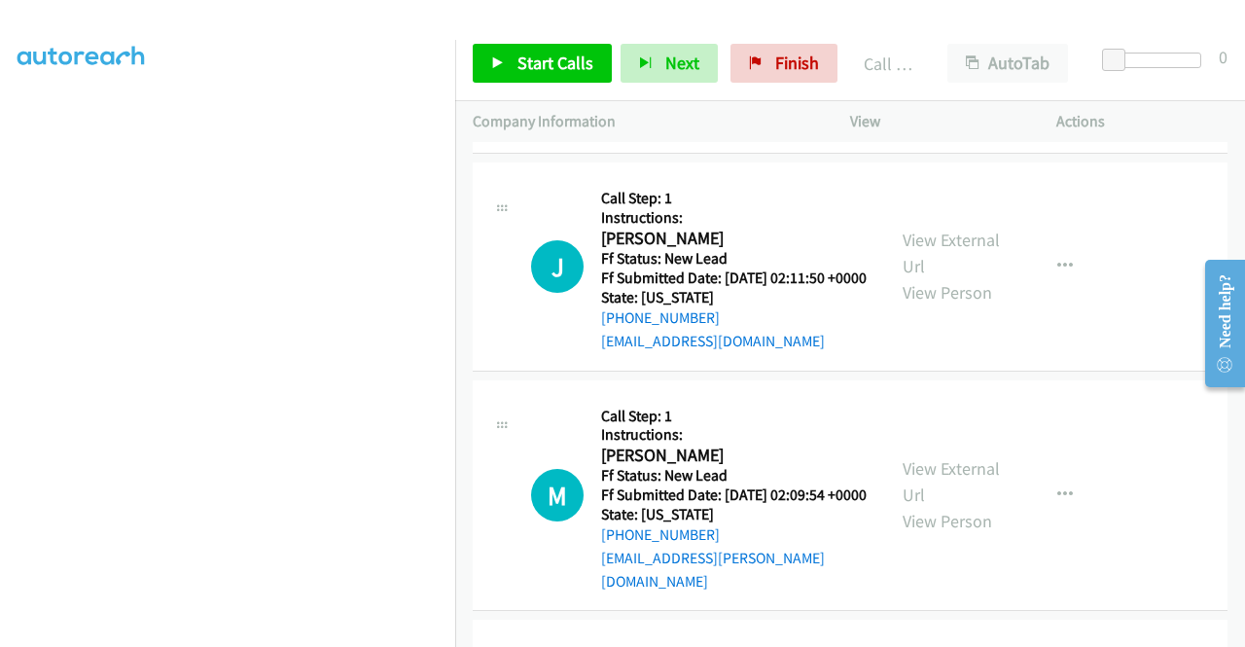
click at [615, 133] on link "Call was successful?" at bounding box center [666, 124] width 130 height 18
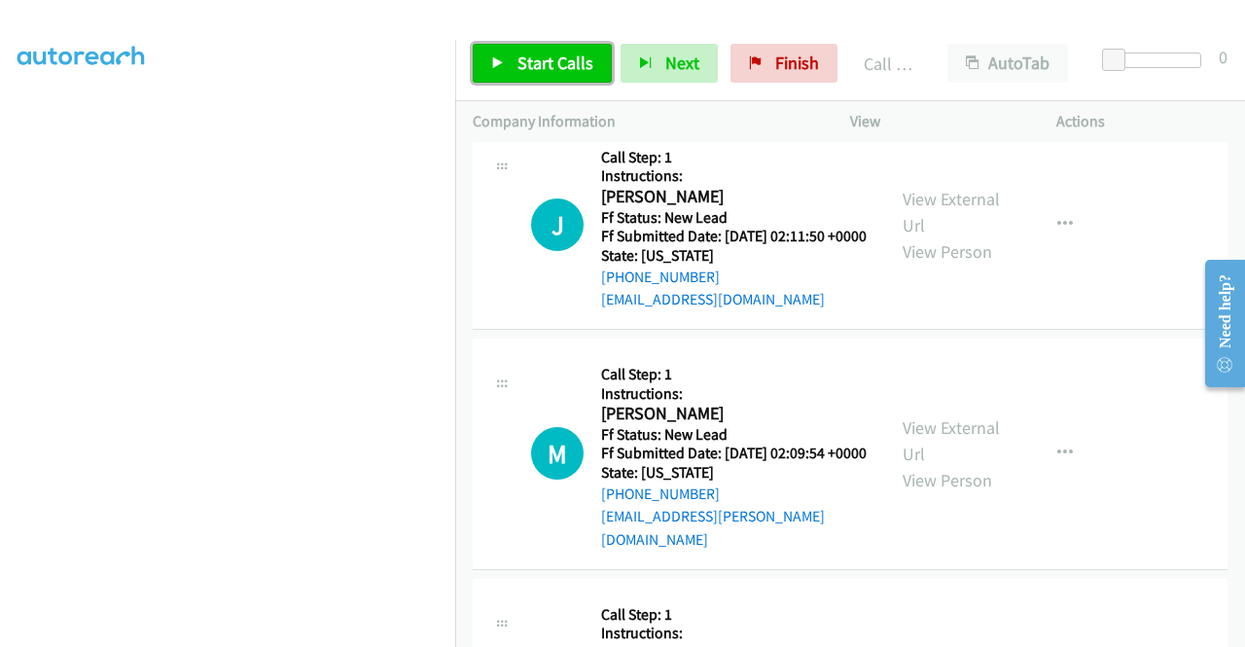
click at [533, 63] on span "Start Calls" at bounding box center [555, 63] width 76 height 22
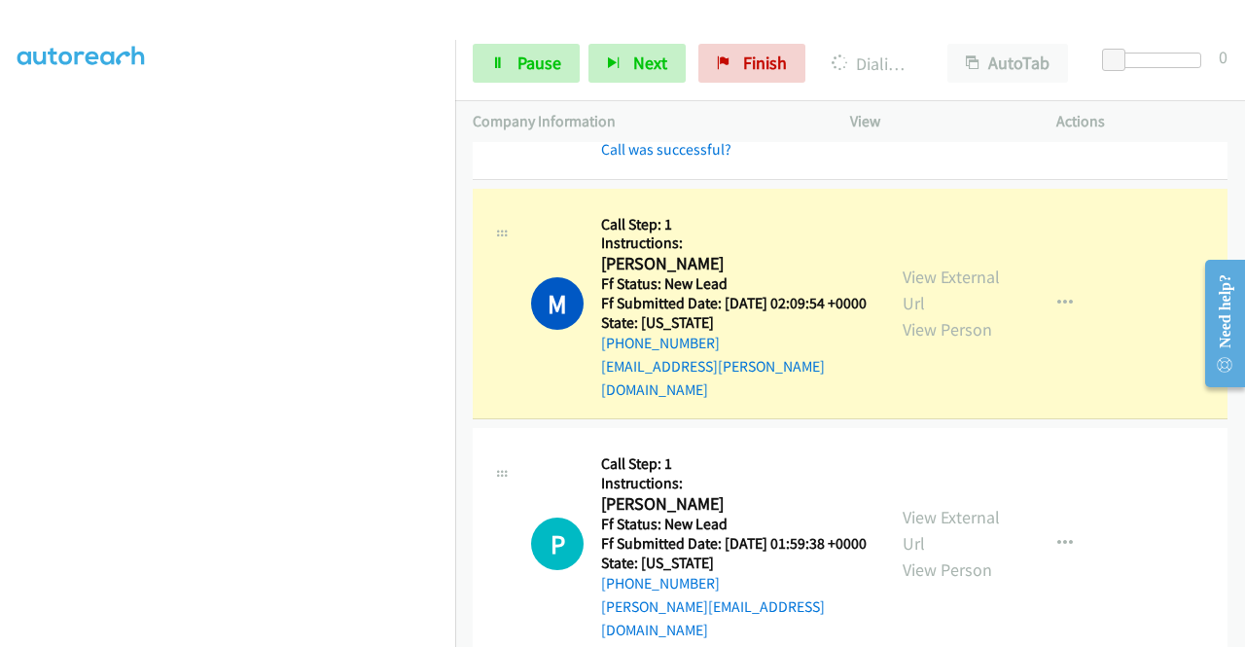
scroll to position [5836, 0]
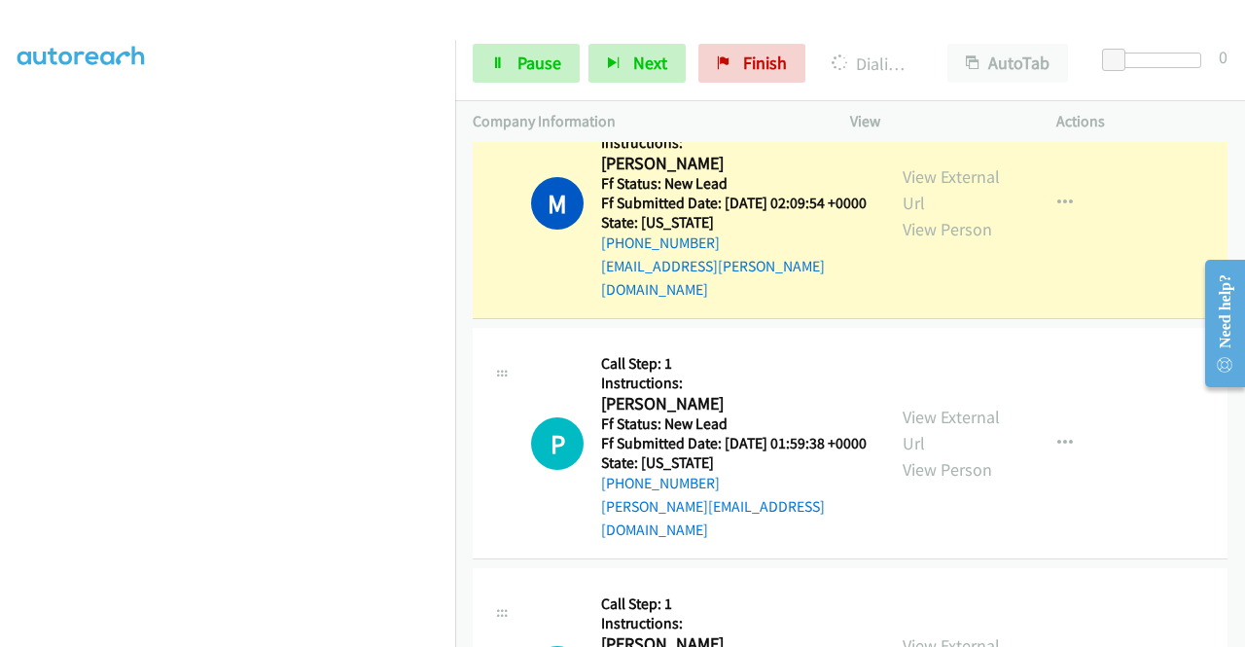
click at [724, 58] on link "Call was successful?" at bounding box center [666, 49] width 130 height 18
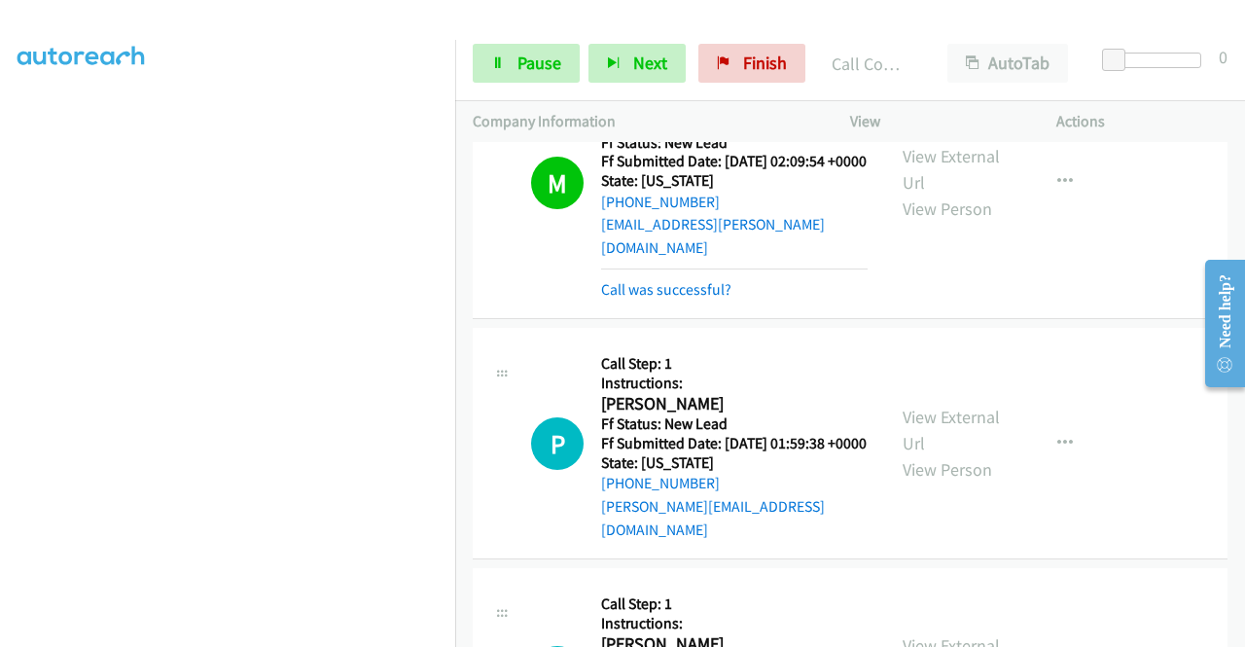
scroll to position [6225, 0]
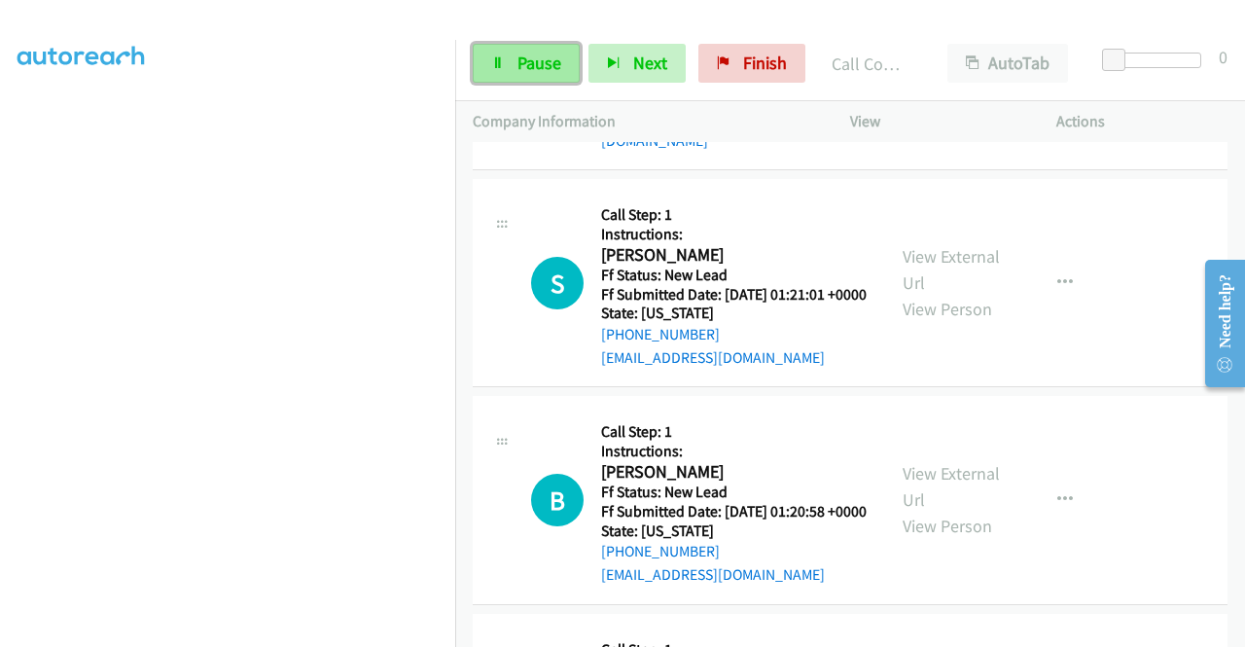
click at [488, 59] on link "Pause" at bounding box center [526, 63] width 107 height 39
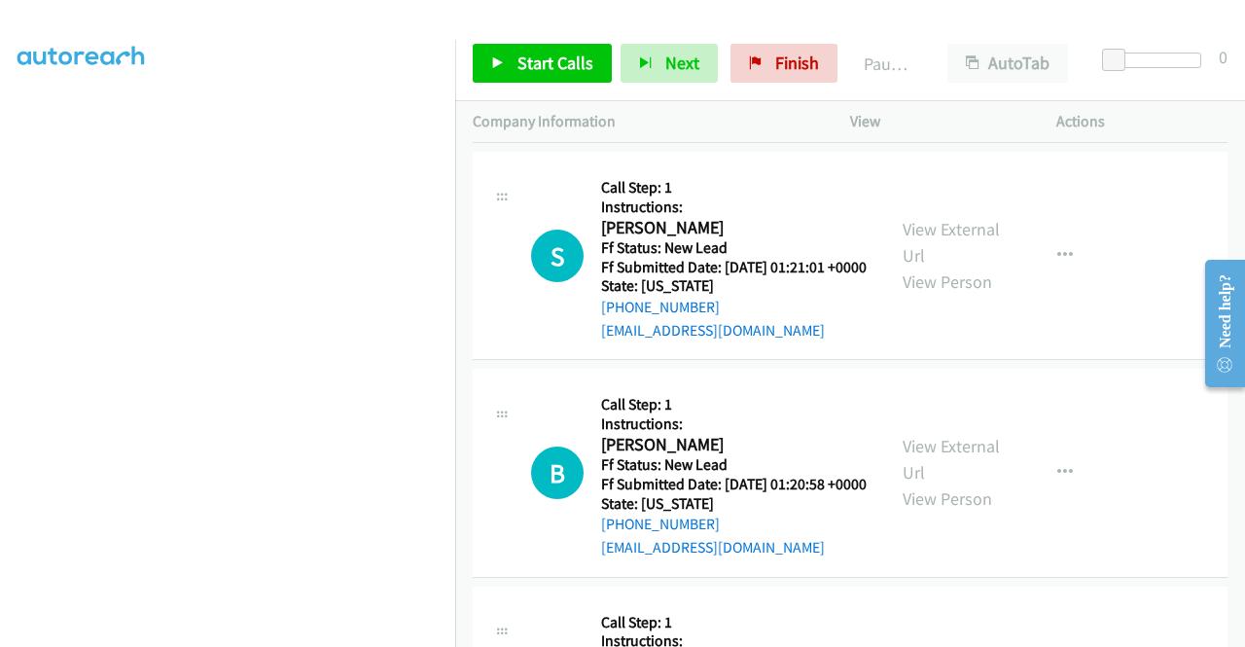
scroll to position [6322, 0]
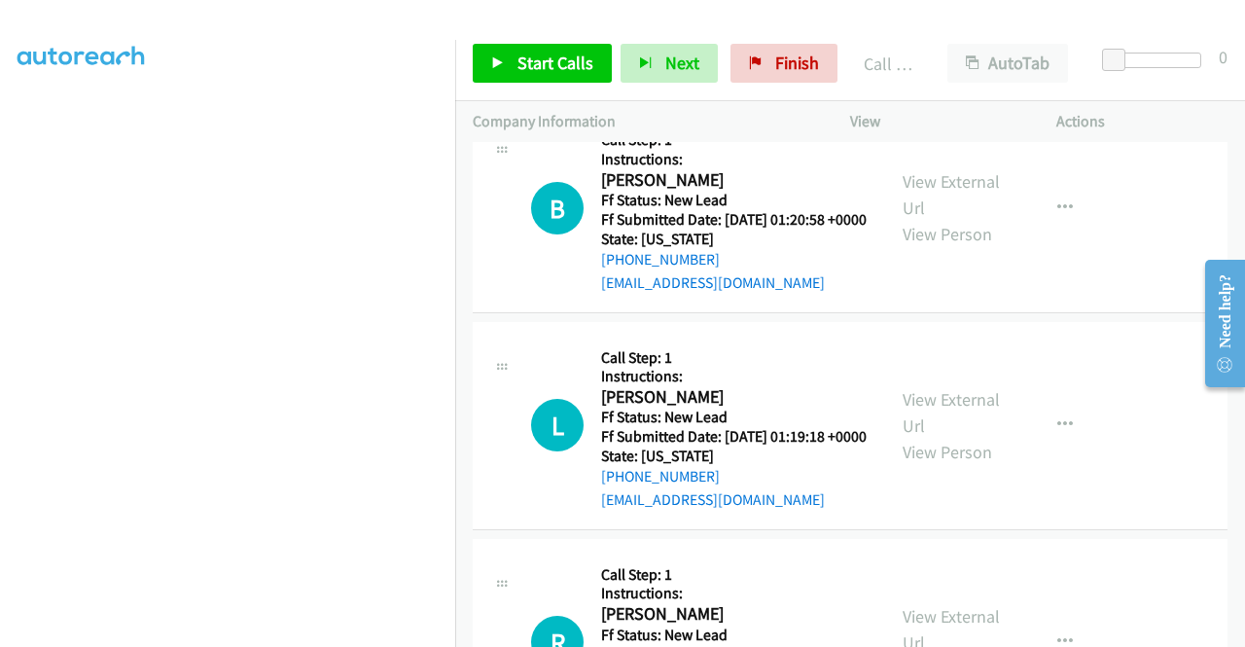
drag, startPoint x: 712, startPoint y: 232, endPoint x: 749, endPoint y: 224, distance: 38.0
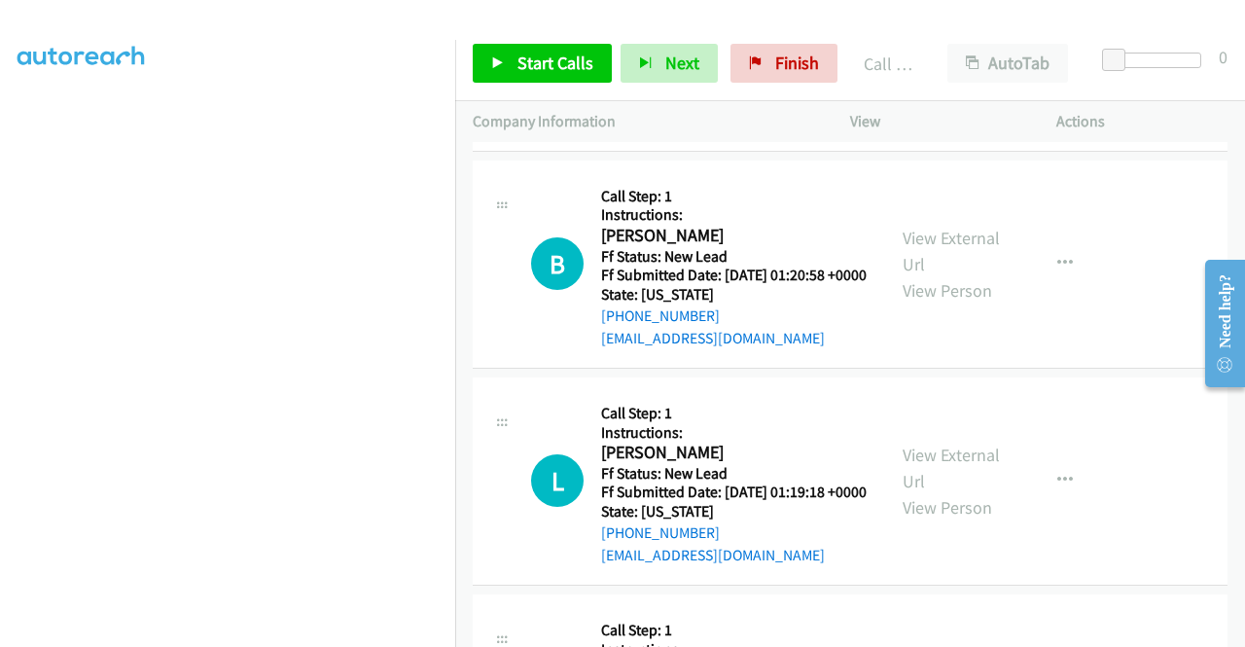
scroll to position [6517, 0]
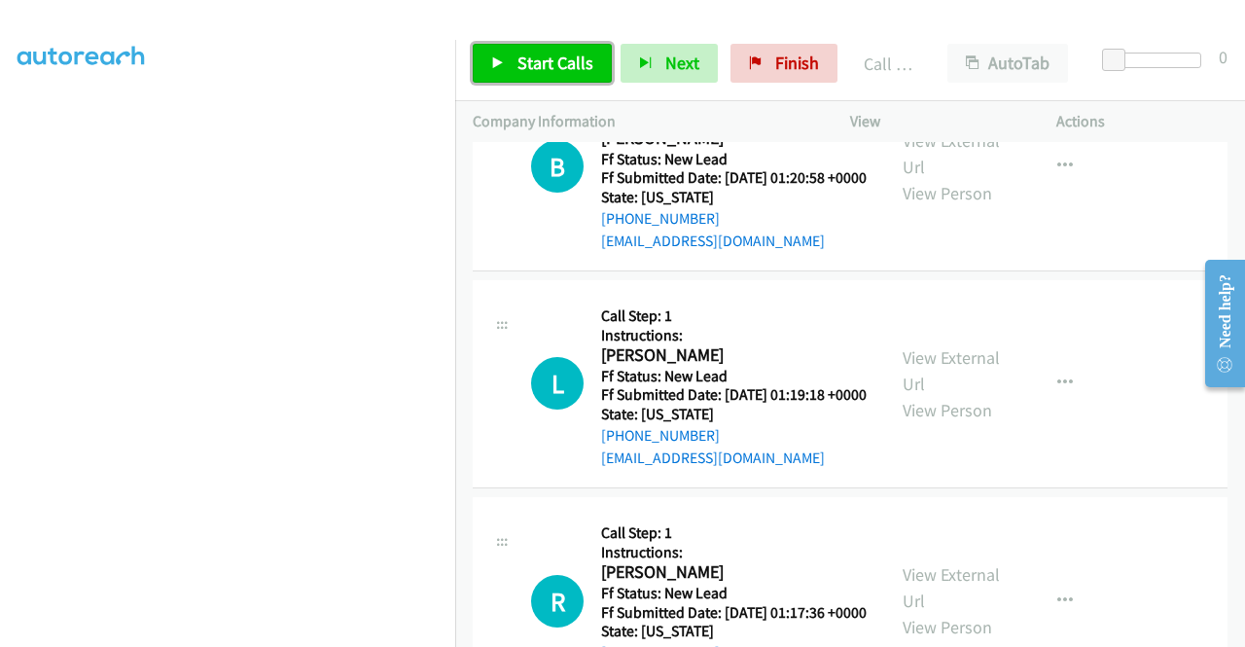
click at [572, 52] on span "Start Calls" at bounding box center [555, 63] width 76 height 22
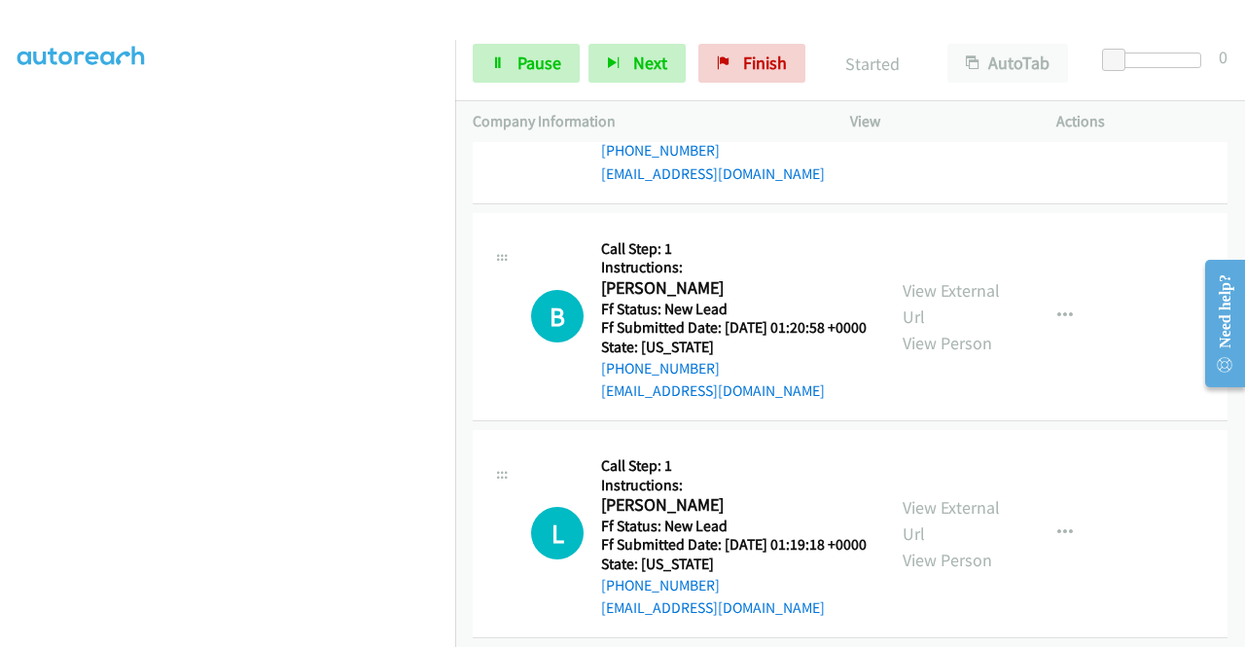
scroll to position [6322, 0]
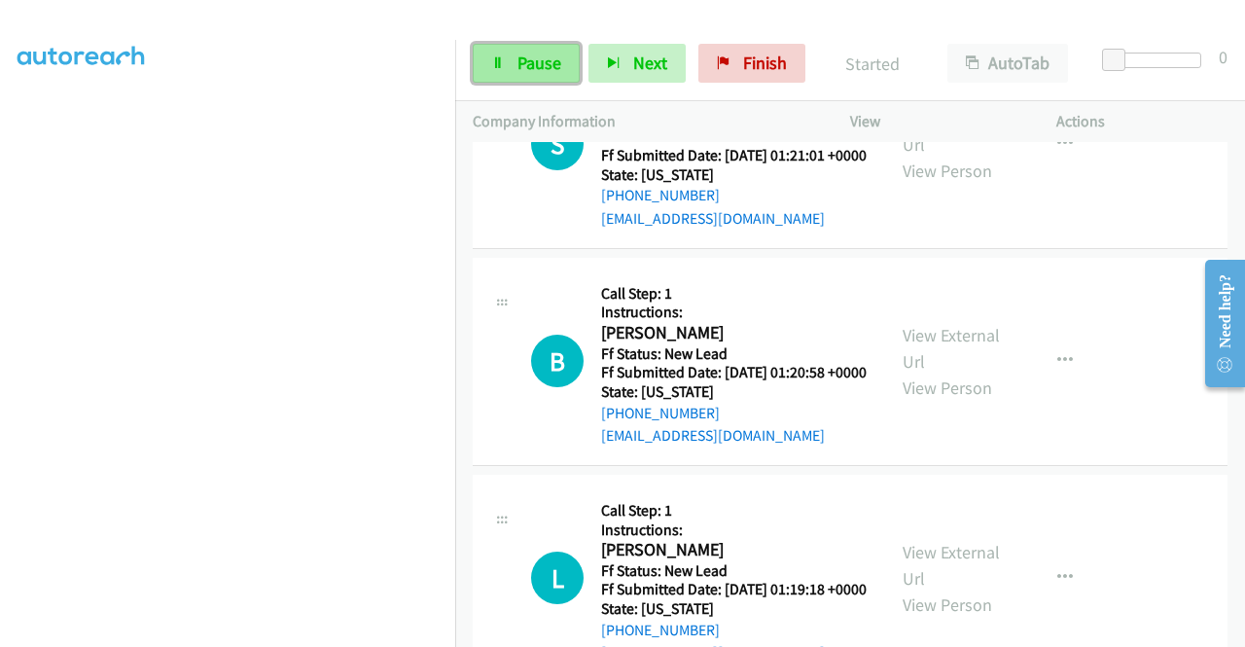
click at [537, 68] on span "Pause" at bounding box center [539, 63] width 44 height 22
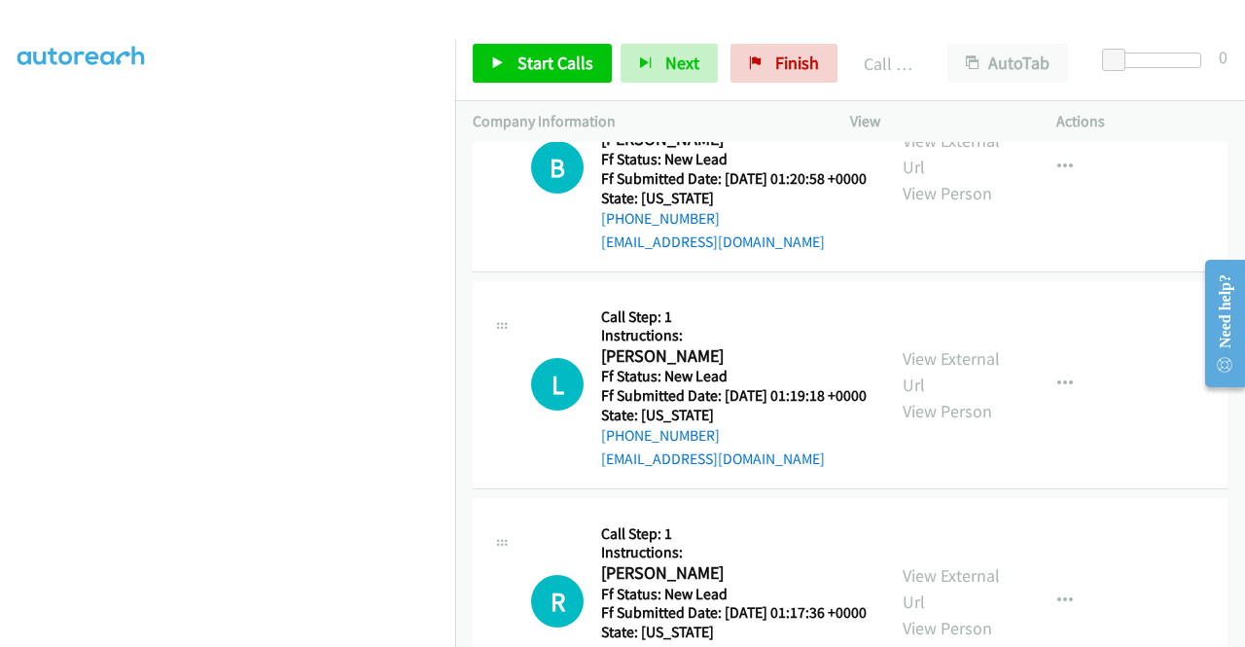
scroll to position [6517, 0]
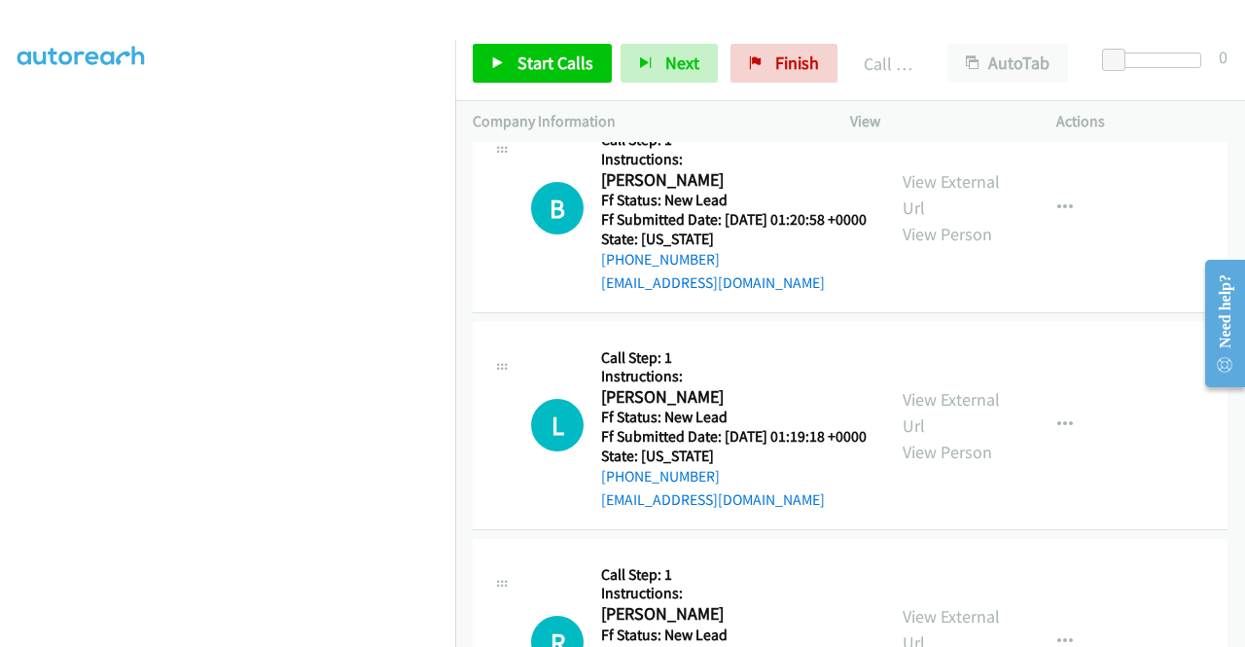
click at [709, 75] on link "Call was successful?" at bounding box center [666, 65] width 130 height 18
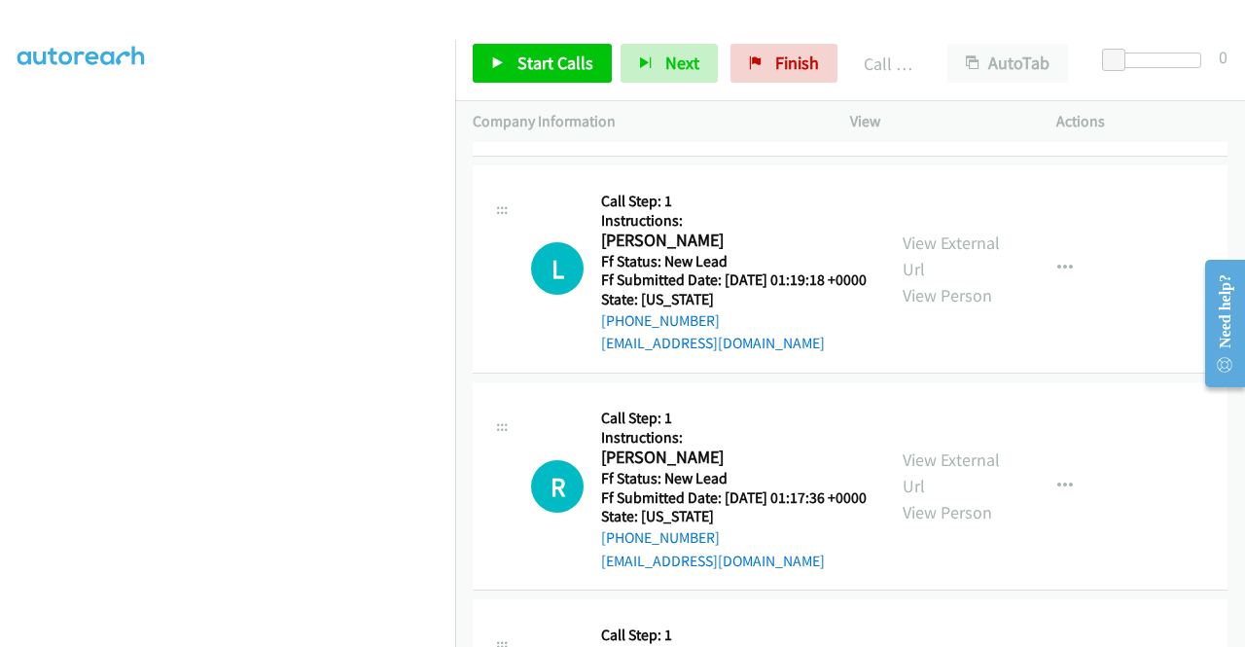
scroll to position [6711, 0]
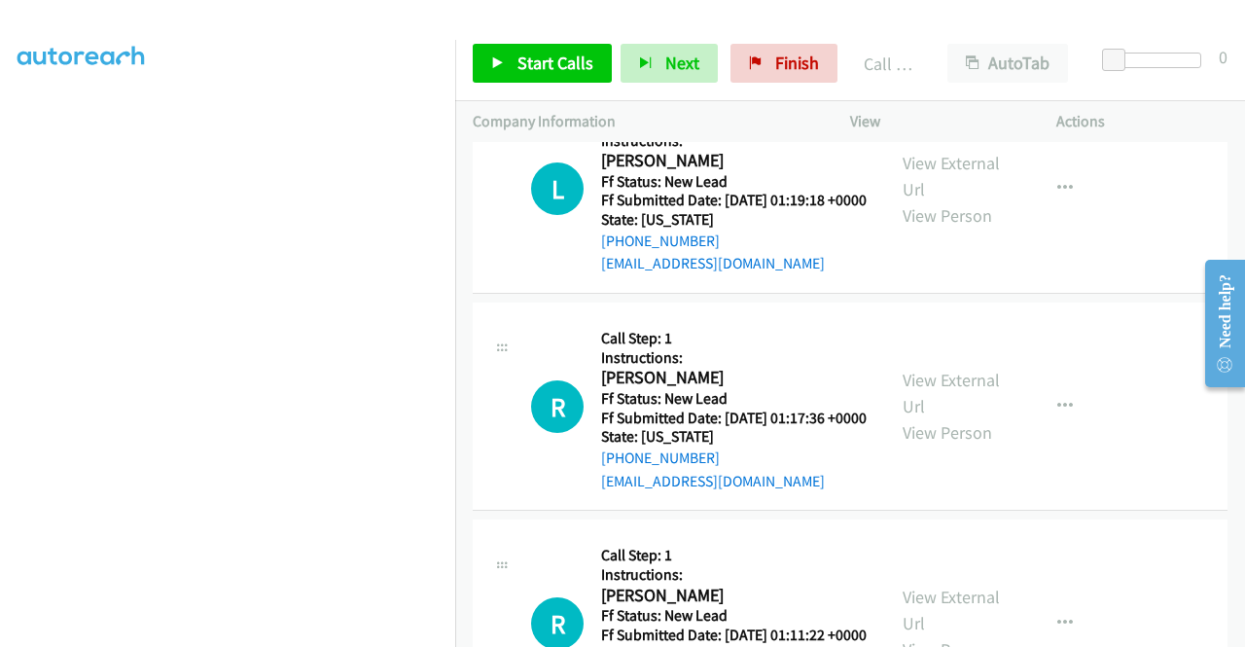
click at [943, 200] on link "View External Url" at bounding box center [951, 176] width 97 height 49
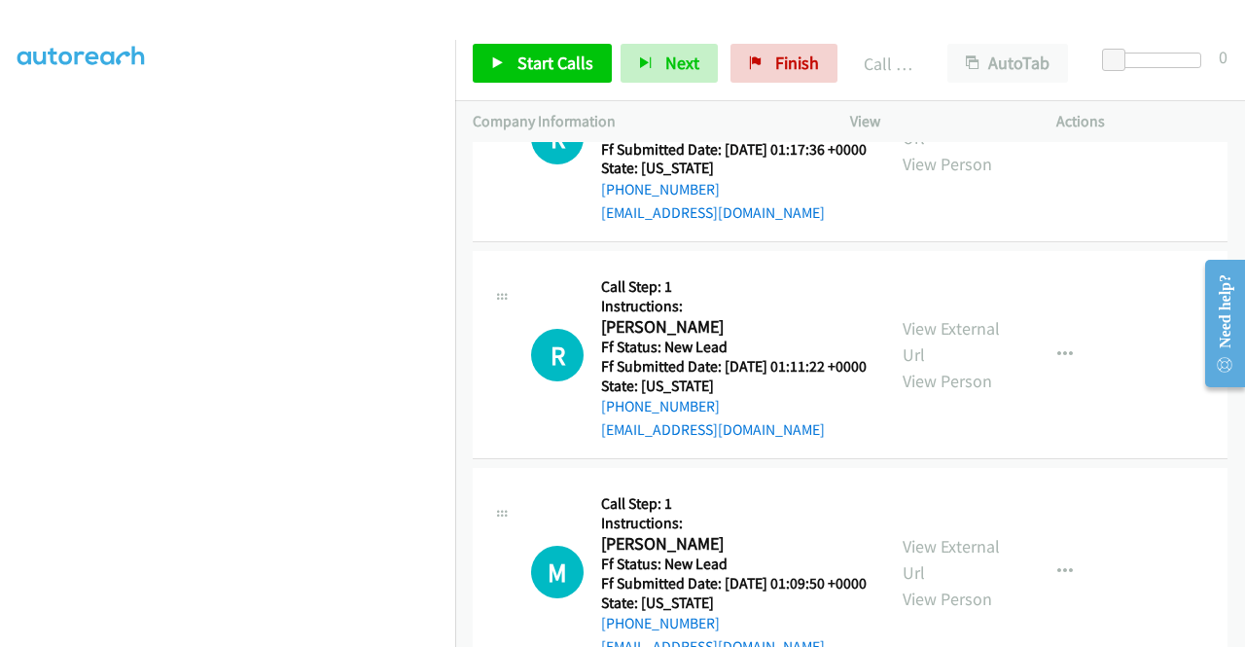
scroll to position [7003, 0]
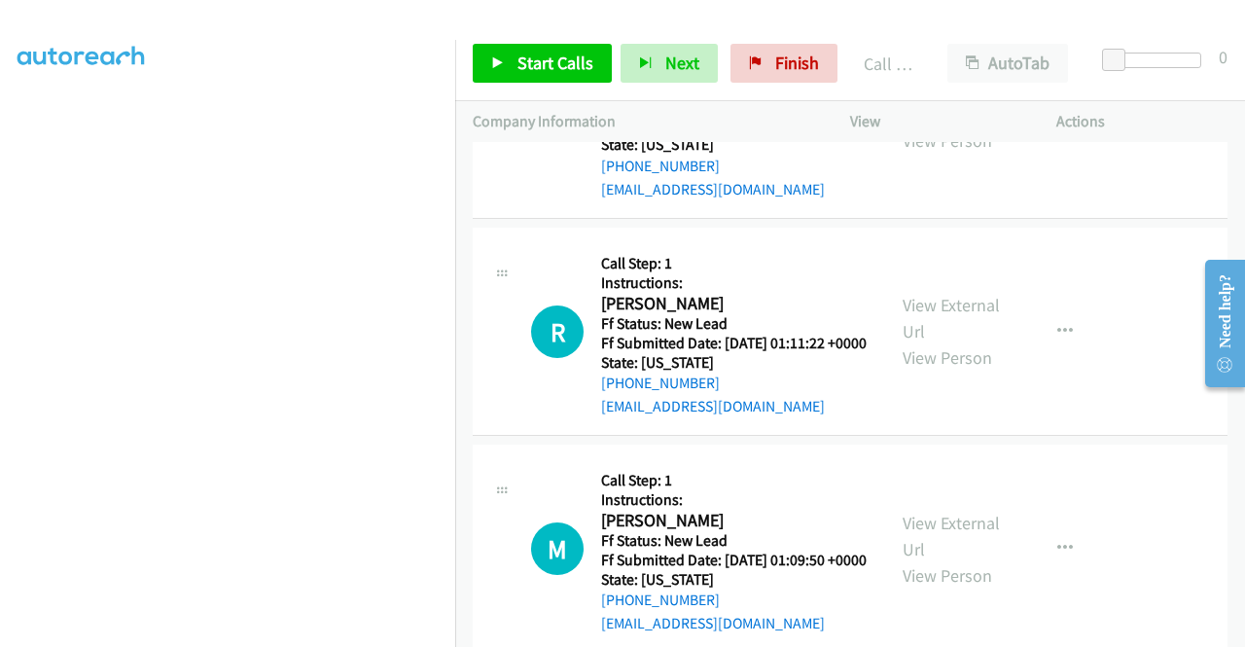
click at [944, 125] on link "View External Url" at bounding box center [951, 101] width 97 height 49
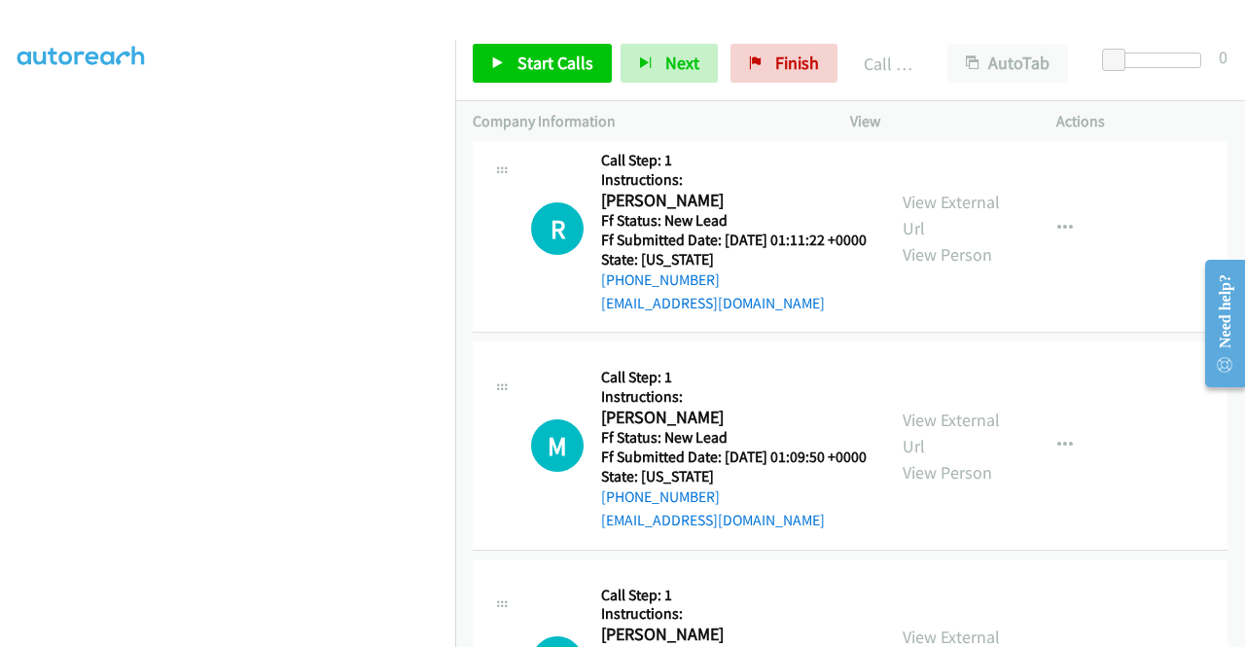
scroll to position [7295, 0]
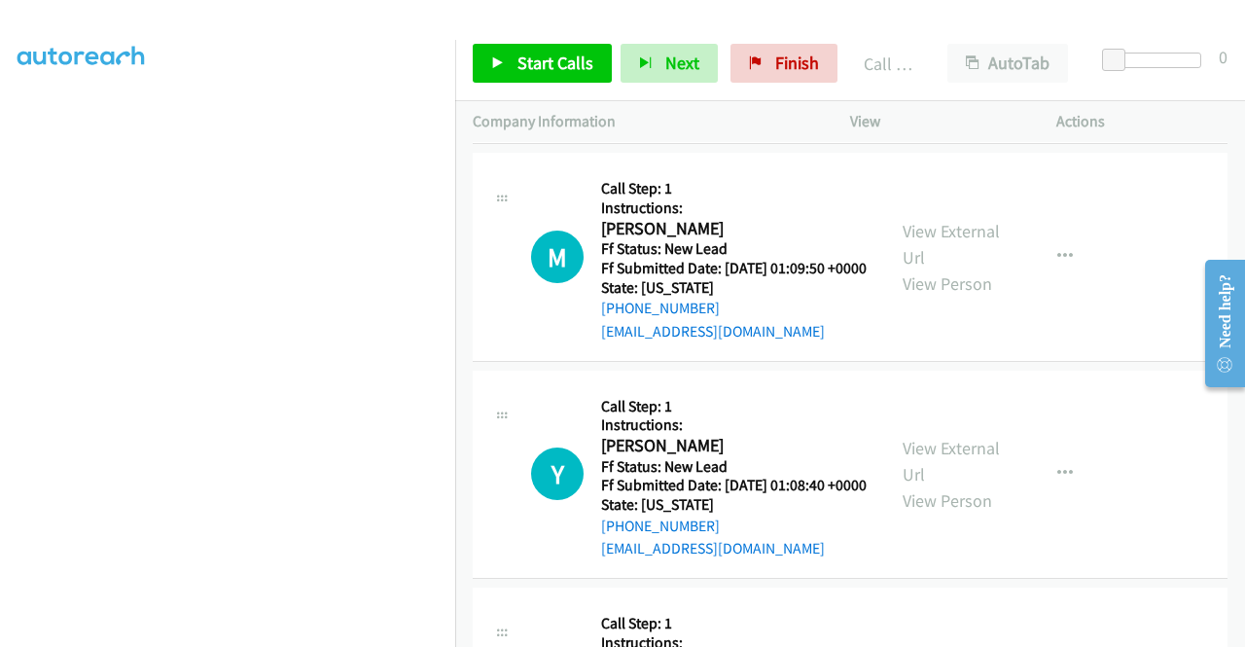
click at [975, 51] on link "View External Url" at bounding box center [951, 26] width 97 height 49
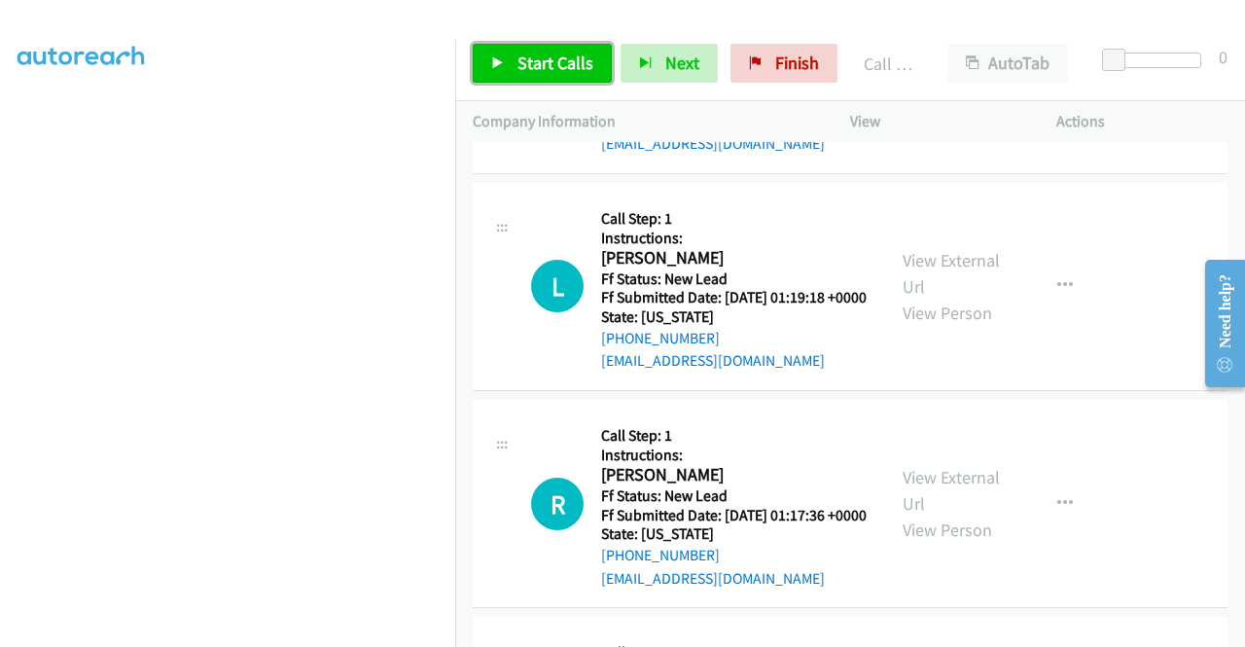
click at [560, 63] on span "Start Calls" at bounding box center [555, 63] width 76 height 22
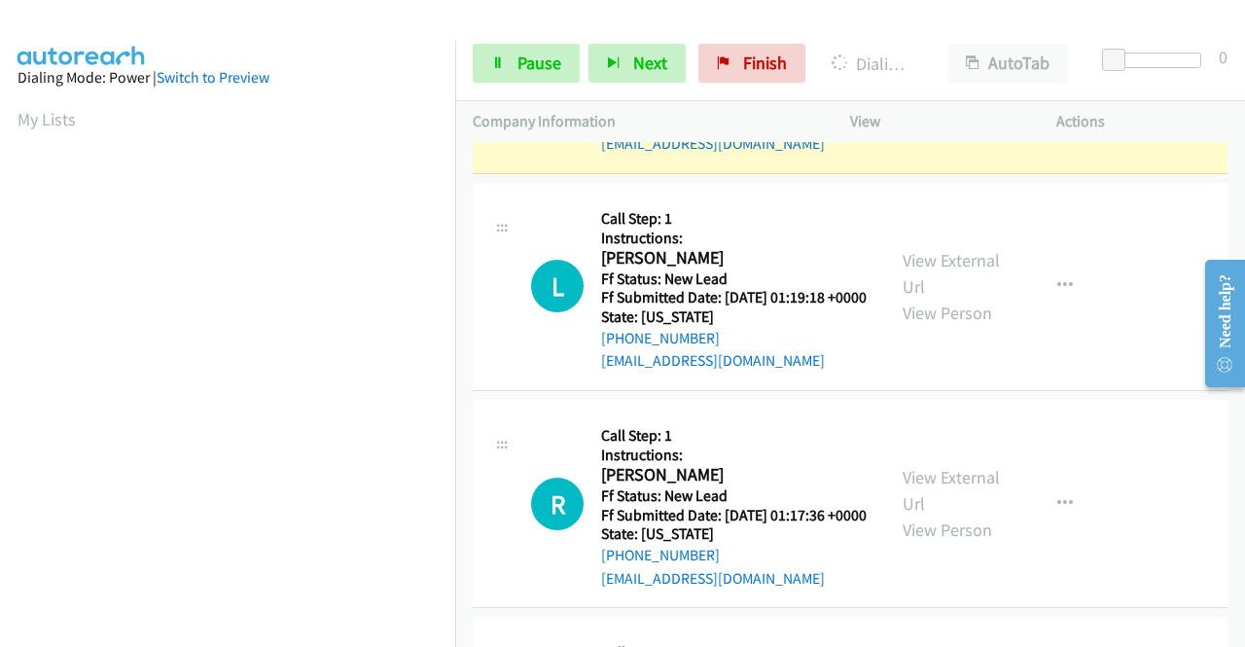
scroll to position [0, 0]
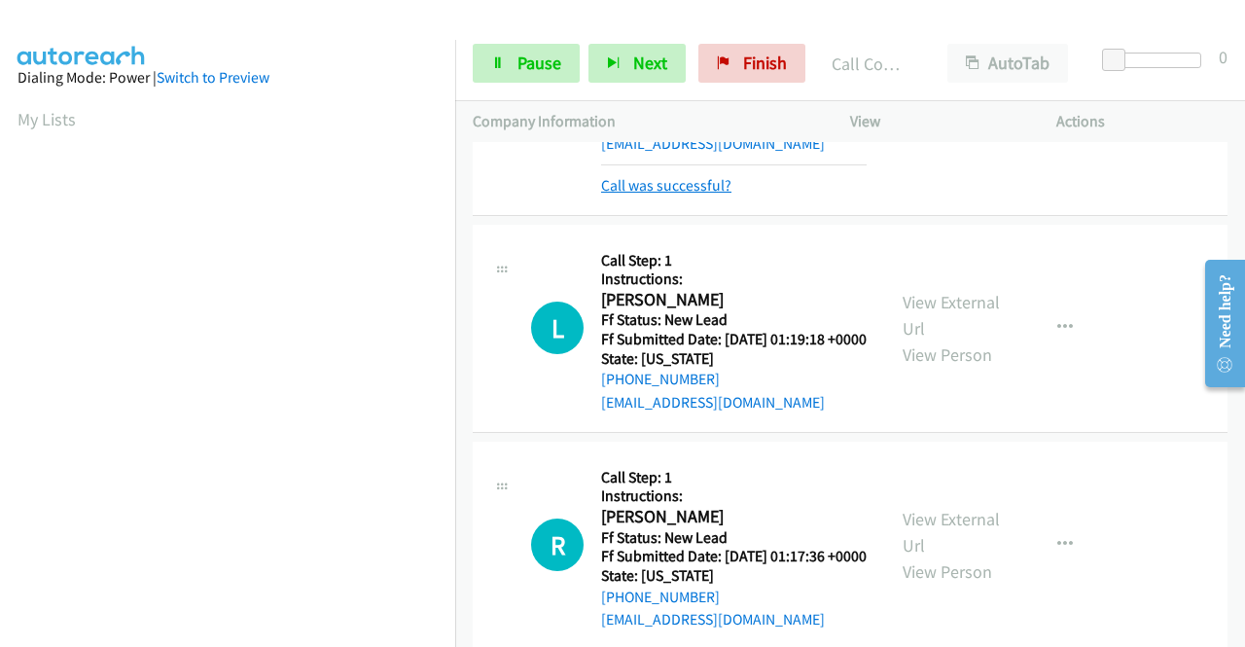
click at [652, 195] on link "Call was successful?" at bounding box center [666, 185] width 130 height 18
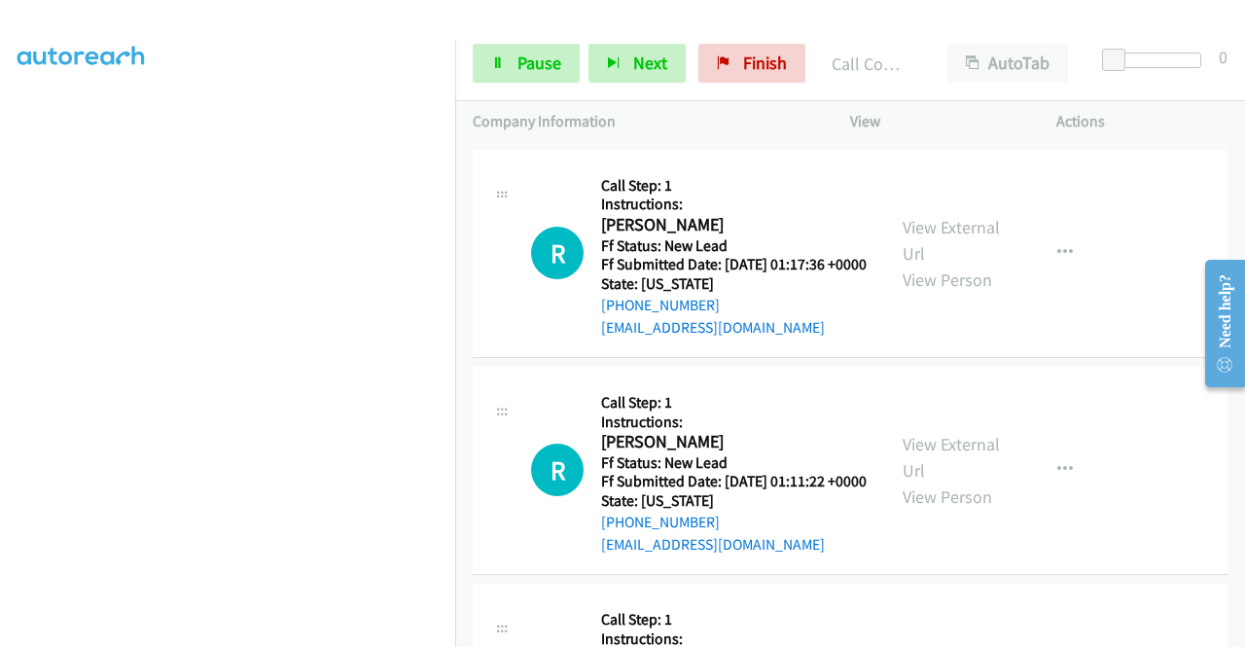
scroll to position [110, 0]
click at [506, 72] on link "Pause" at bounding box center [526, 63] width 107 height 39
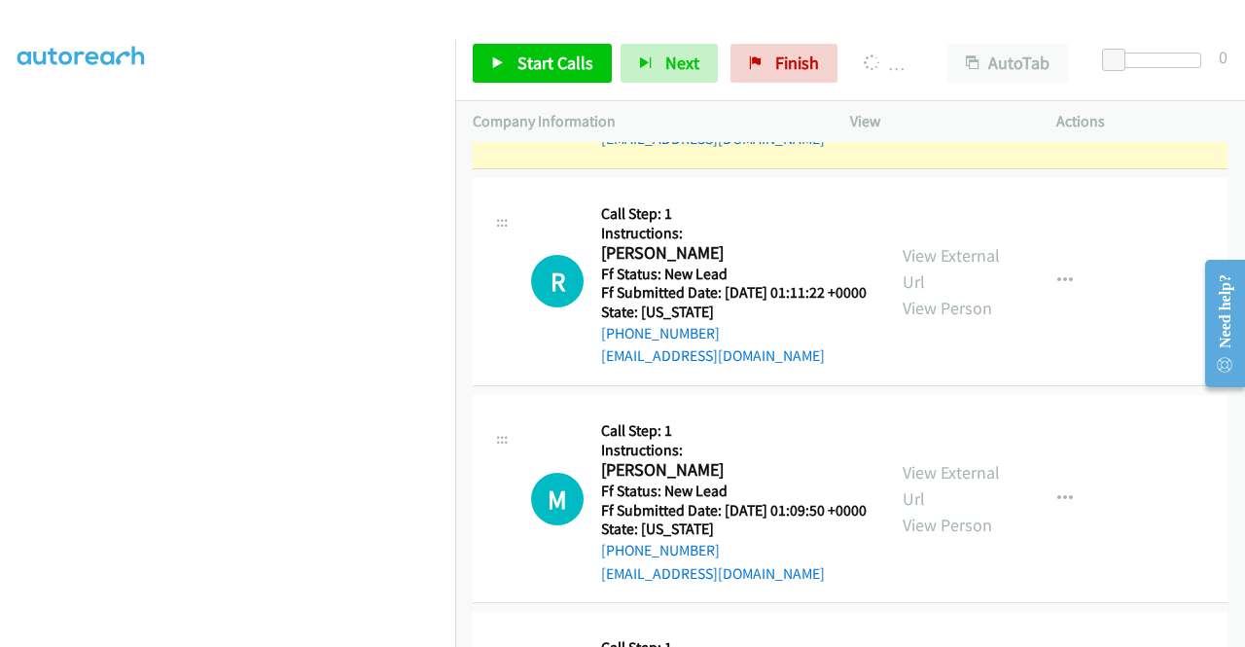
scroll to position [7101, 0]
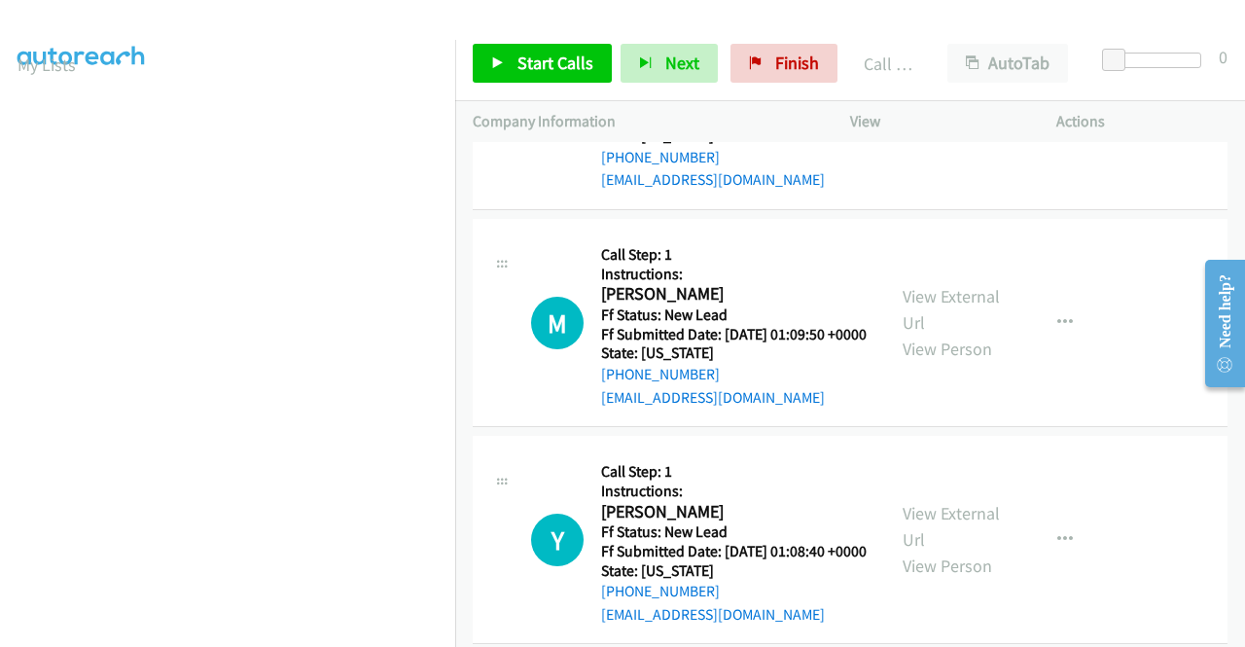
scroll to position [7392, 0]
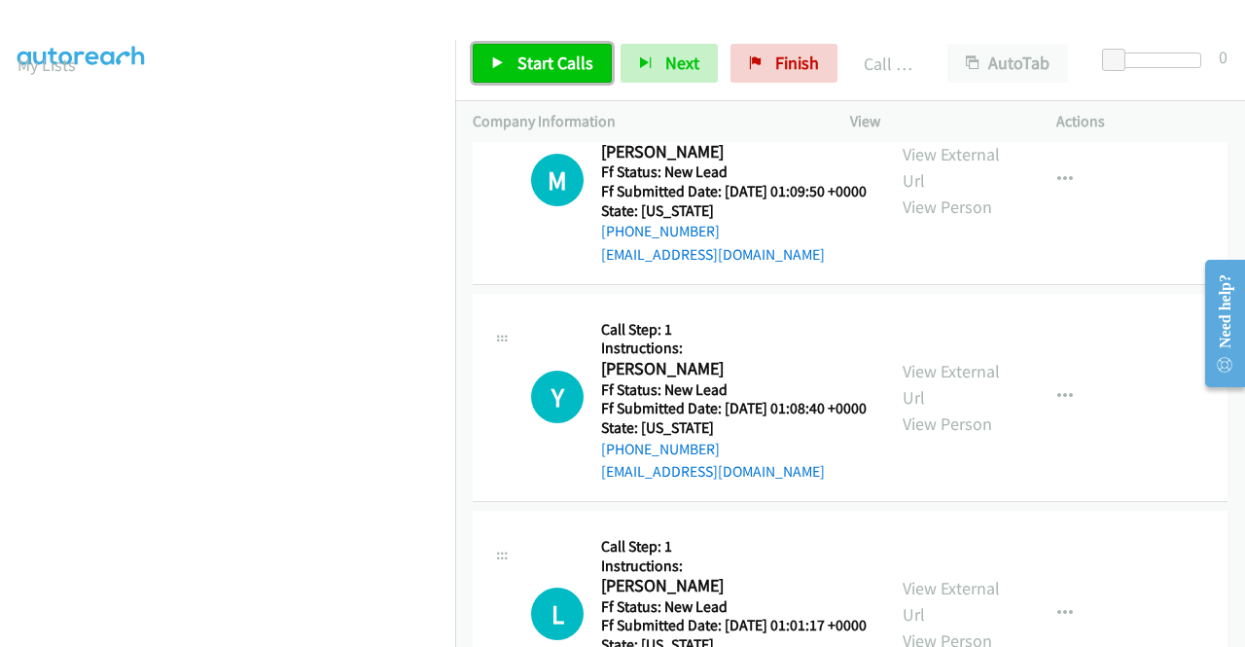
click at [552, 76] on link "Start Calls" at bounding box center [542, 63] width 139 height 39
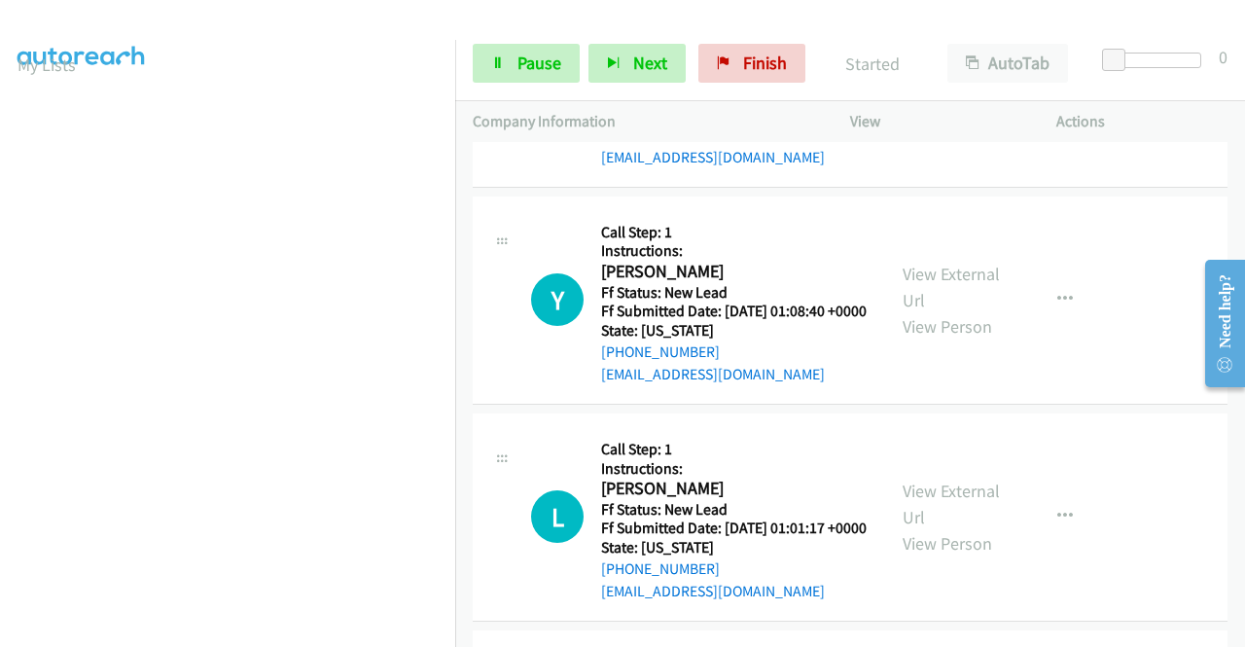
scroll to position [7566, 0]
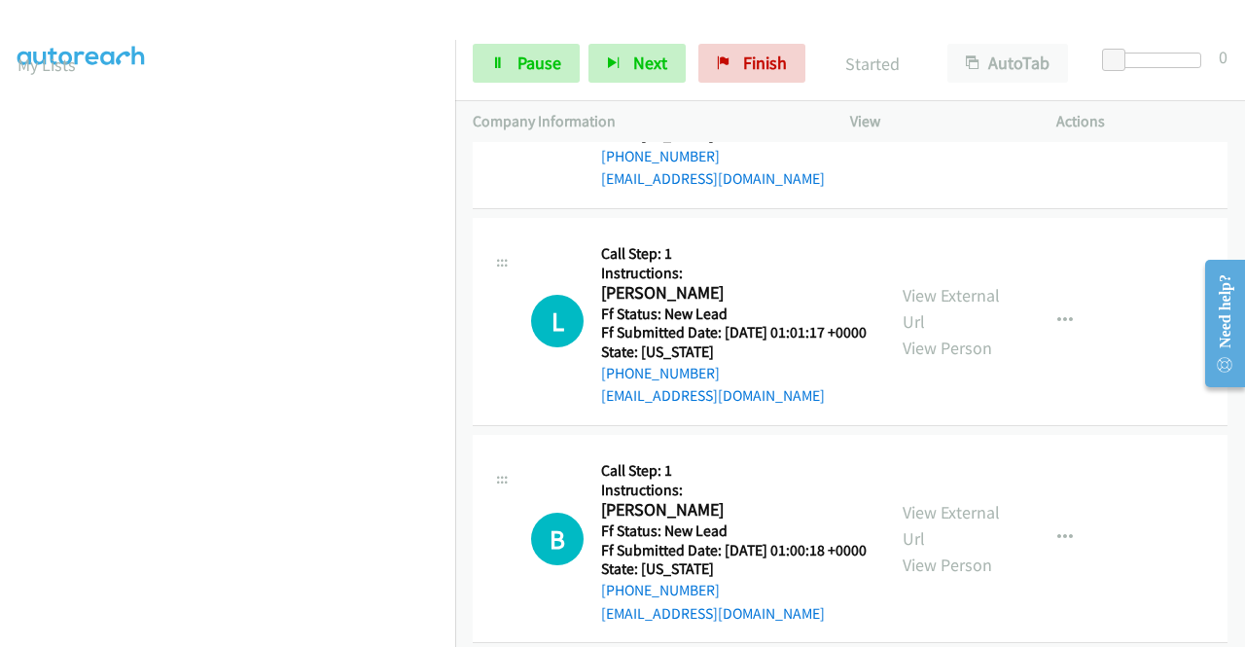
scroll to position [7761, 0]
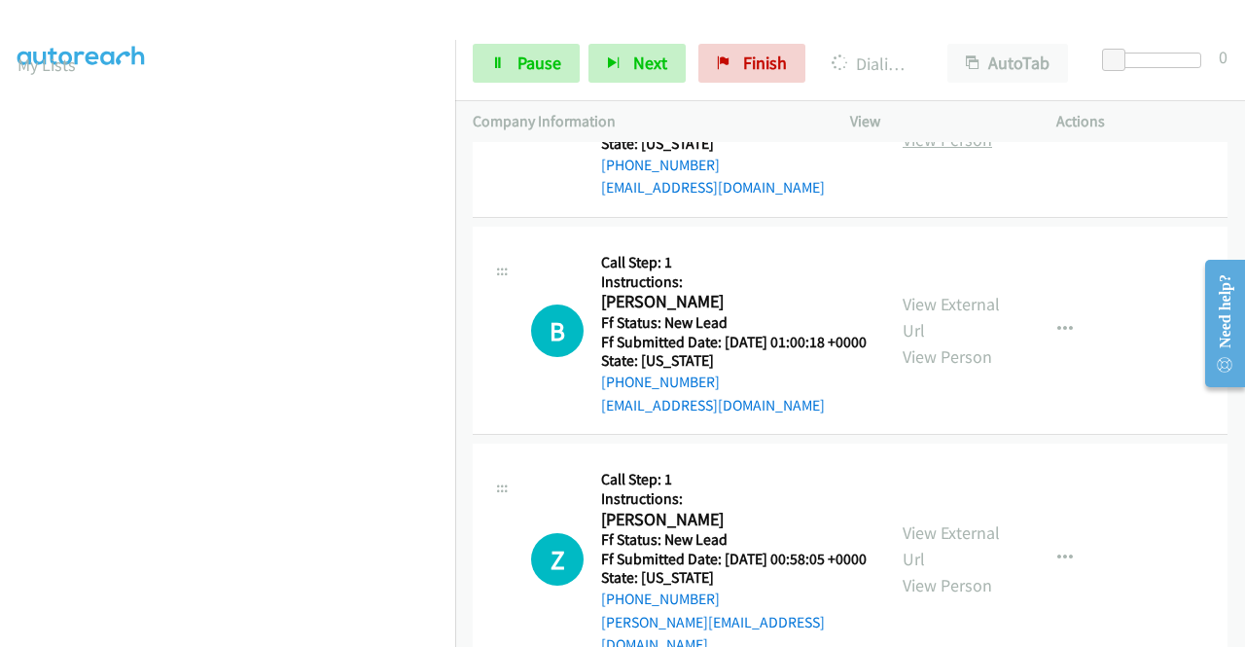
scroll to position [8053, 0]
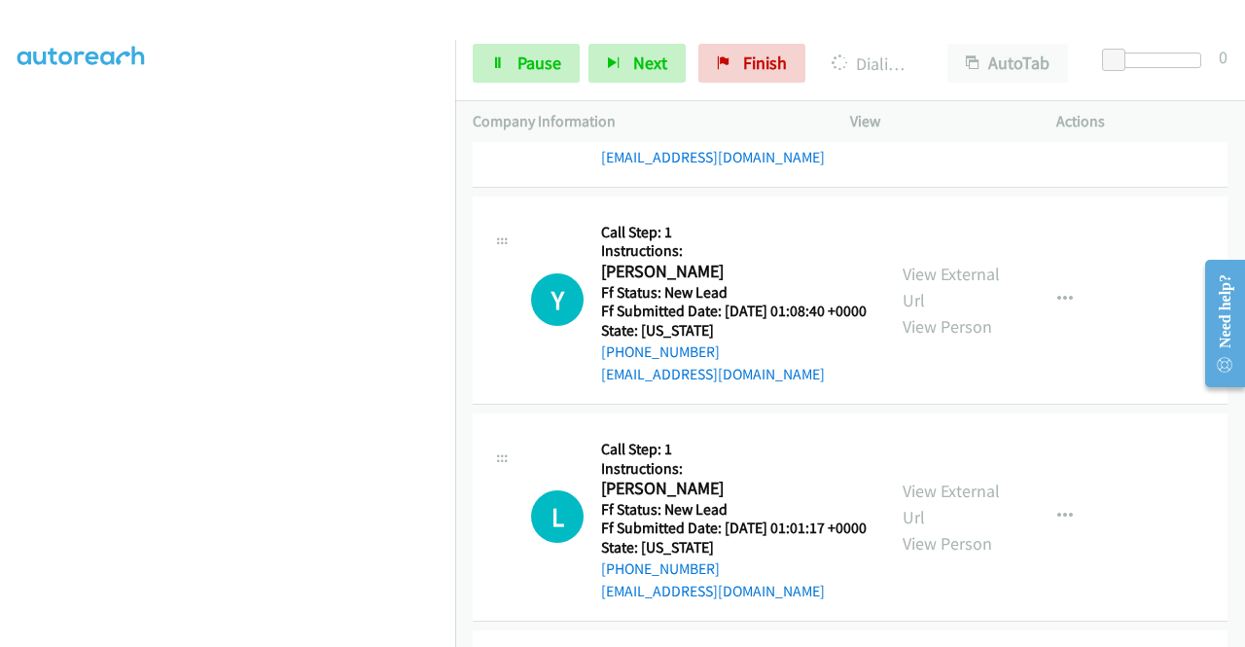
scroll to position [444, 0]
click at [523, 71] on span "Pause" at bounding box center [539, 63] width 44 height 22
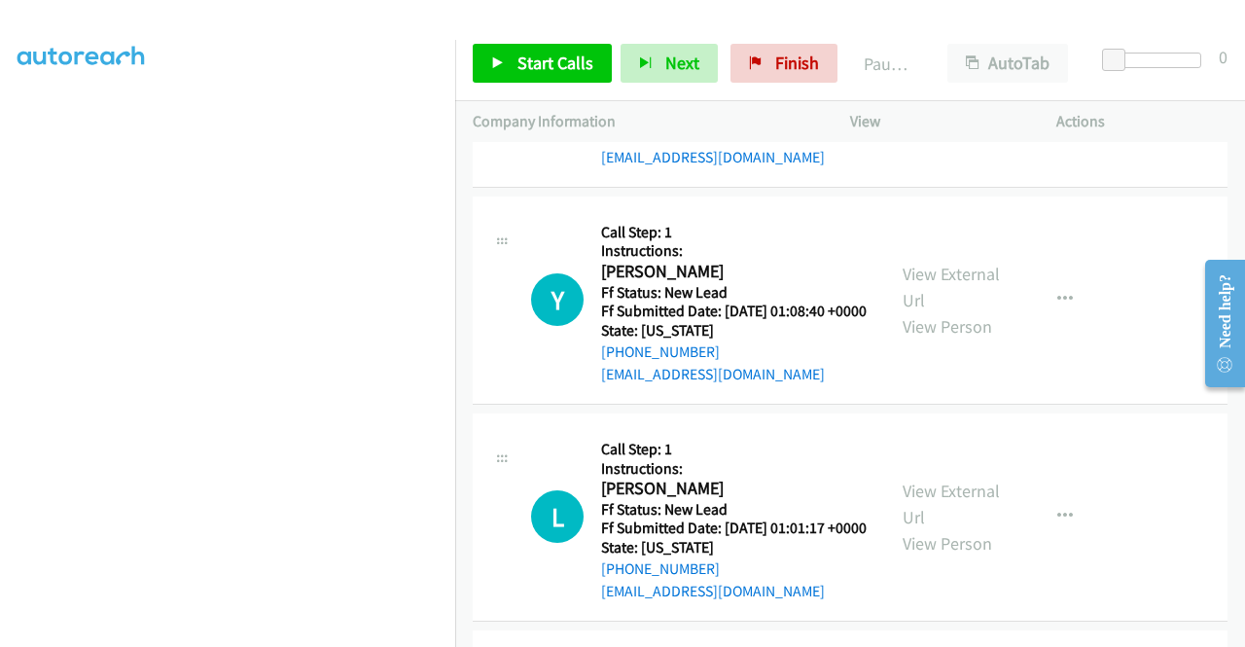
scroll to position [54, 0]
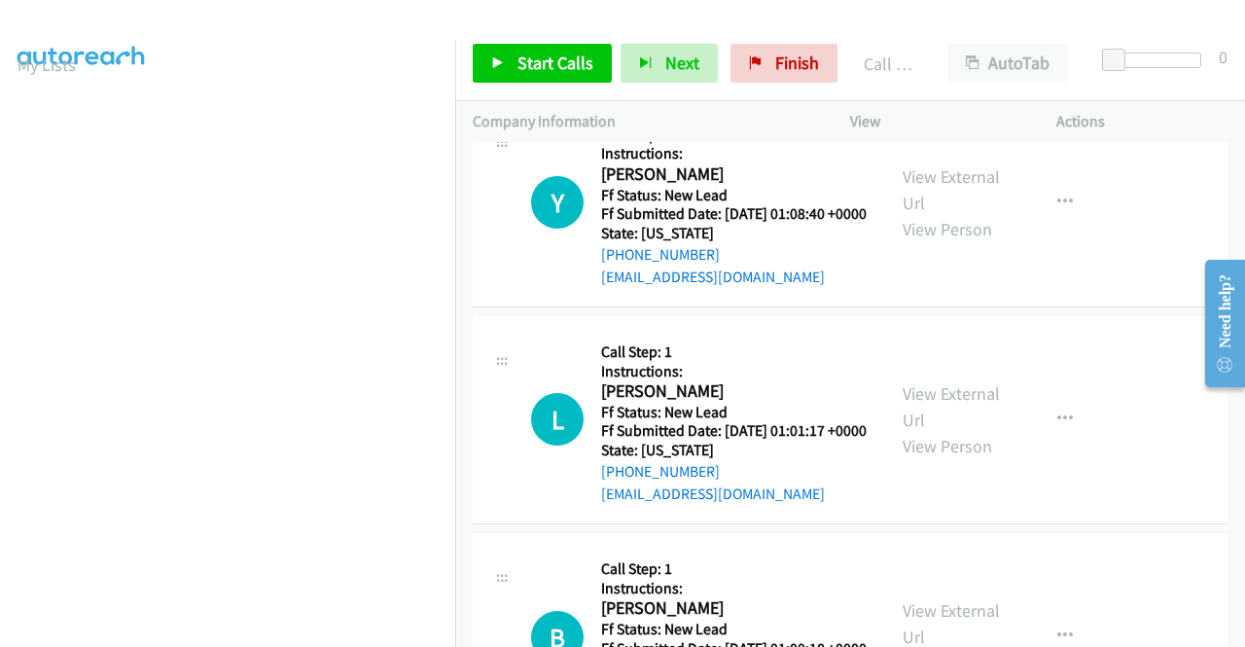
scroll to position [7664, 0]
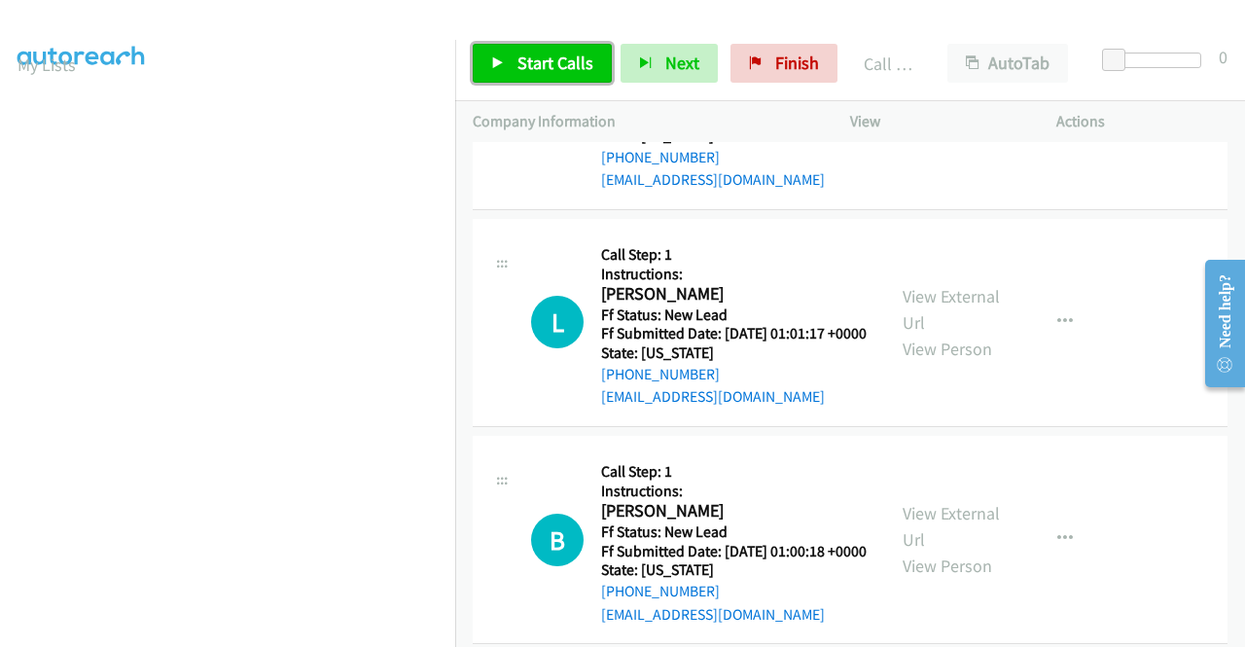
click at [552, 59] on span "Start Calls" at bounding box center [555, 63] width 76 height 22
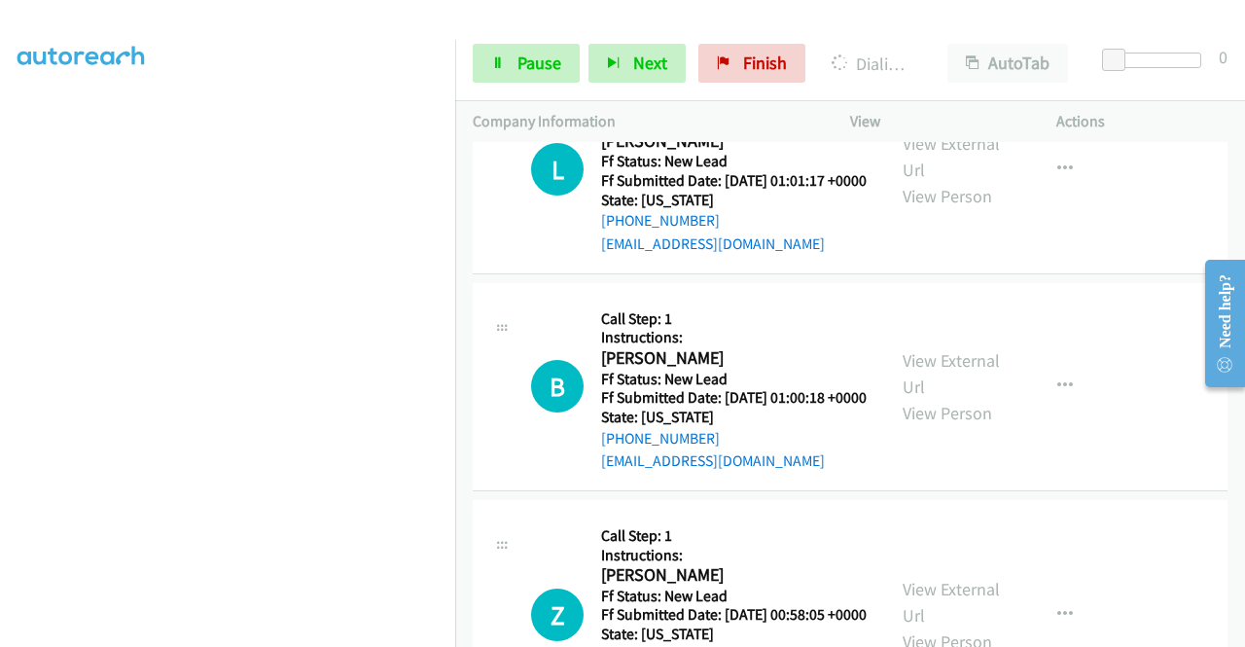
scroll to position [0, 0]
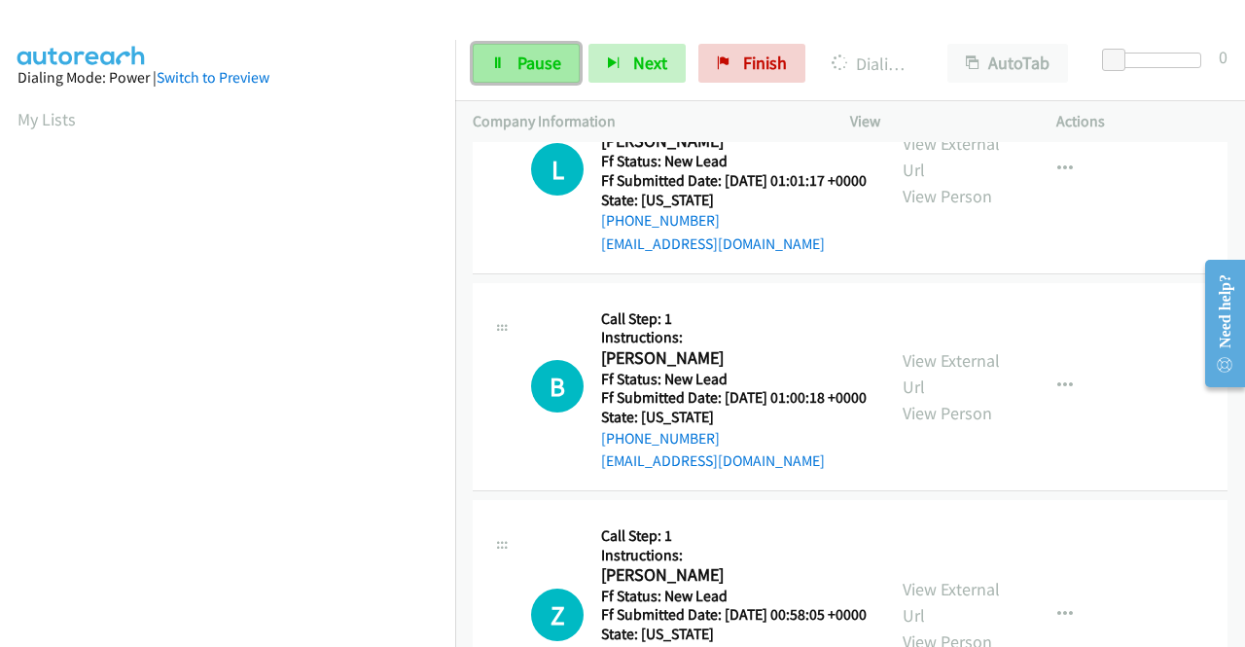
click at [540, 59] on span "Pause" at bounding box center [539, 63] width 44 height 22
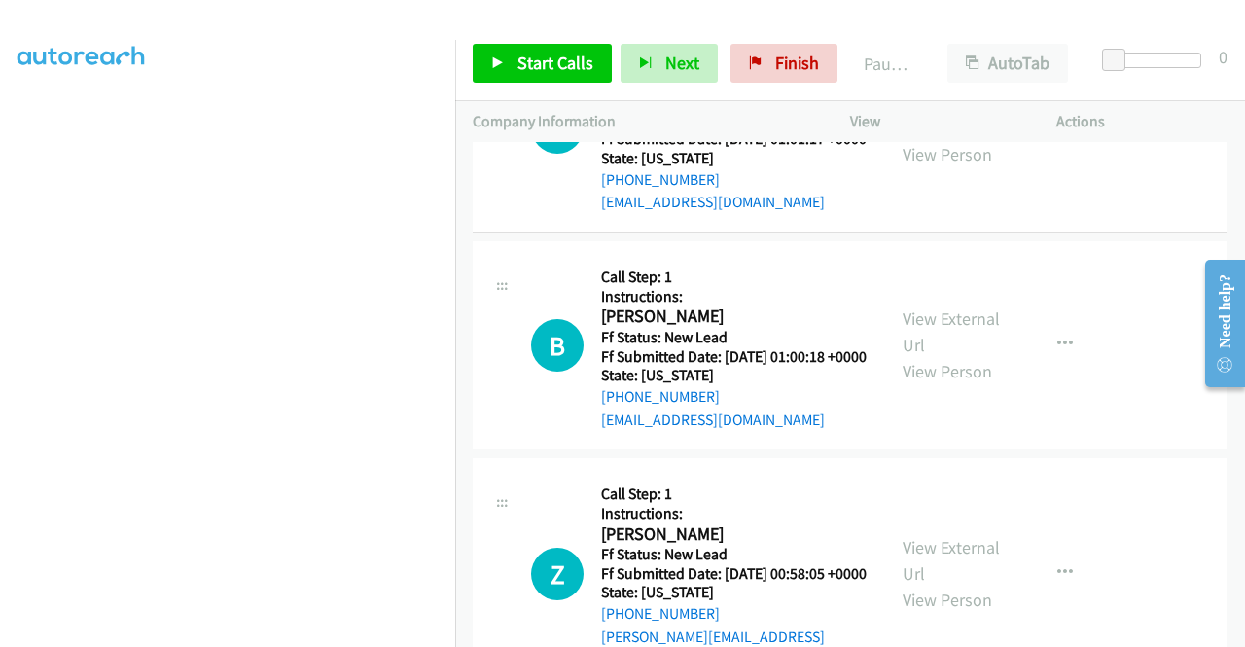
scroll to position [152, 0]
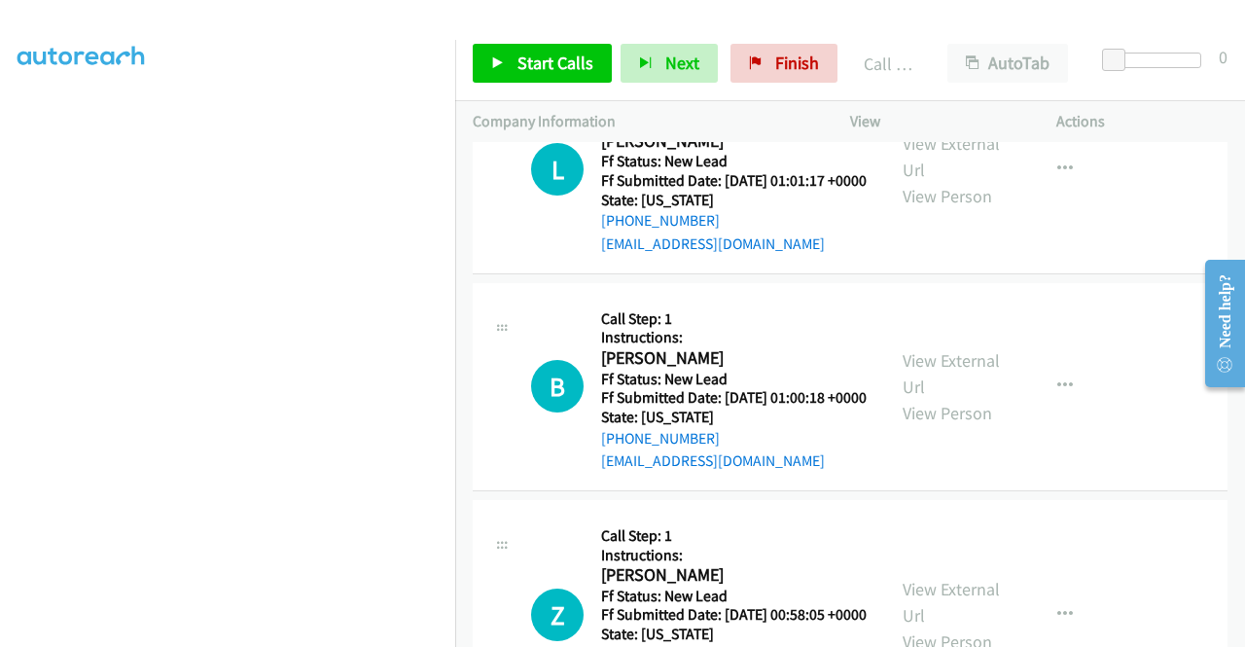
click at [695, 36] on link "Call was successful?" at bounding box center [666, 27] width 130 height 18
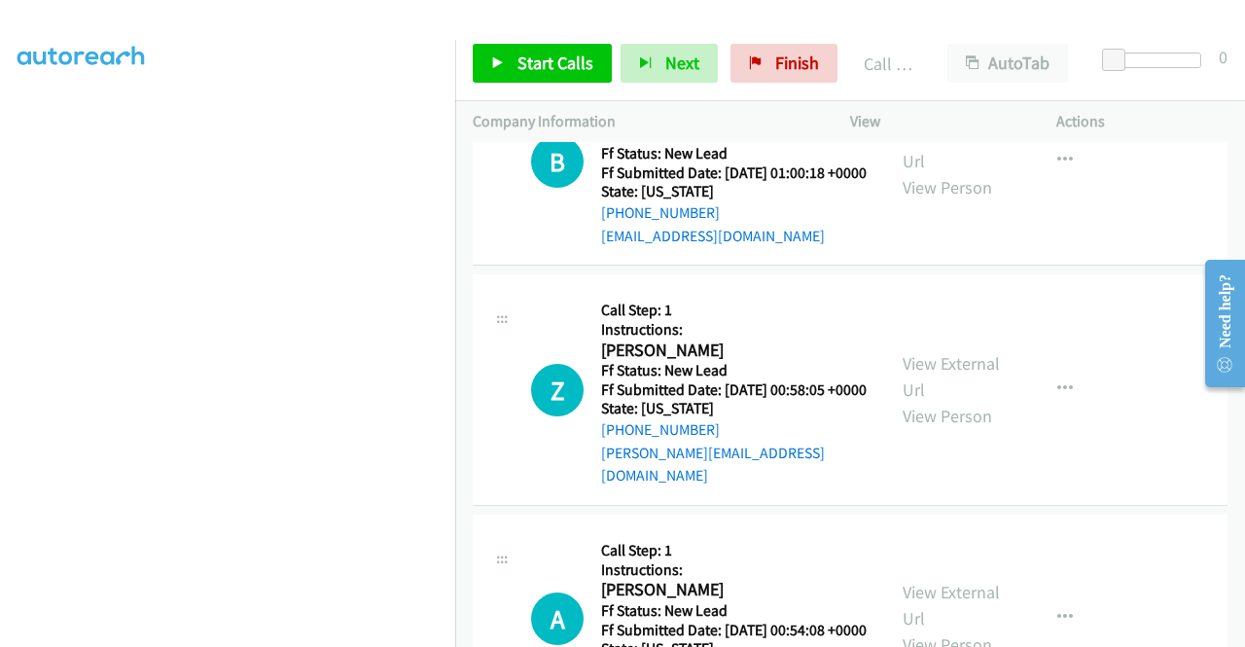
scroll to position [8053, 0]
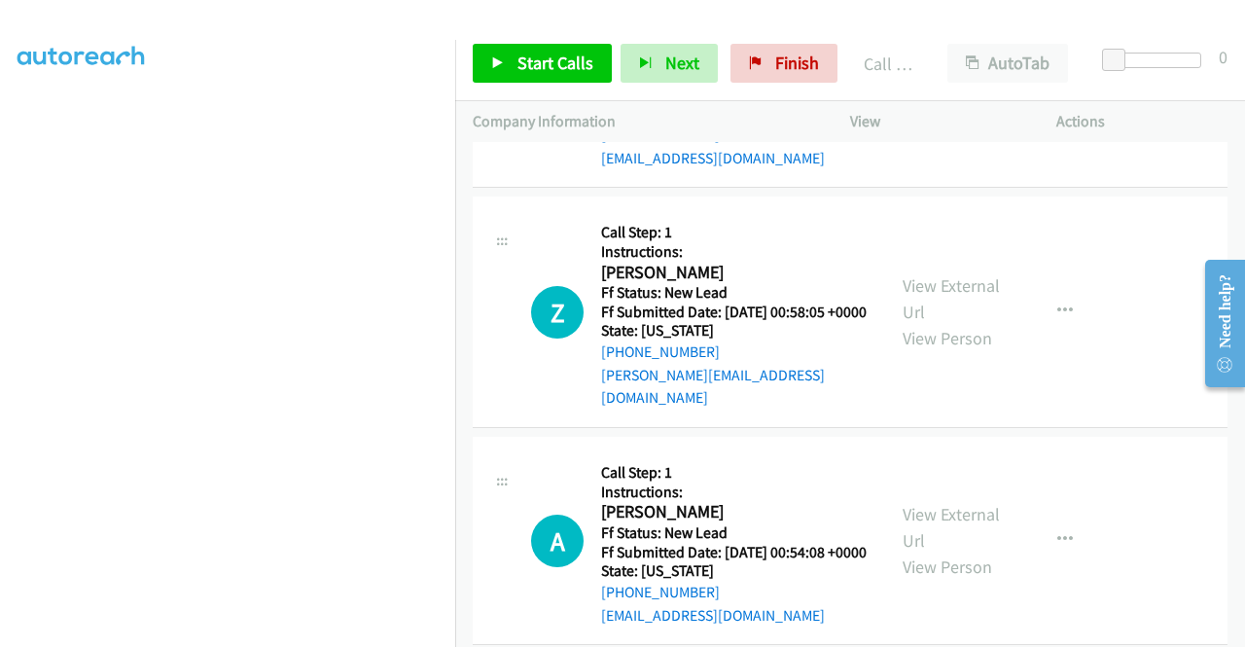
scroll to position [8150, 0]
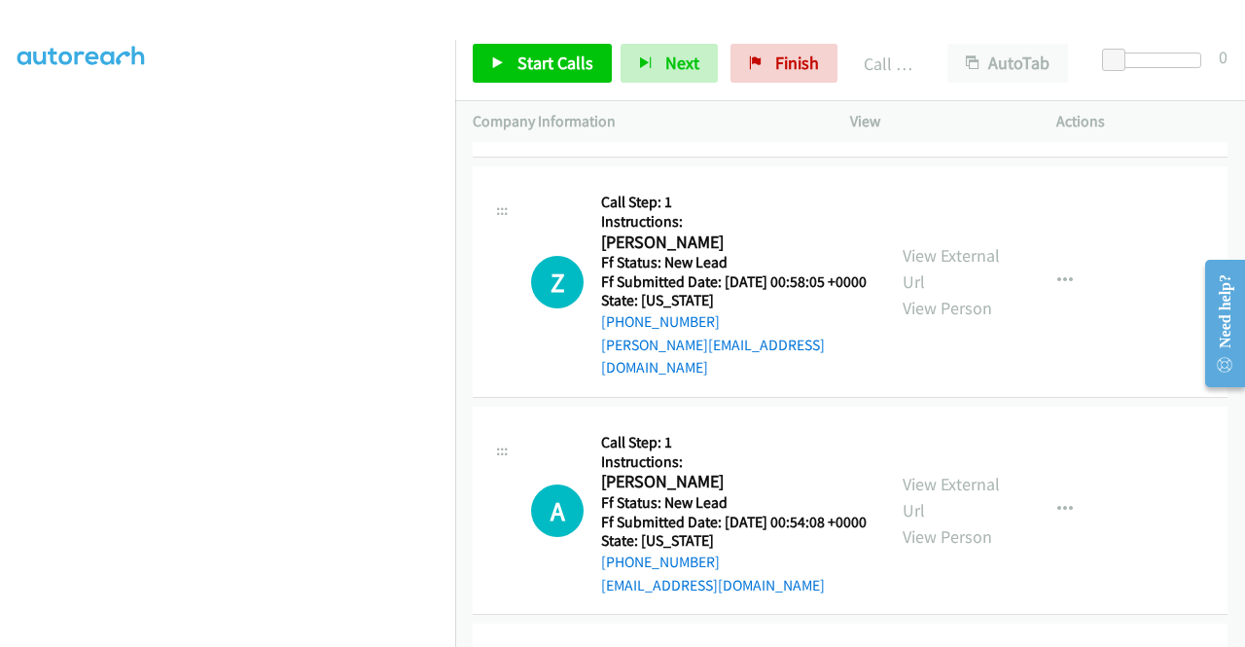
drag, startPoint x: 718, startPoint y: 423, endPoint x: 619, endPoint y: 429, distance: 99.4
copy link "[PHONE_NUMBER]"
click at [552, 59] on span "Start Calls" at bounding box center [555, 63] width 76 height 22
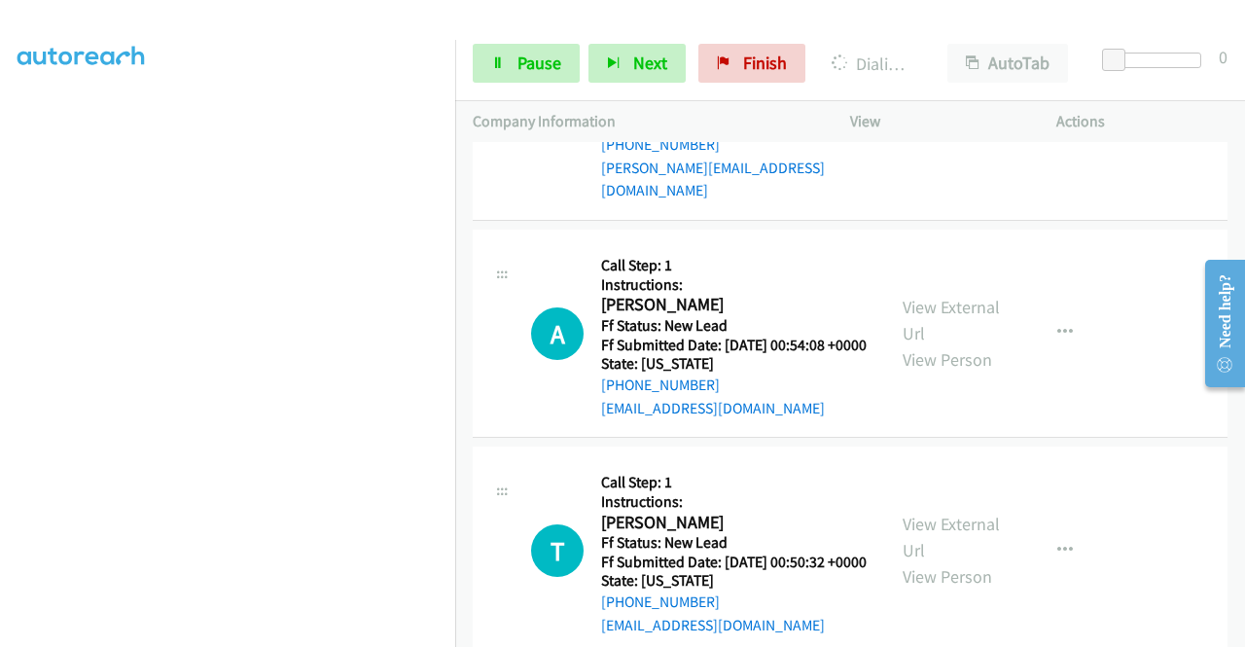
scroll to position [8345, 0]
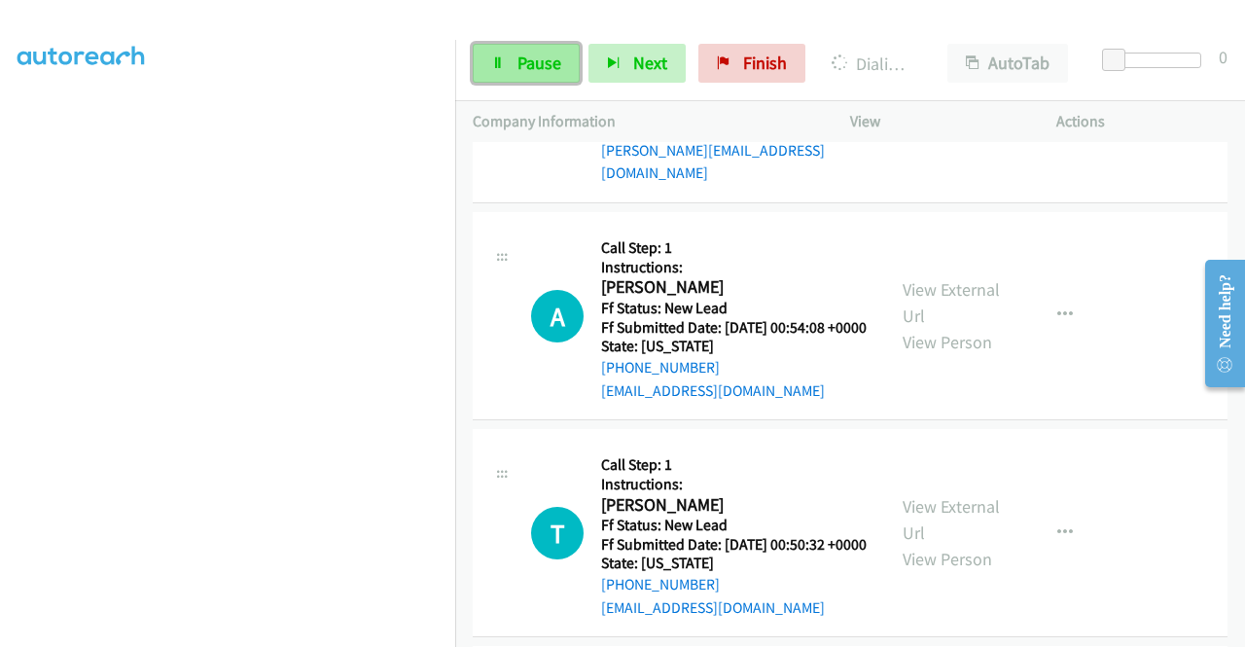
click at [533, 68] on span "Pause" at bounding box center [539, 63] width 44 height 22
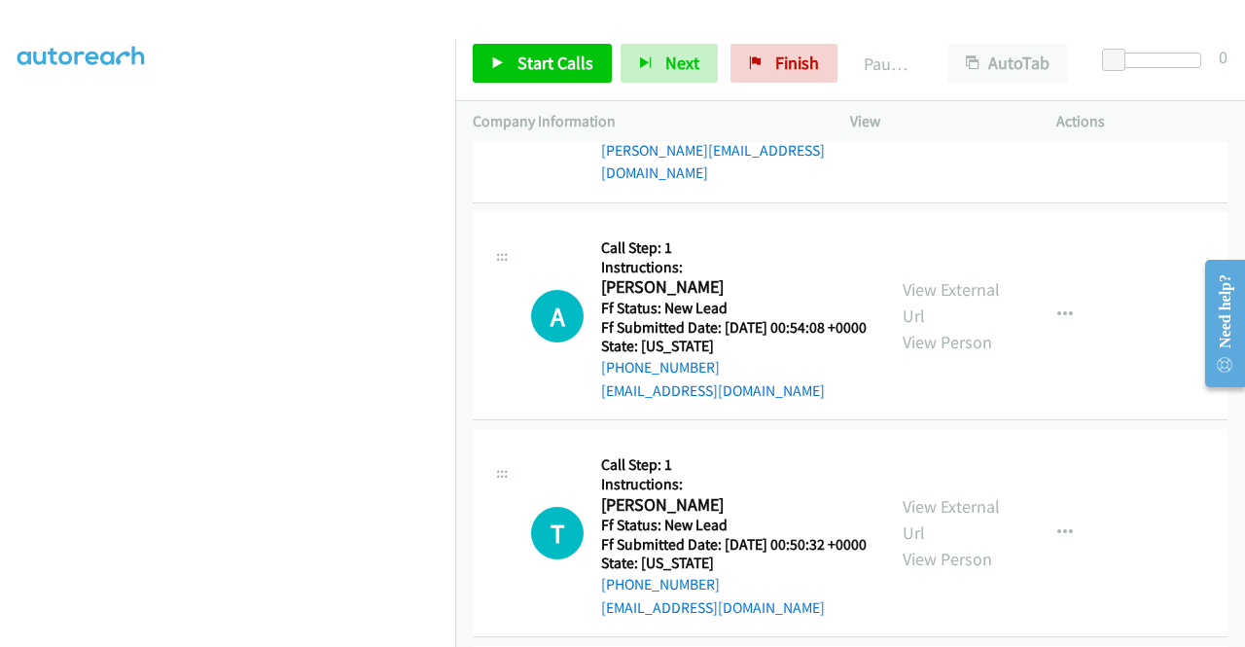
scroll to position [8247, 0]
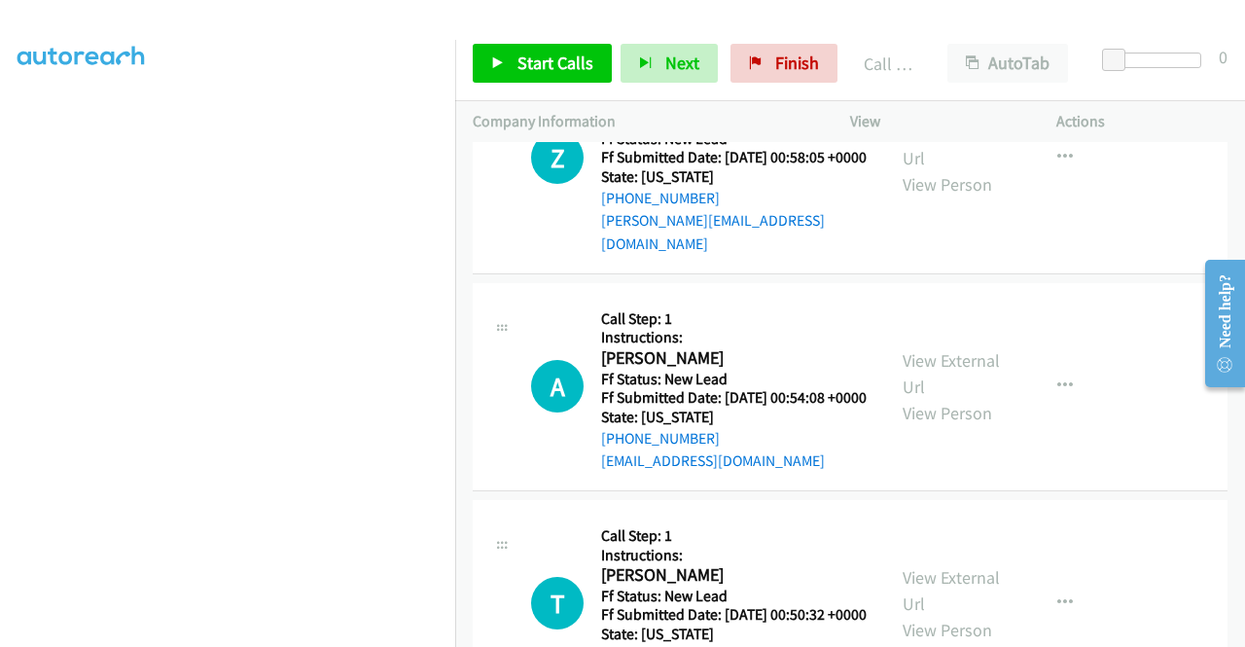
scroll to position [8345, 0]
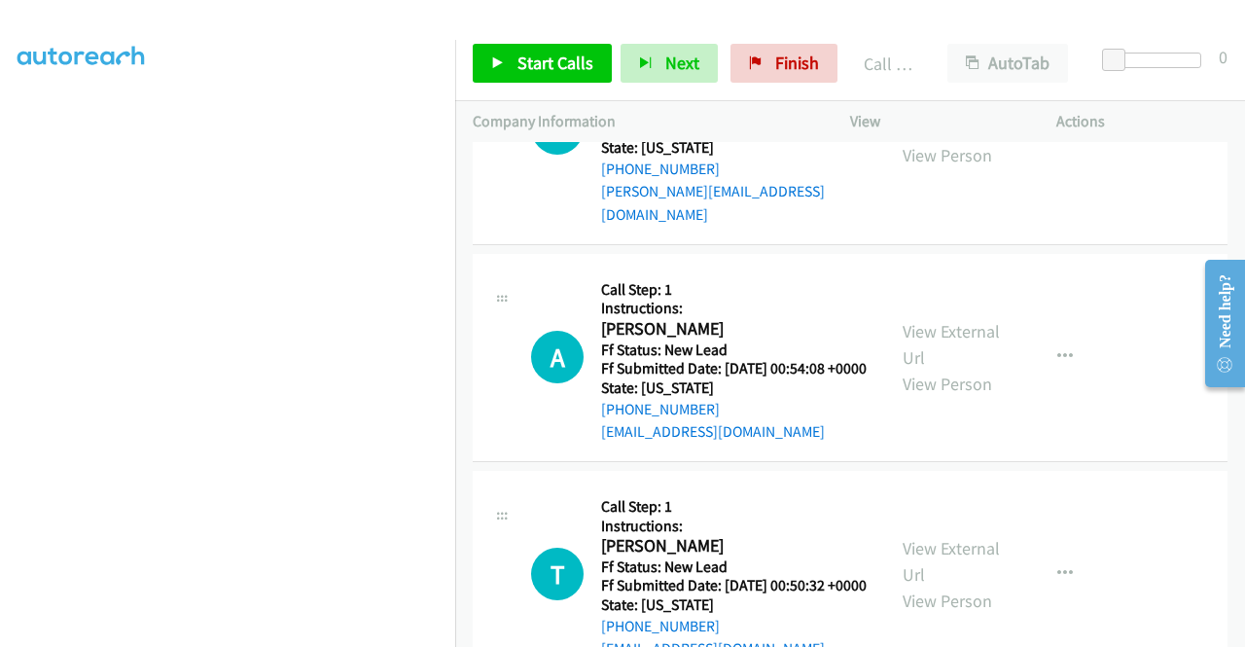
drag, startPoint x: 700, startPoint y: 544, endPoint x: 728, endPoint y: 439, distance: 108.5
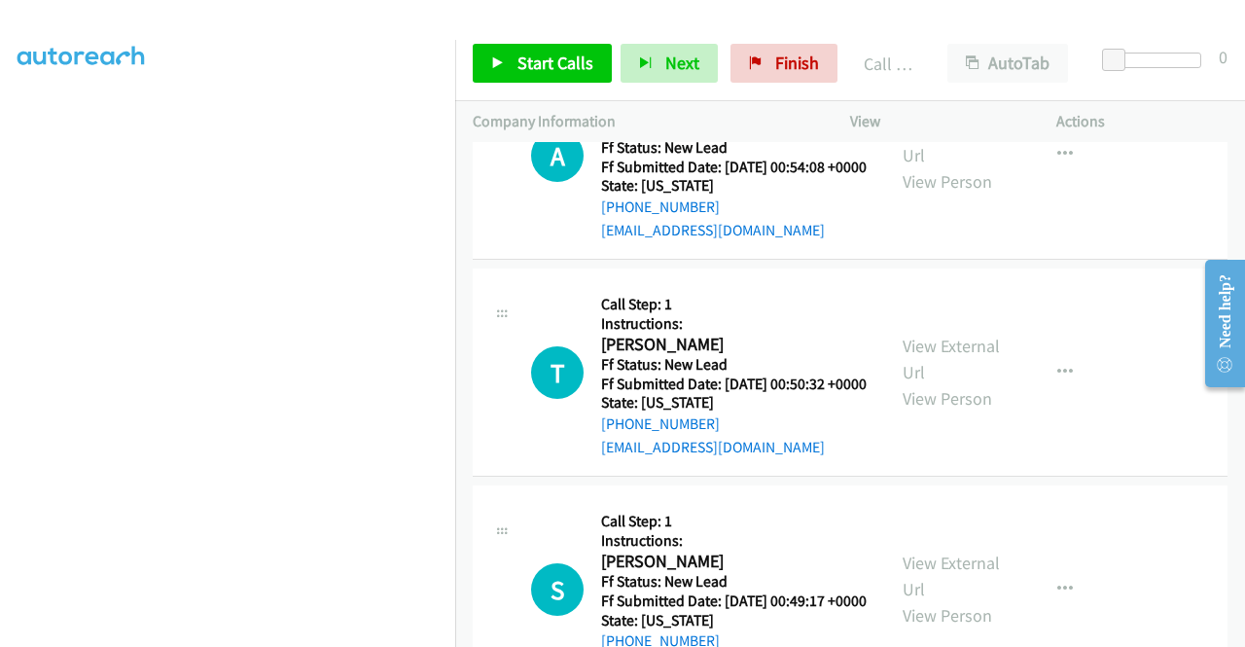
scroll to position [8636, 0]
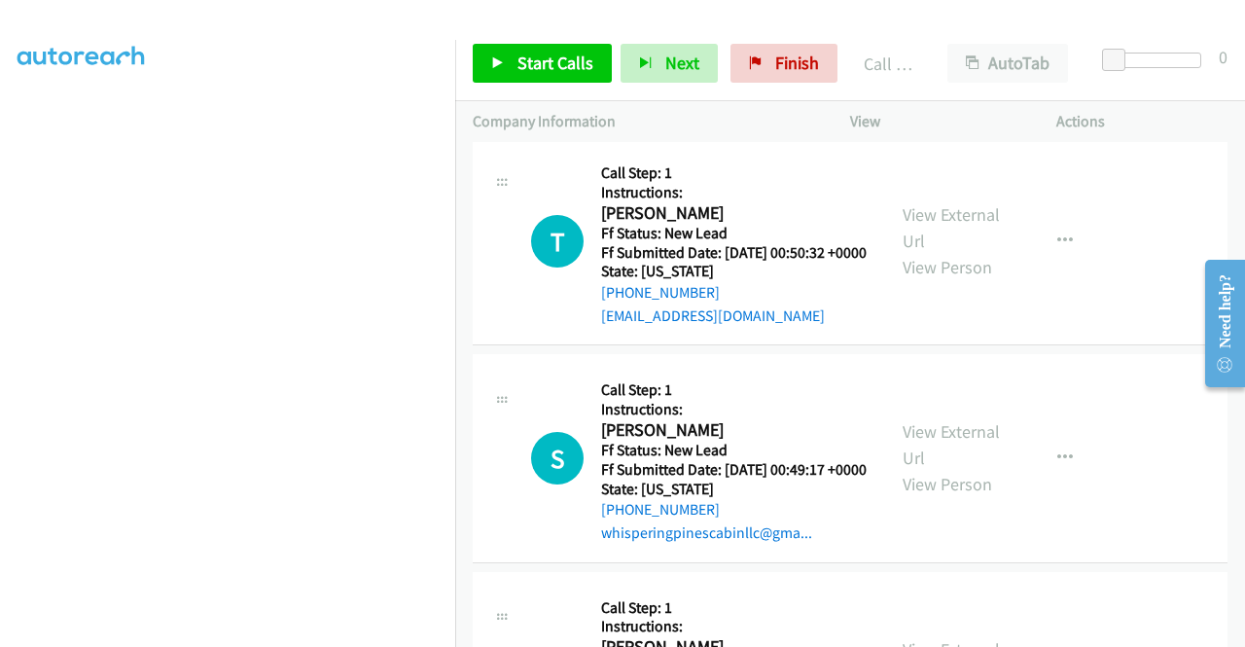
click at [939, 35] on link "View External Url" at bounding box center [951, 10] width 97 height 49
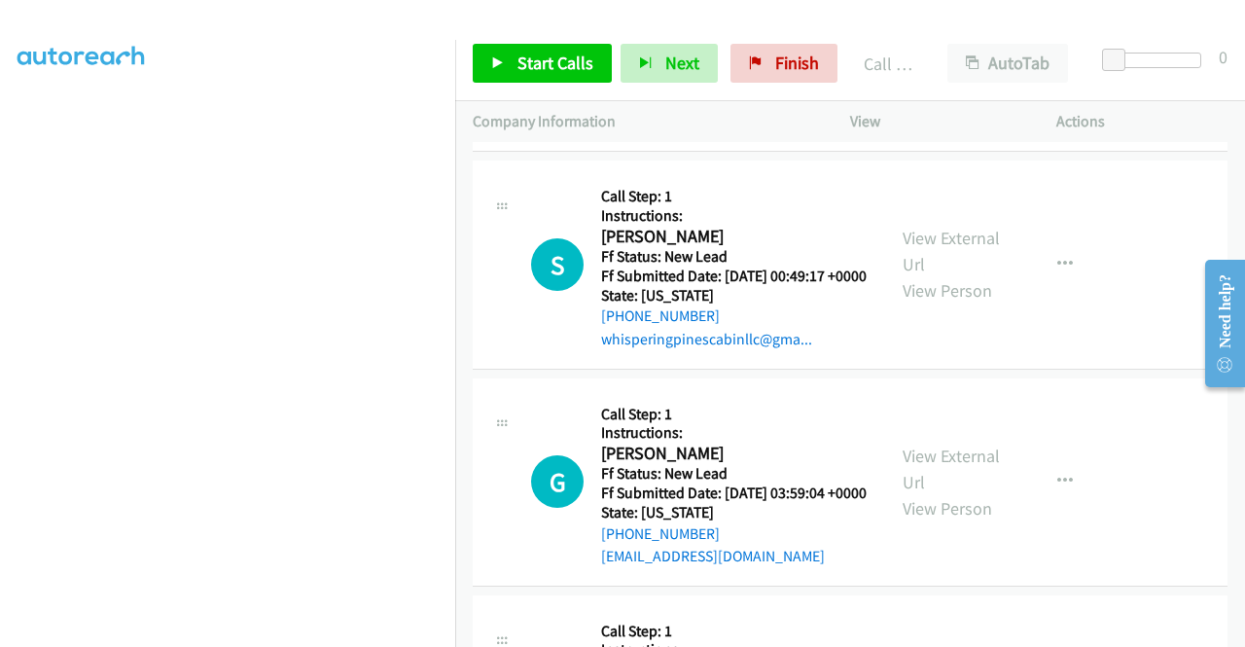
scroll to position [8831, 0]
click at [980, 57] on link "View External Url" at bounding box center [951, 33] width 97 height 49
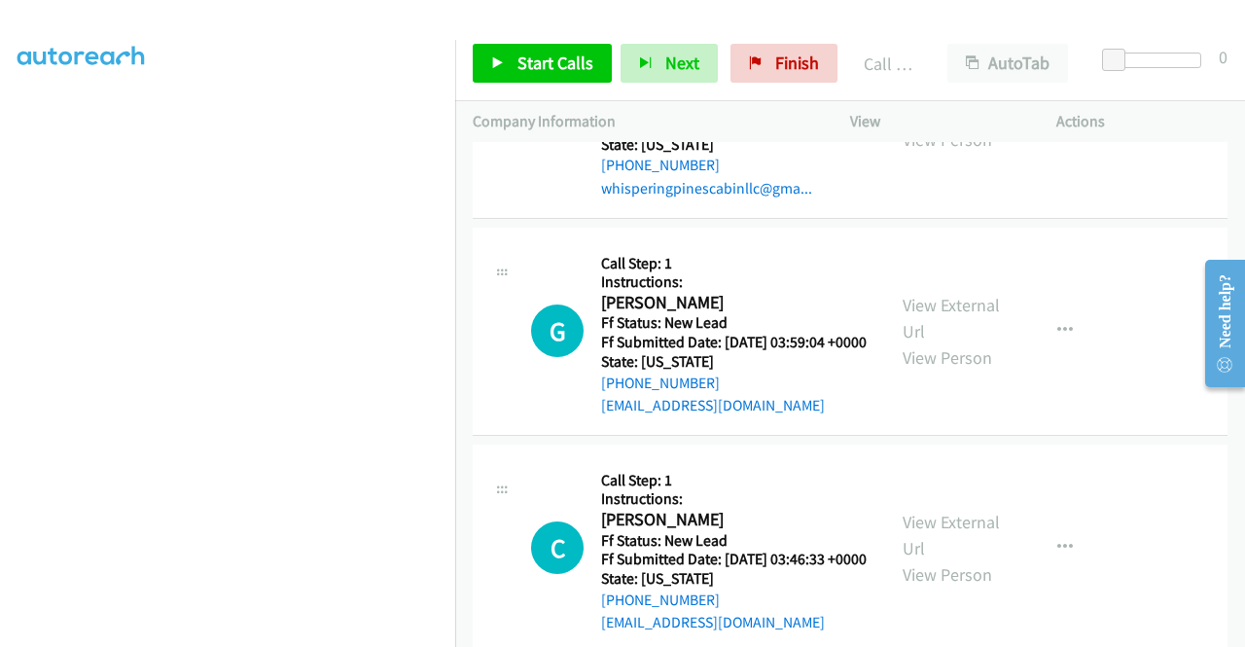
scroll to position [9123, 0]
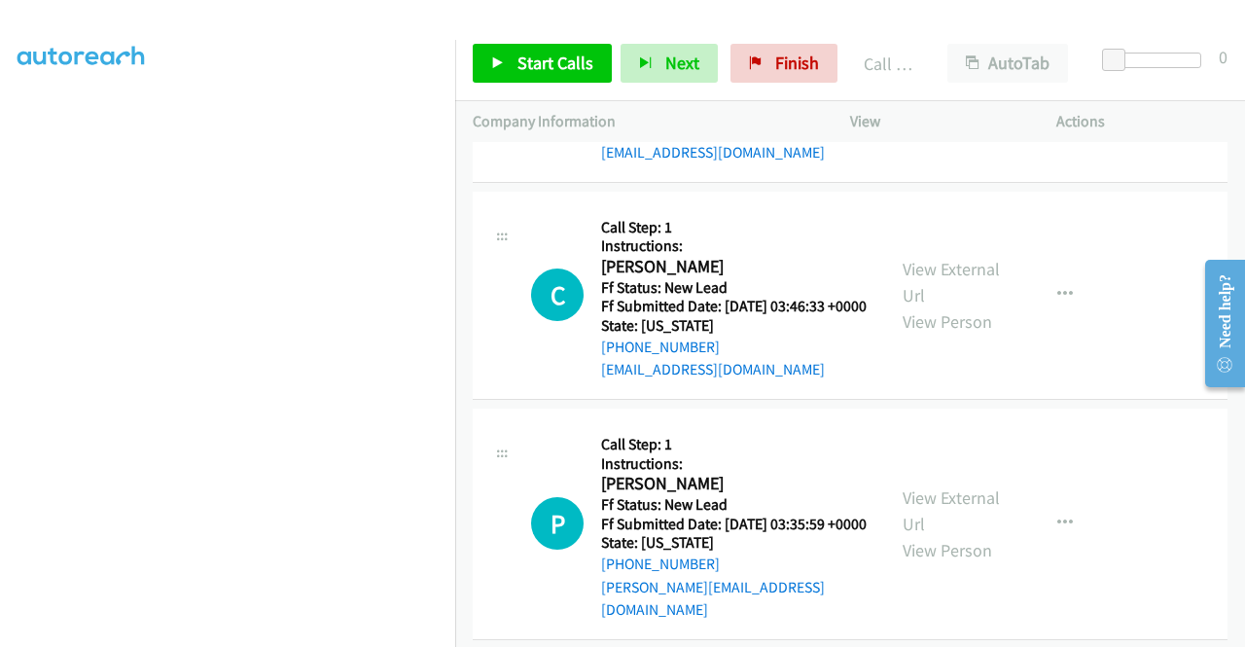
scroll to position [9317, 0]
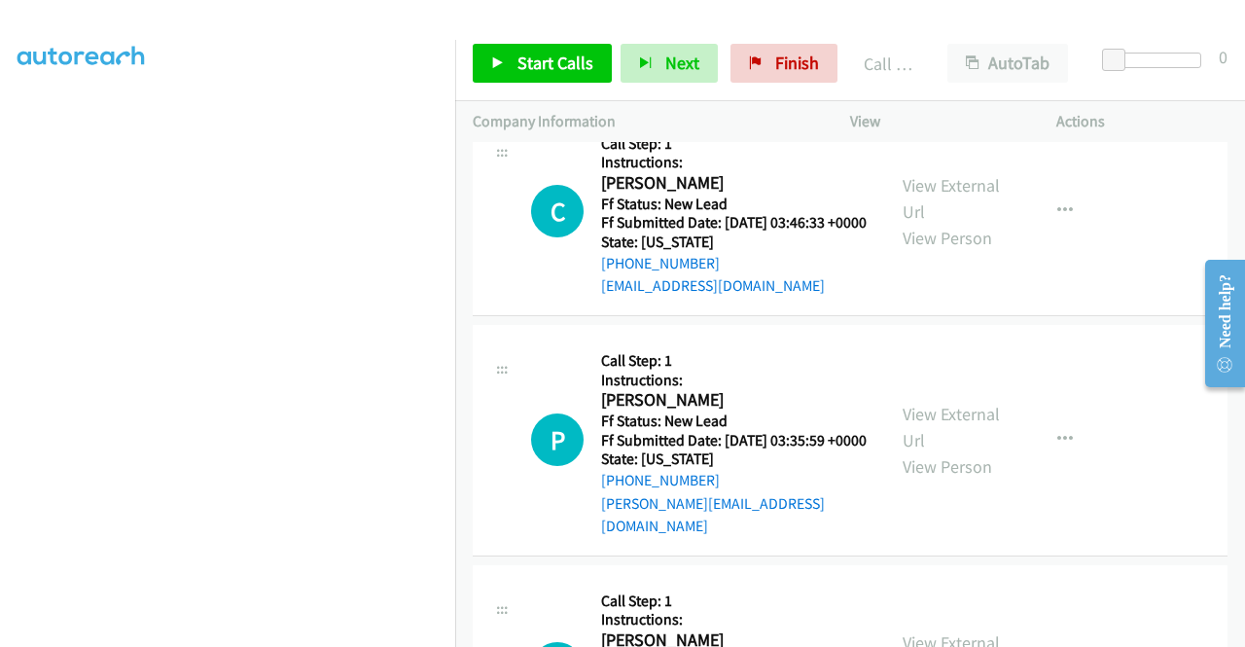
click at [530, 61] on span "Start Calls" at bounding box center [555, 63] width 76 height 22
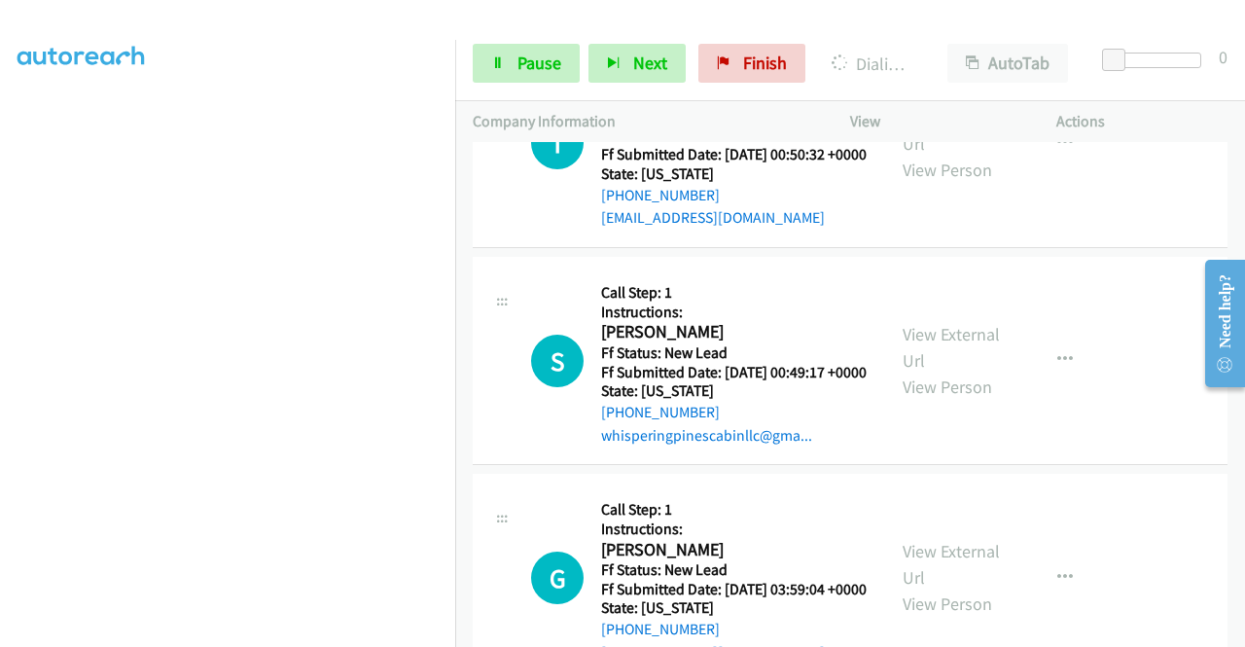
scroll to position [8775, 0]
drag, startPoint x: 667, startPoint y: 322, endPoint x: 675, endPoint y: 339, distance: 19.2
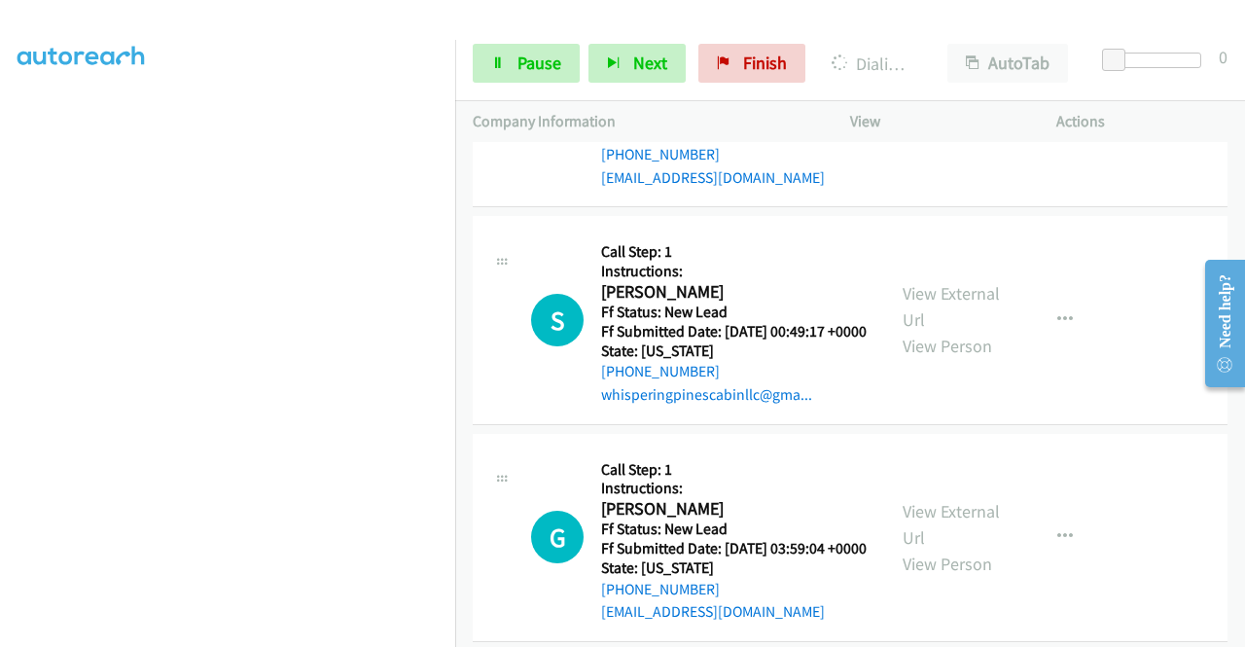
scroll to position [152, 0]
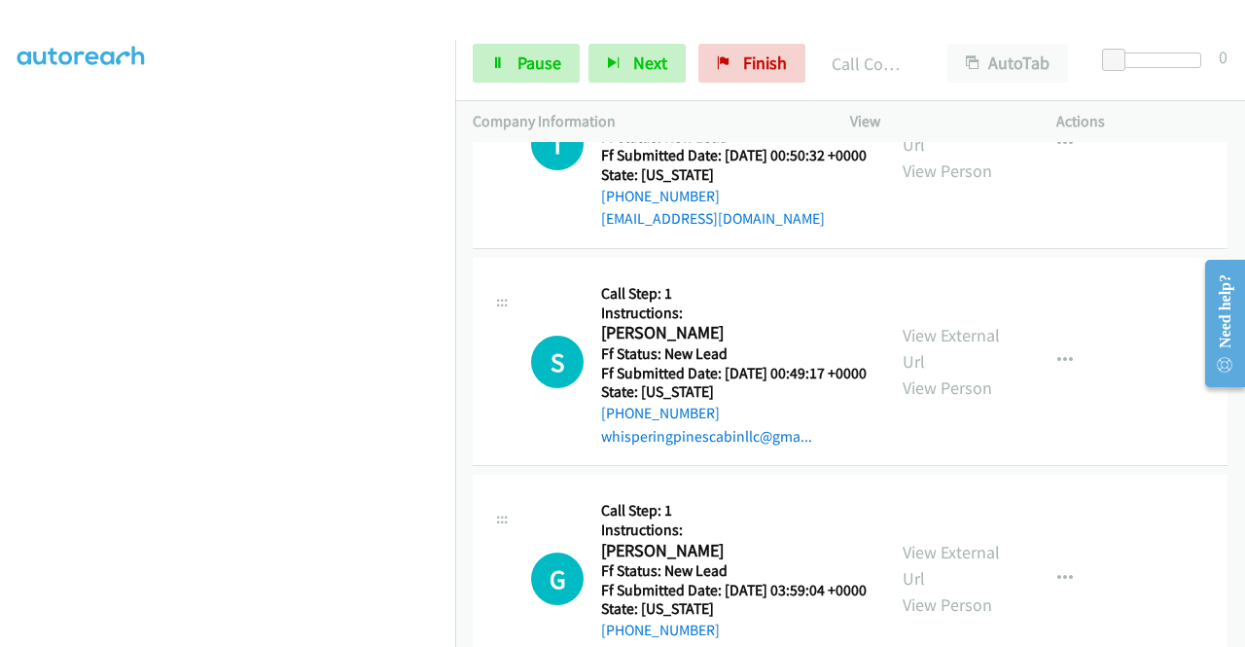
click at [669, 11] on link "Call was successful?" at bounding box center [666, 1] width 130 height 18
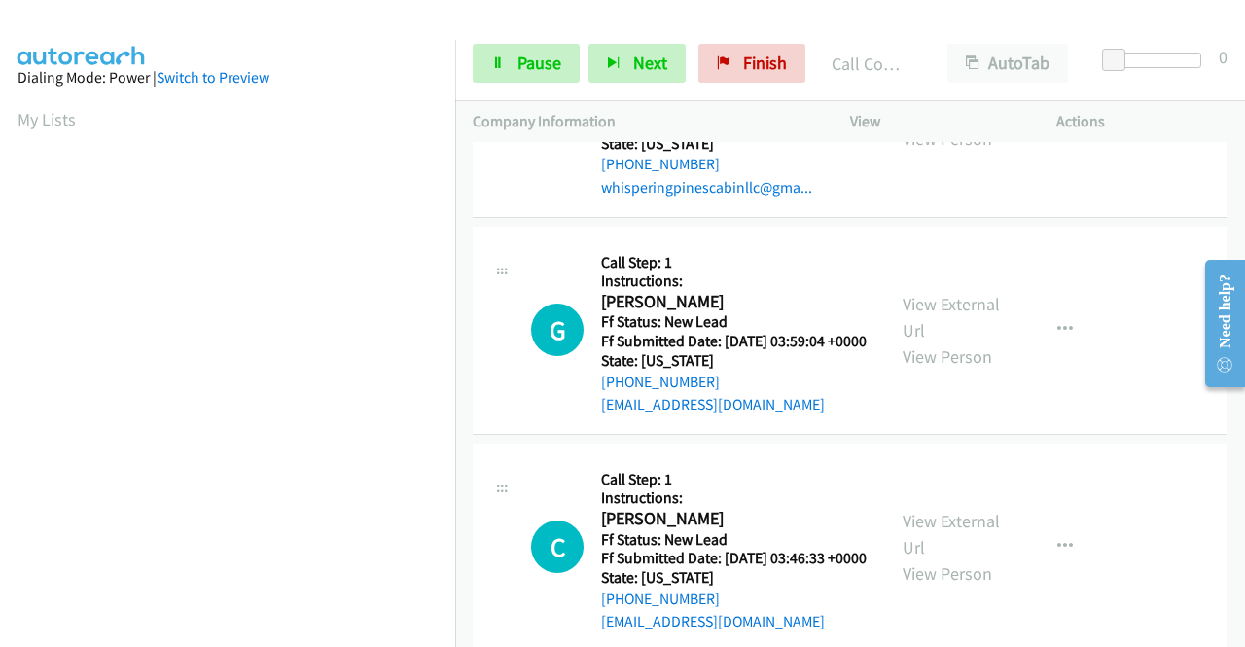
scroll to position [444, 0]
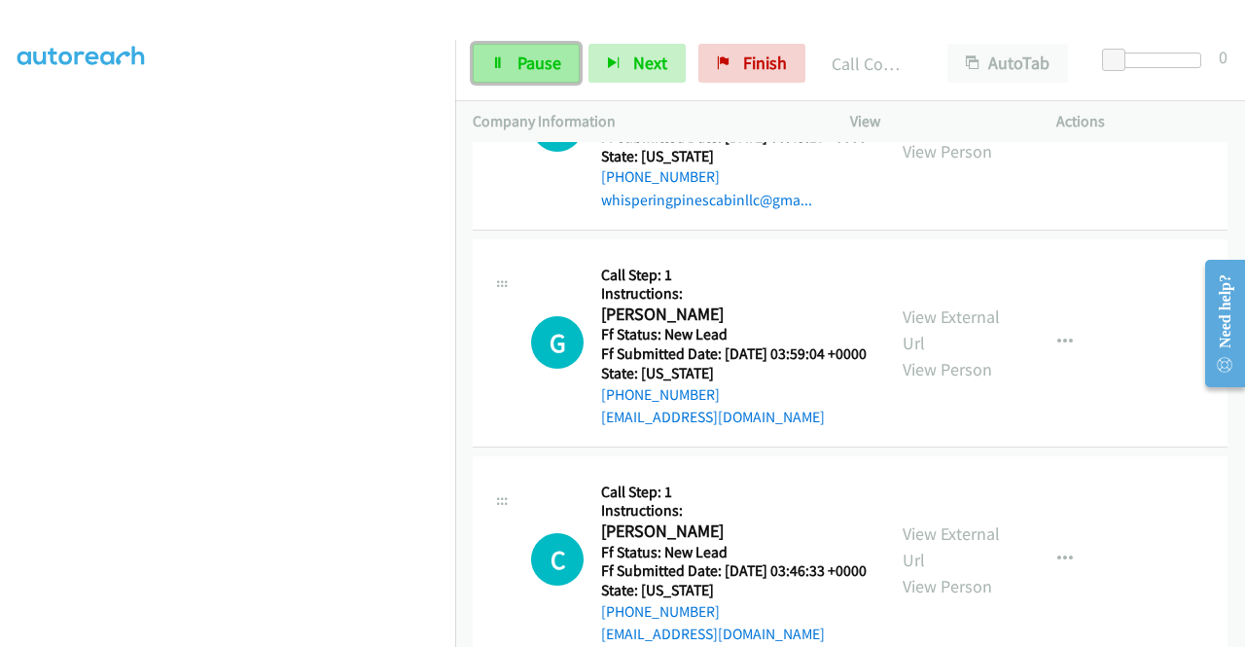
click at [538, 69] on span "Pause" at bounding box center [539, 63] width 44 height 22
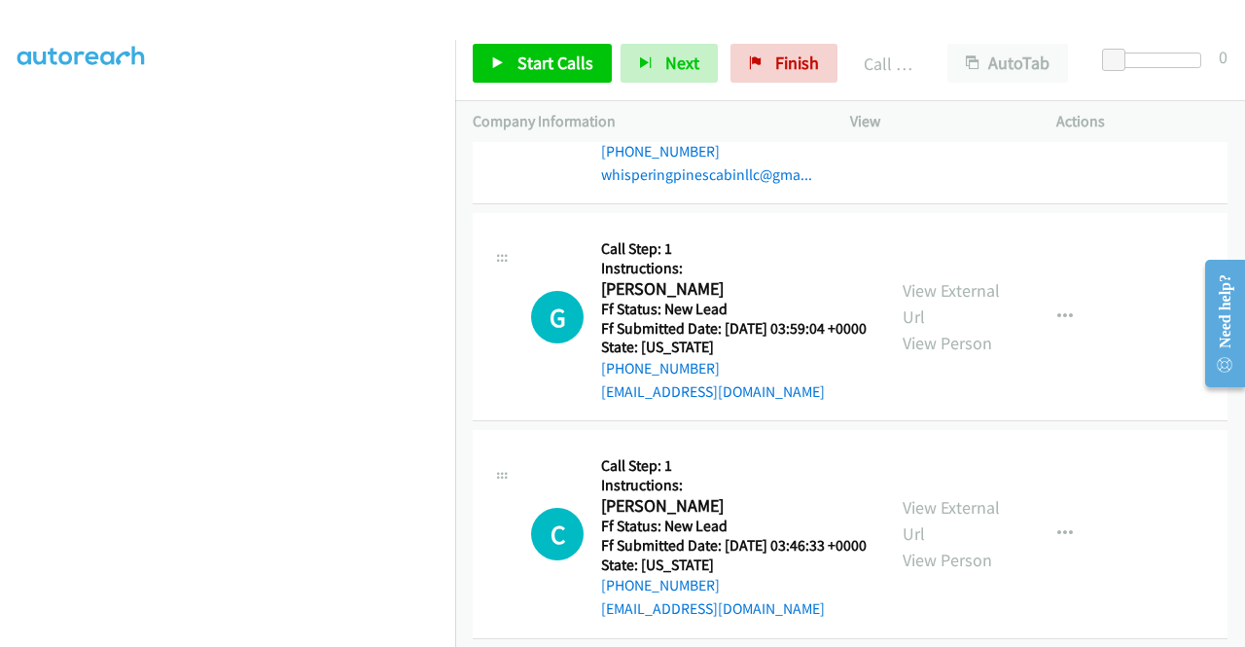
scroll to position [9066, 0]
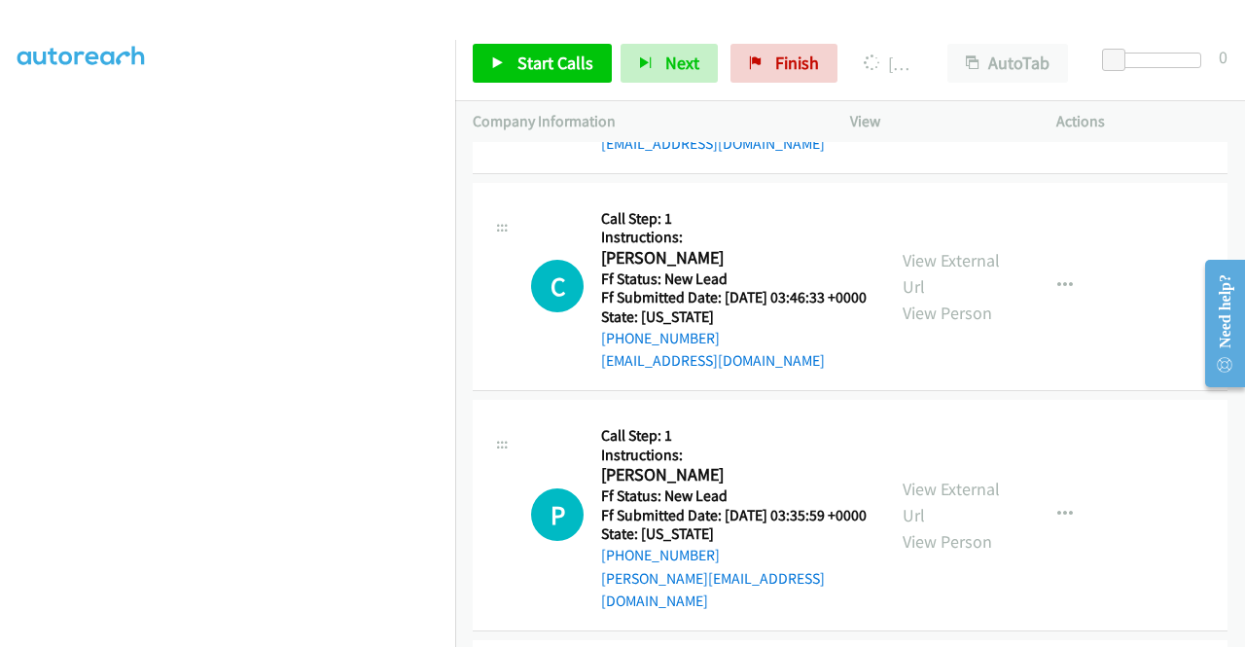
scroll to position [9261, 0]
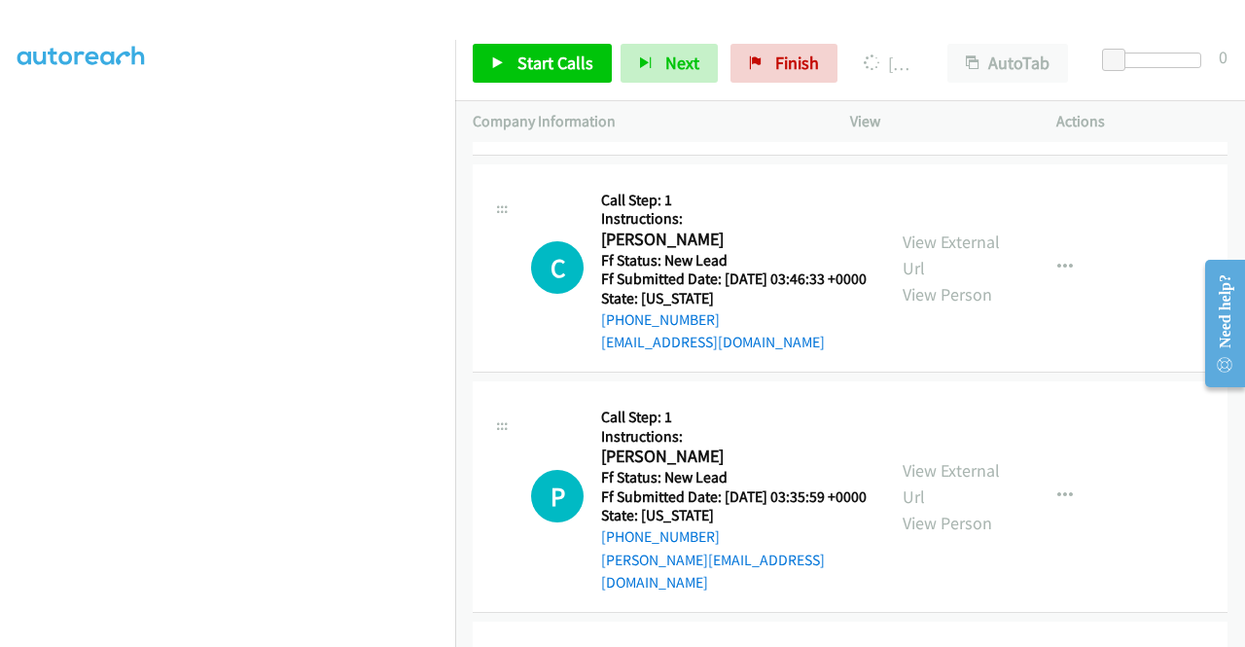
drag, startPoint x: 802, startPoint y: 50, endPoint x: 718, endPoint y: 100, distance: 98.6
click at [802, 50] on link "Finish" at bounding box center [783, 63] width 107 height 39
